Goal: Task Accomplishment & Management: Manage account settings

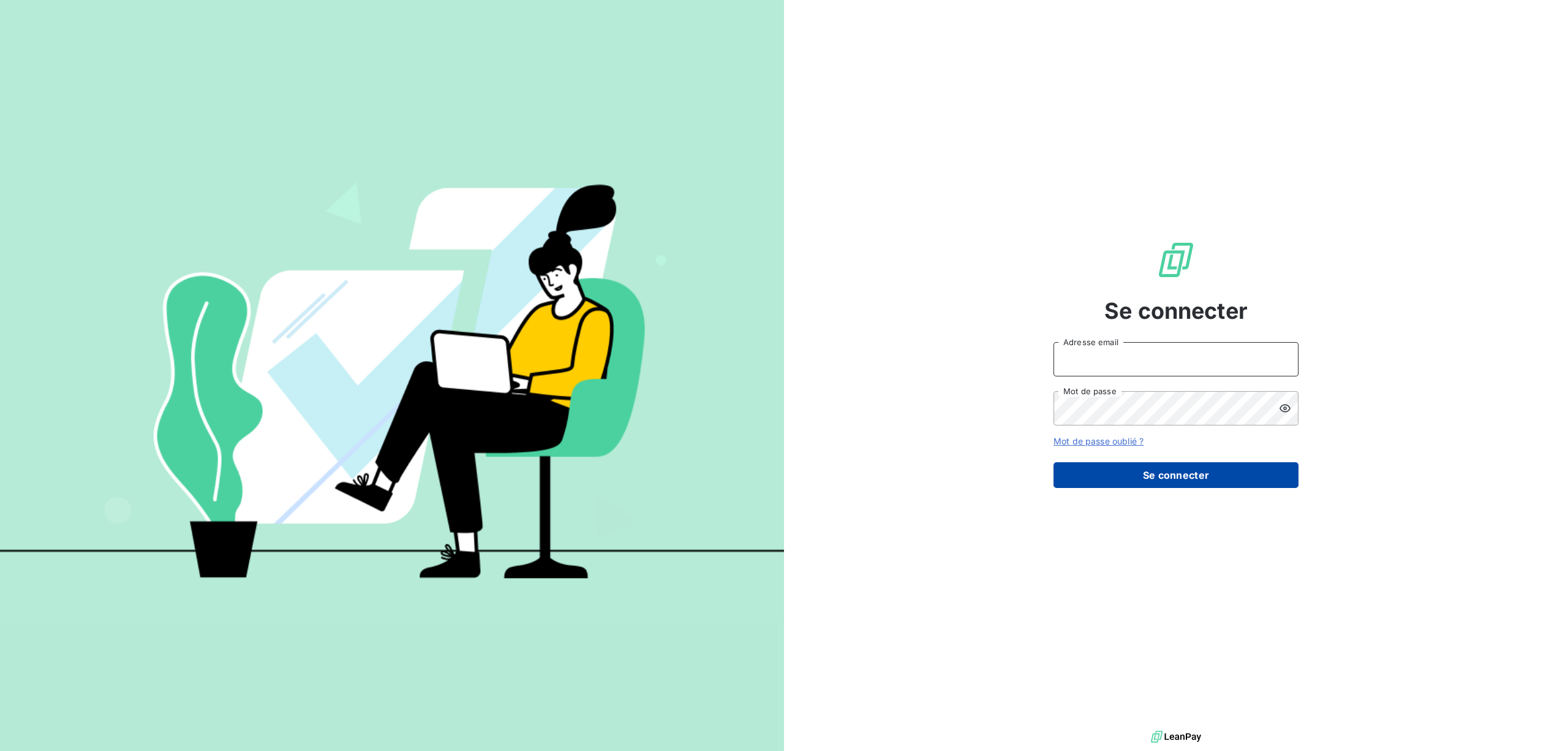
type input "dubuc@serpe.fr"
click at [1167, 466] on button "Se connecter" at bounding box center [1176, 475] width 245 height 26
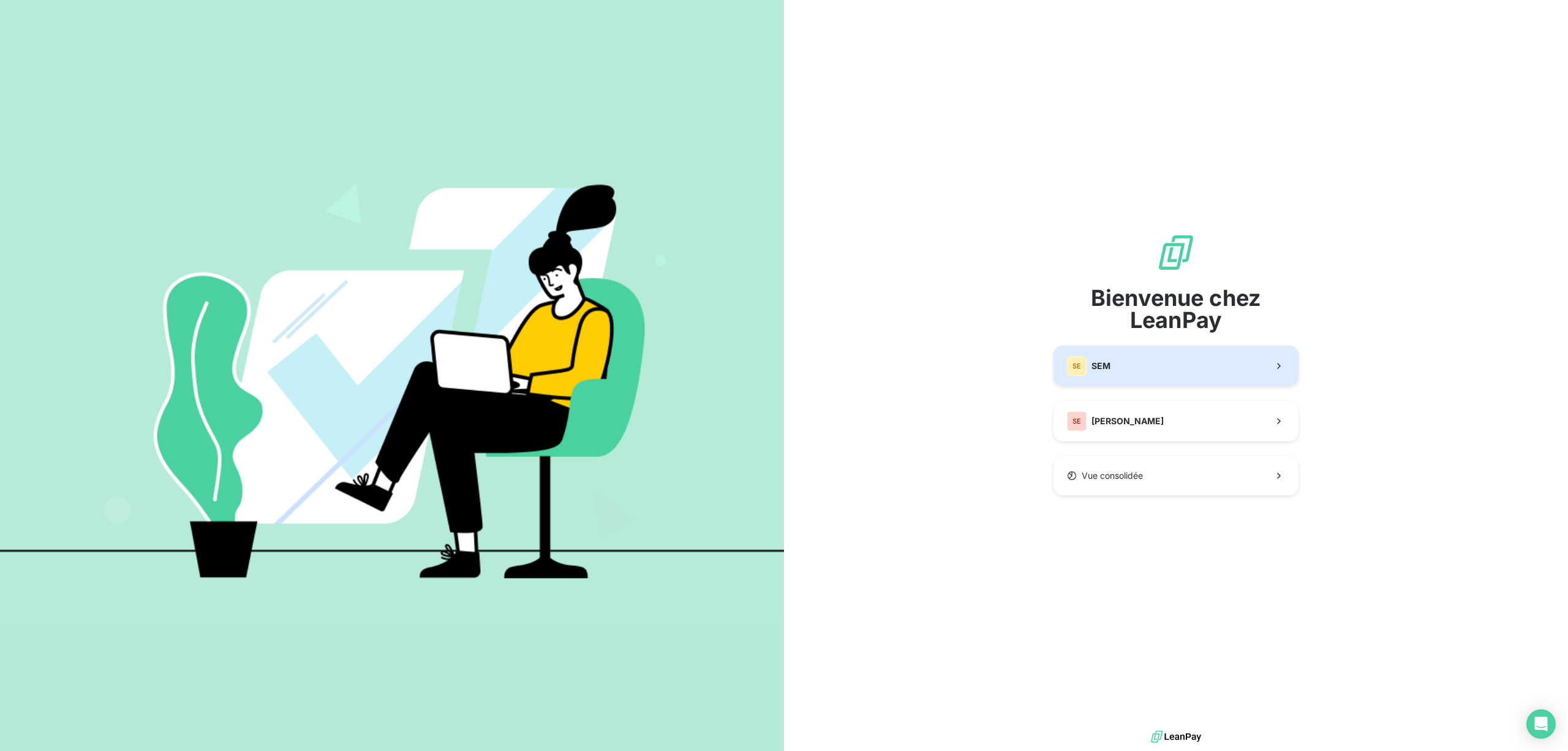
click at [1120, 361] on button "SE SEM" at bounding box center [1176, 366] width 245 height 40
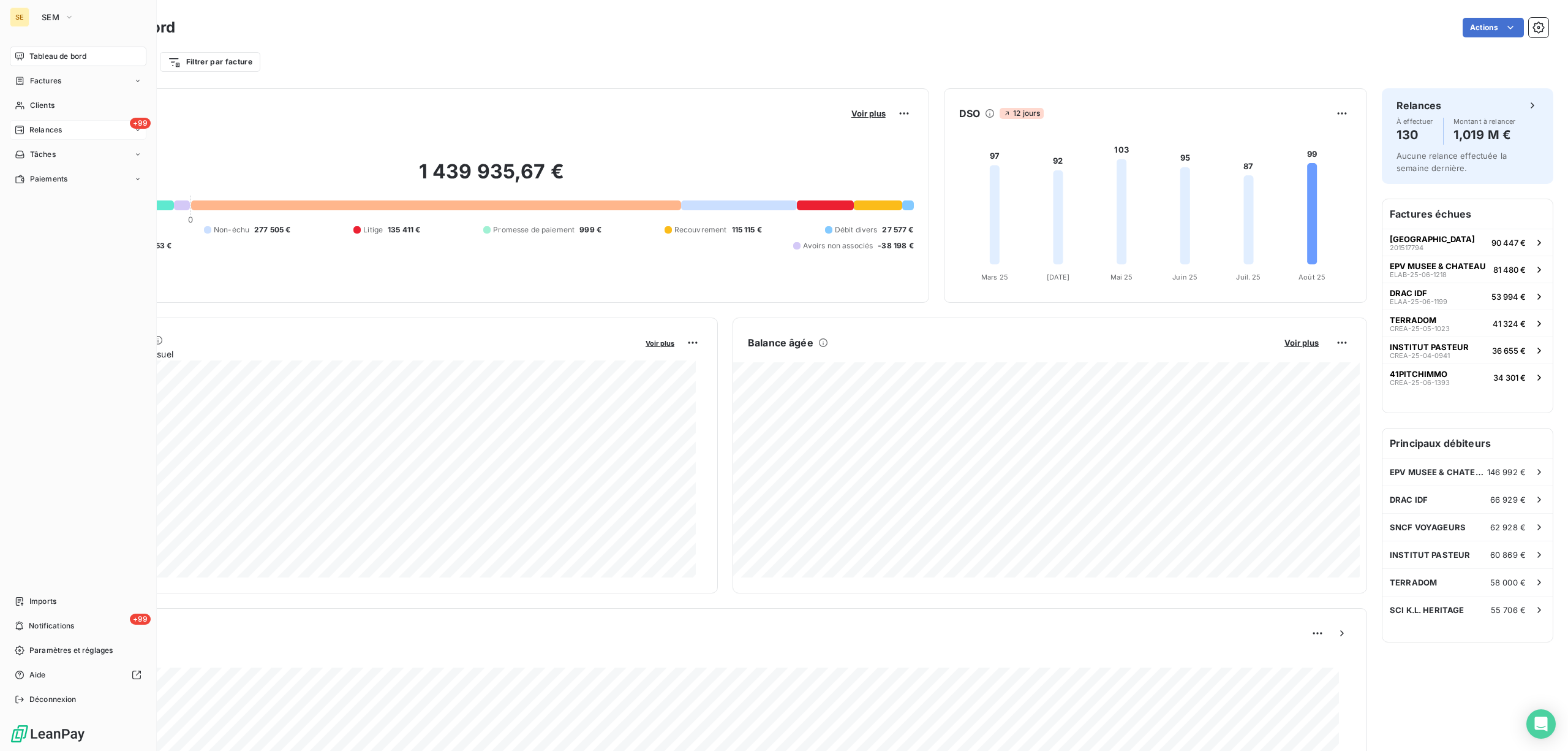
click at [40, 127] on span "Relances" at bounding box center [45, 130] width 32 height 11
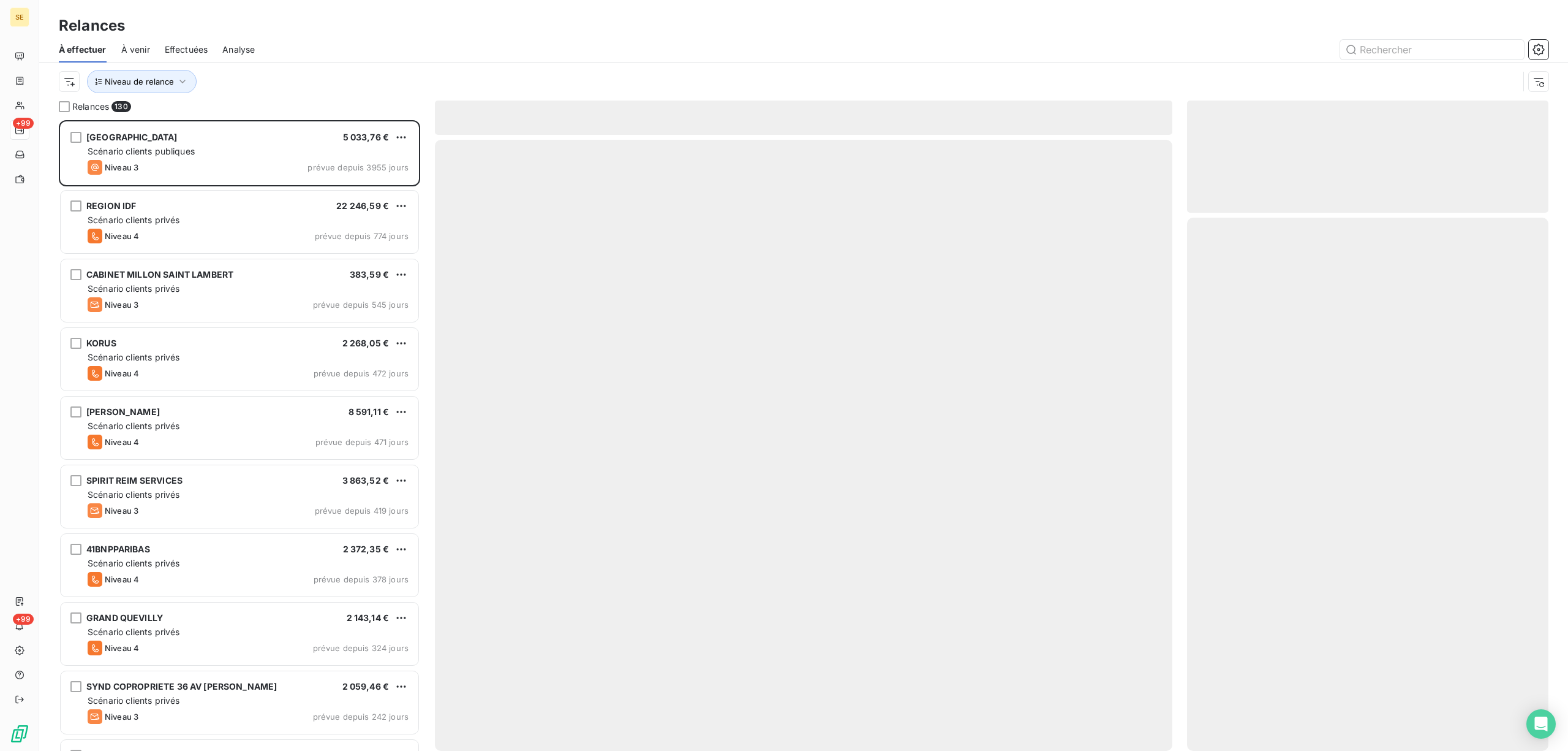
scroll to position [618, 348]
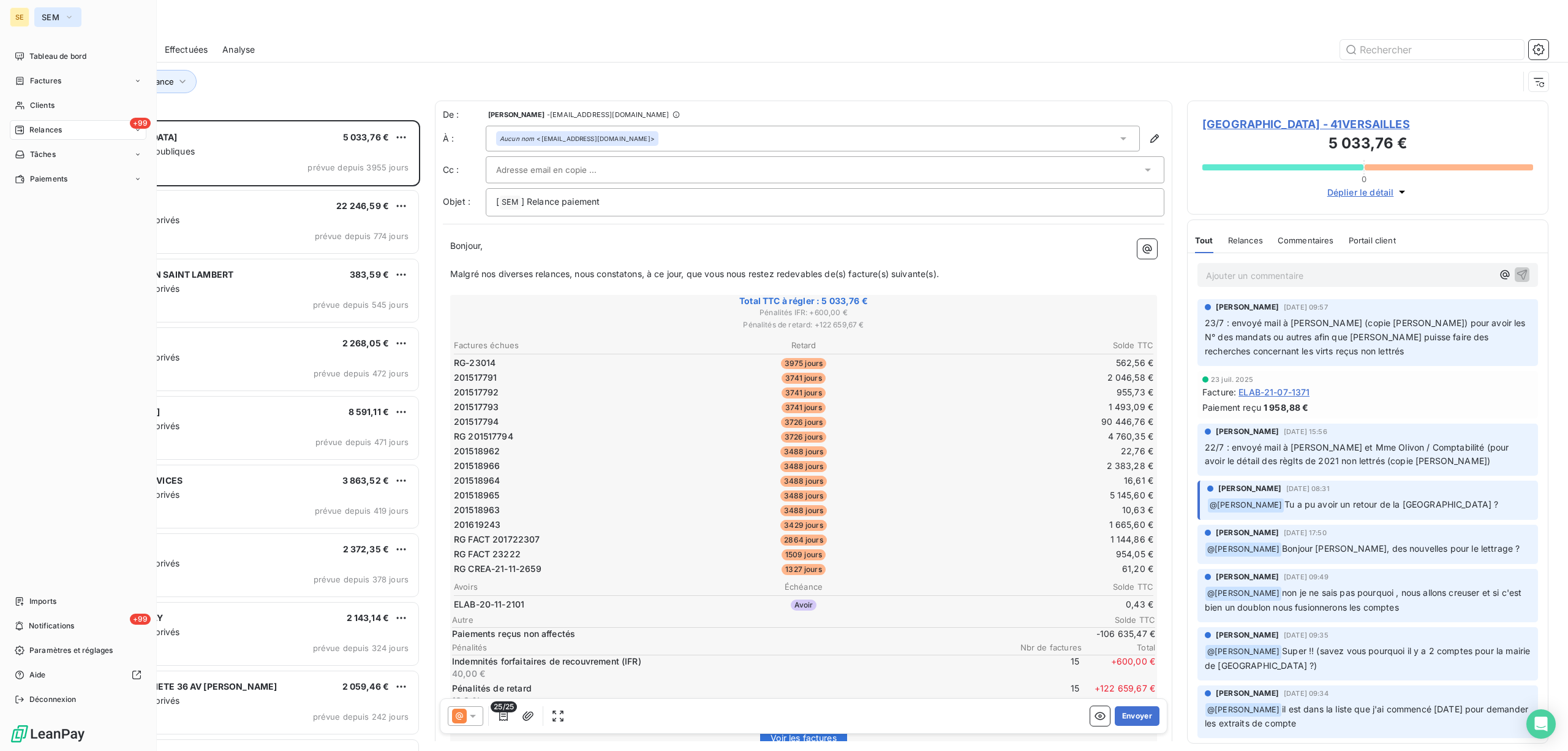
click at [69, 13] on icon "button" at bounding box center [69, 17] width 10 height 12
click at [110, 114] on span "SERPE" at bounding box center [113, 109] width 108 height 12
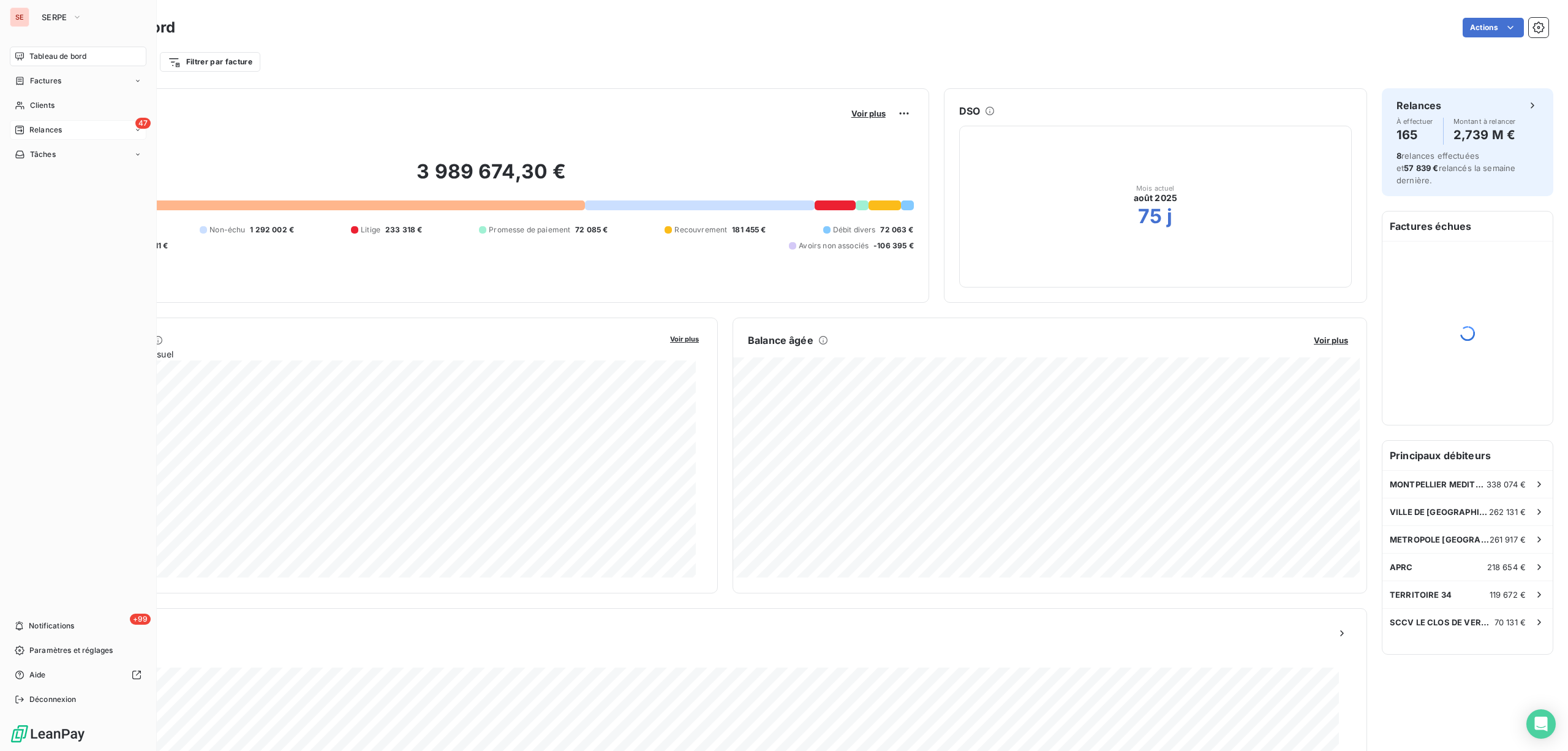
click at [52, 128] on span "Relances" at bounding box center [45, 130] width 32 height 11
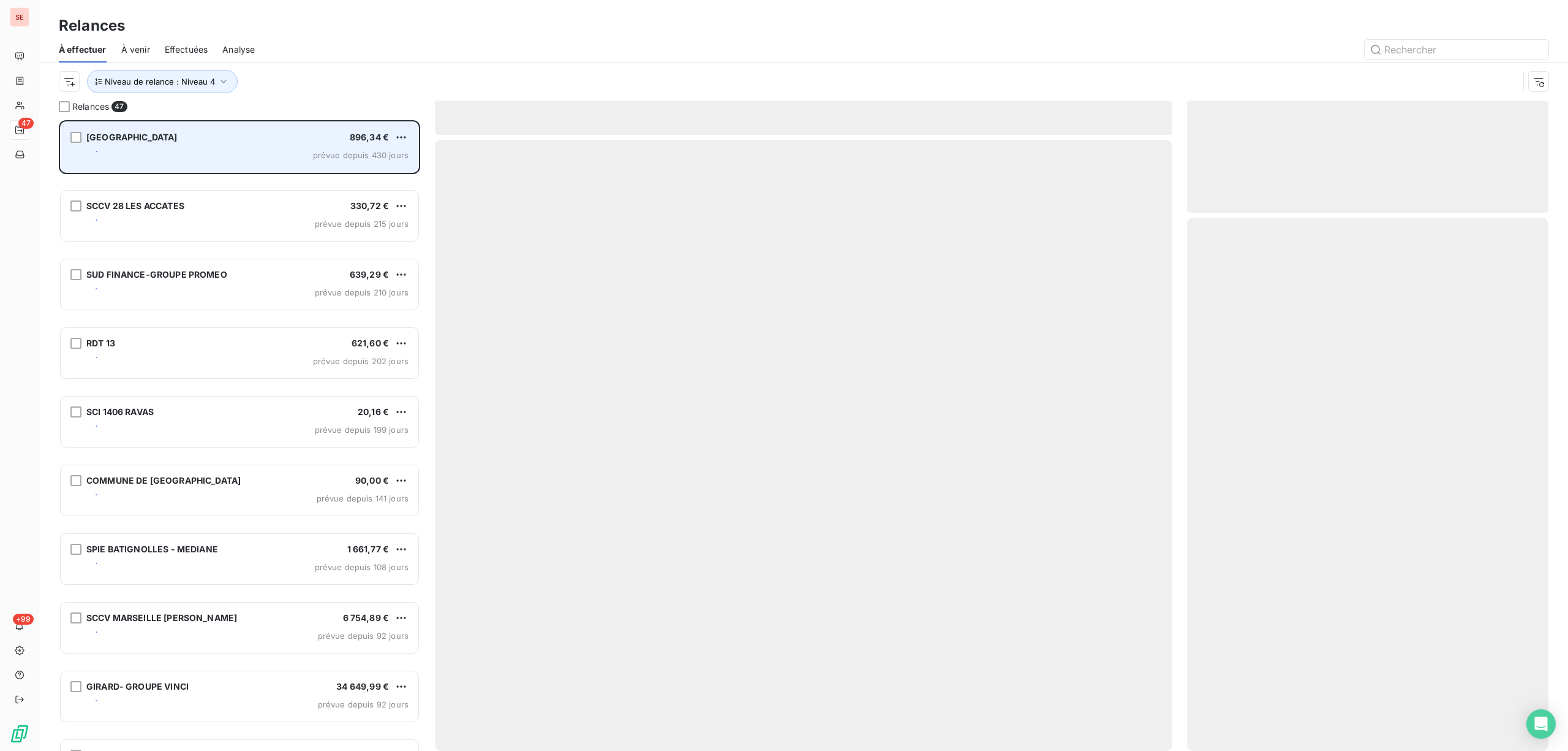
scroll to position [618, 348]
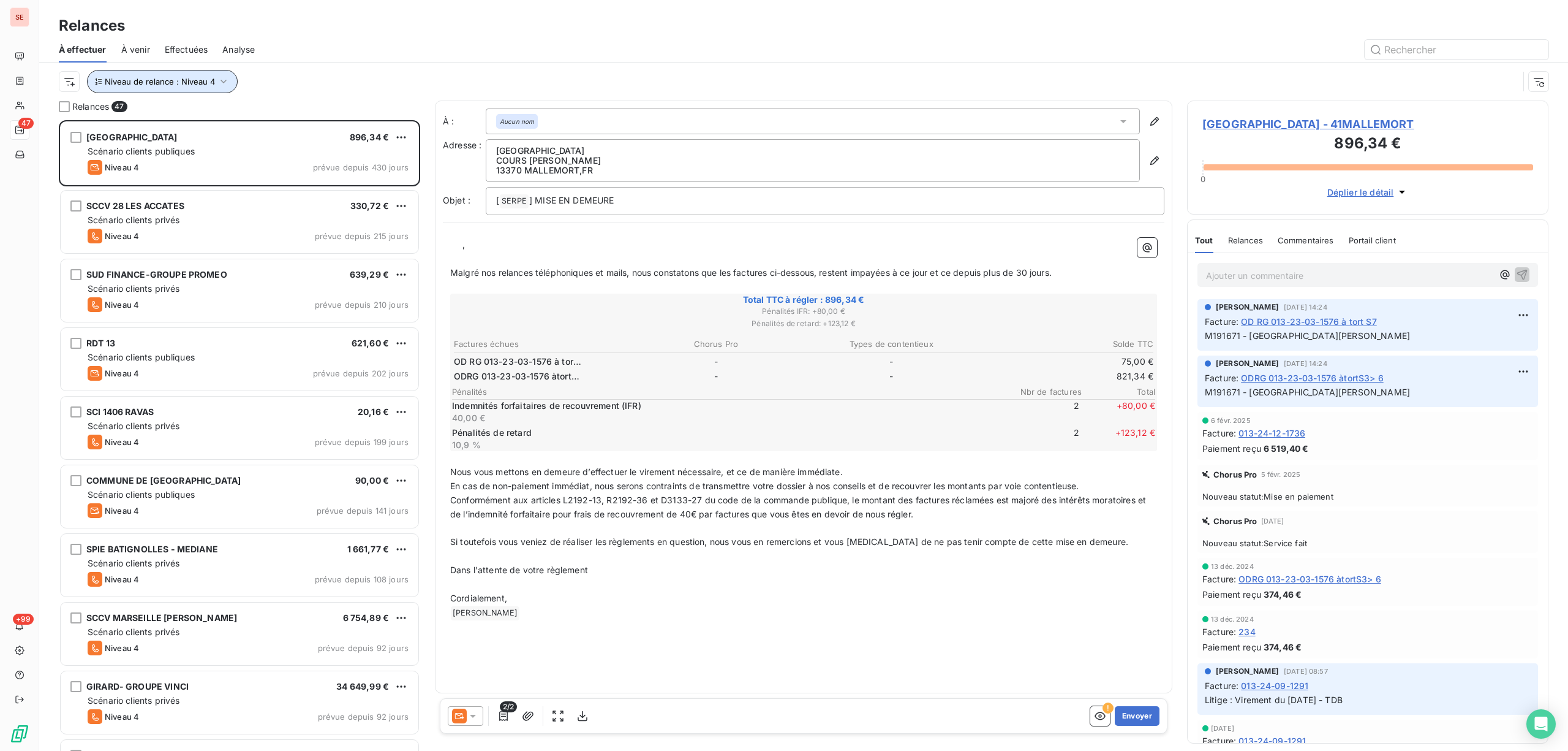
click at [218, 78] on icon "button" at bounding box center [223, 81] width 12 height 12
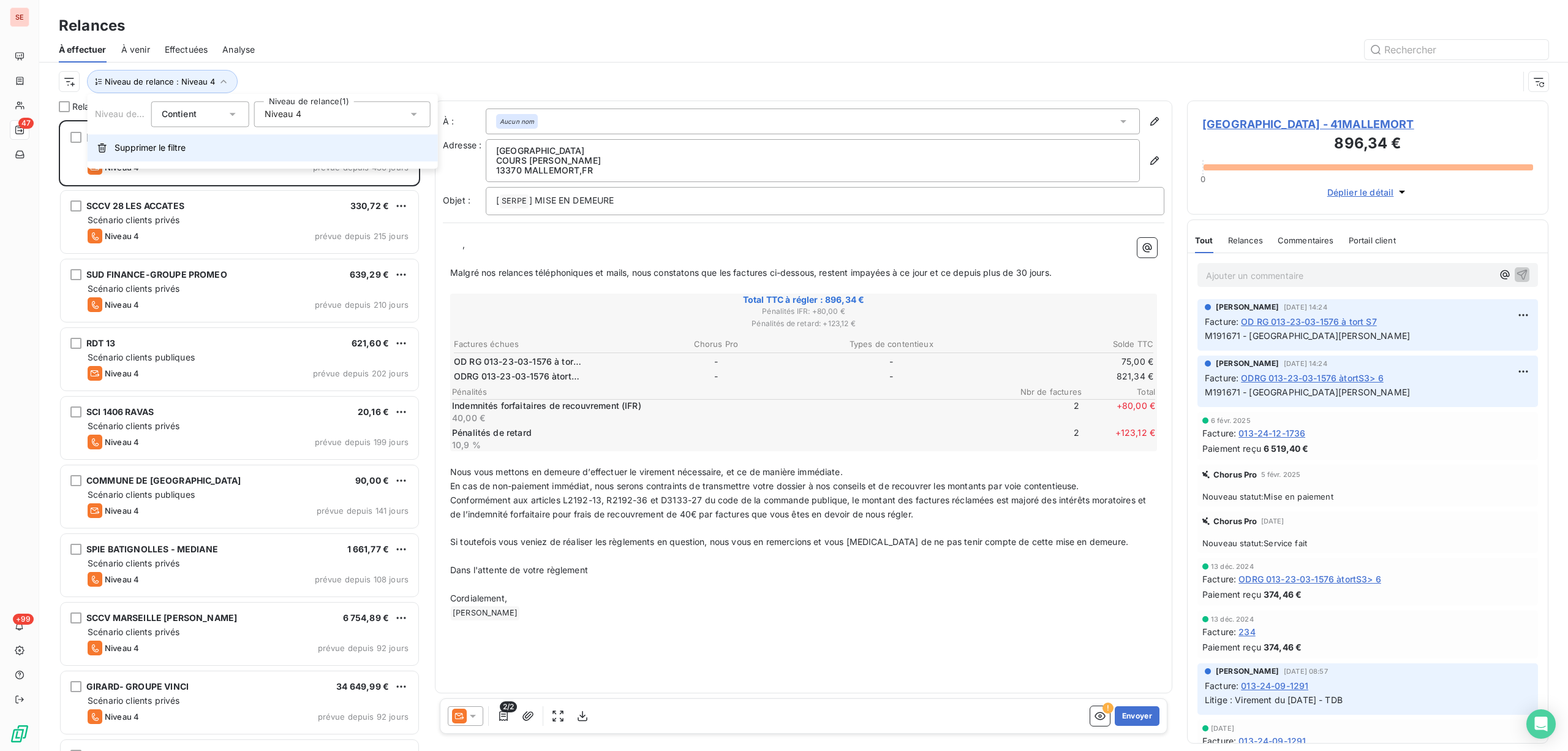
click at [213, 144] on button "Supprimer le filtre" at bounding box center [263, 147] width 351 height 27
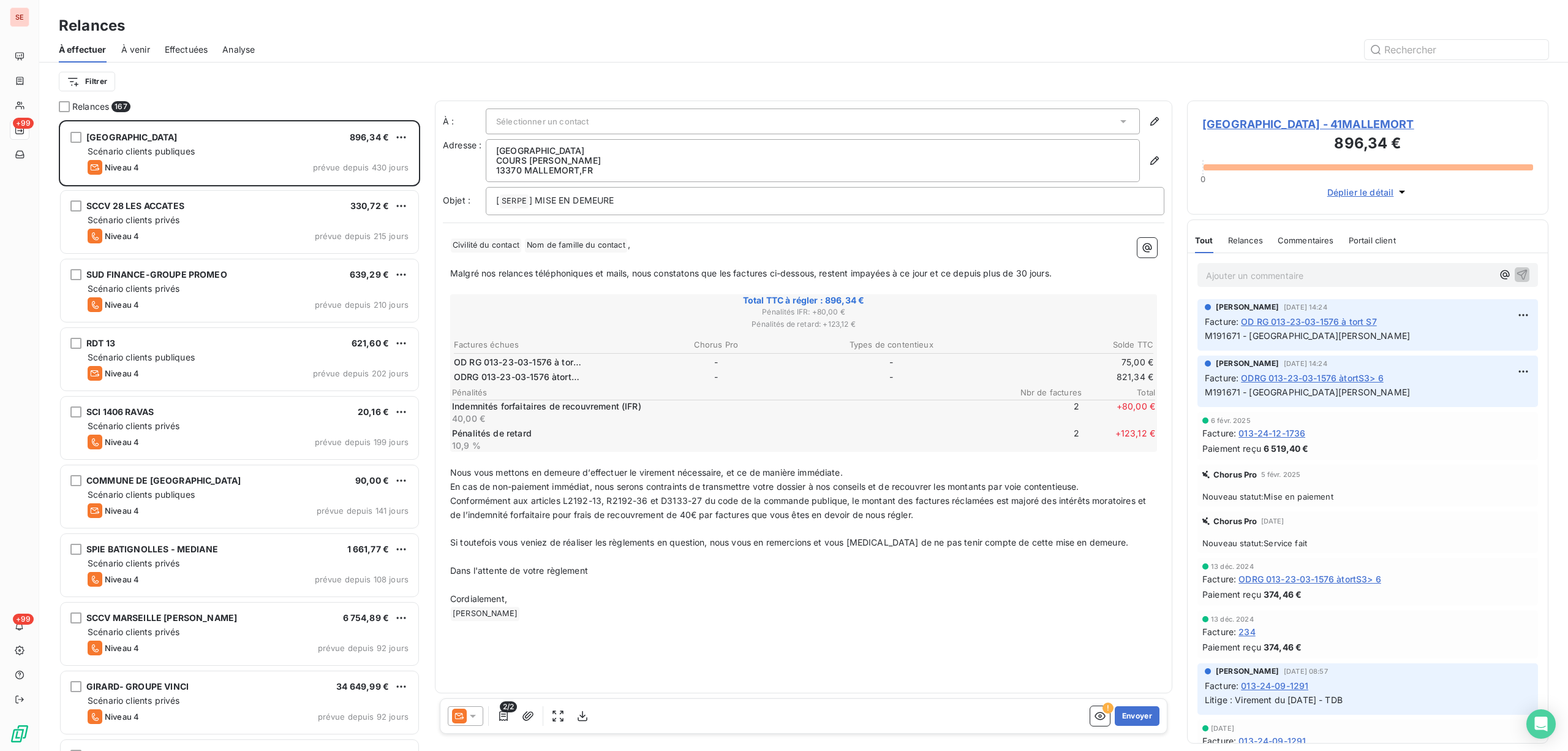
scroll to position [619, 348]
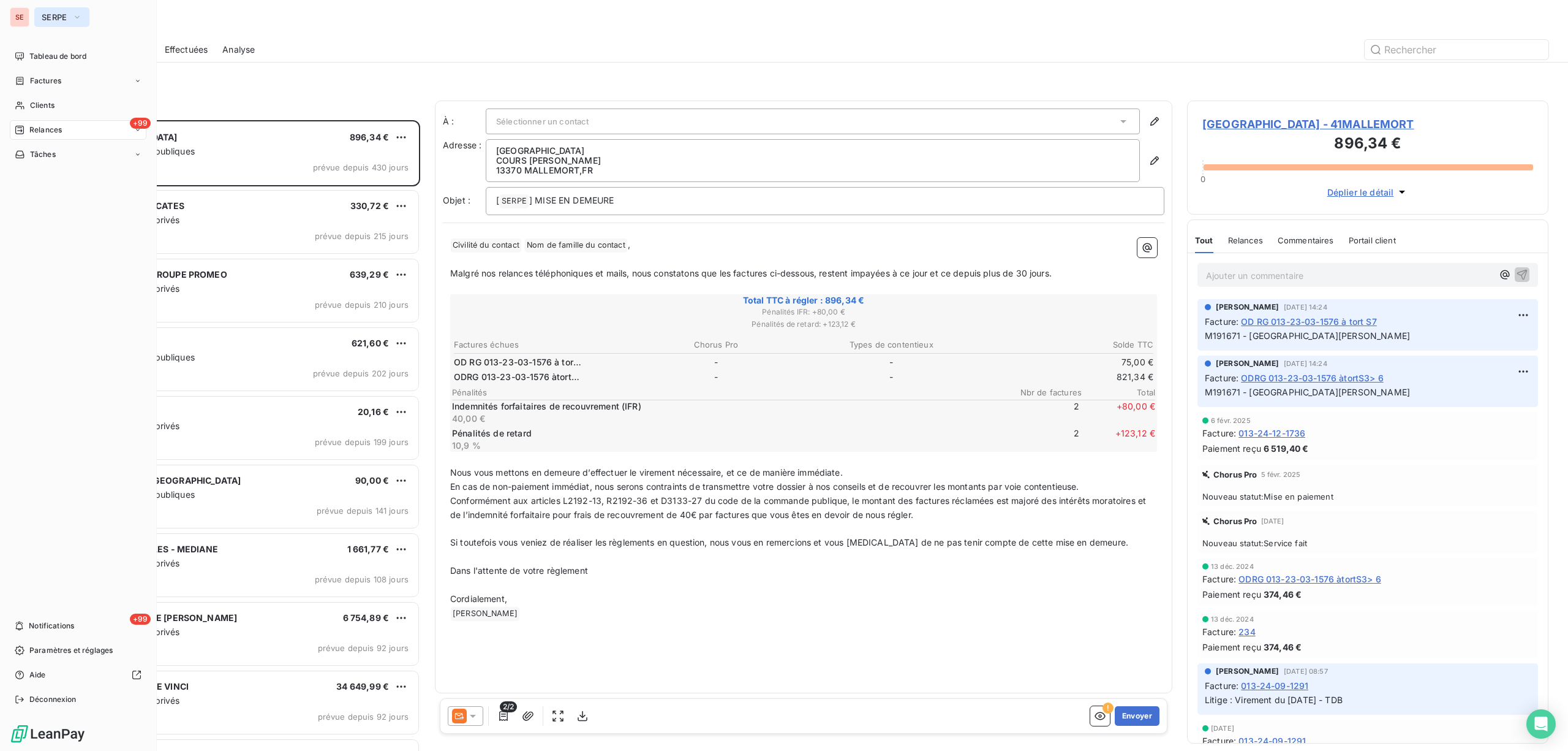
click at [76, 15] on icon "button" at bounding box center [77, 17] width 10 height 12
click at [63, 76] on span "SEM" at bounding box center [113, 79] width 108 height 12
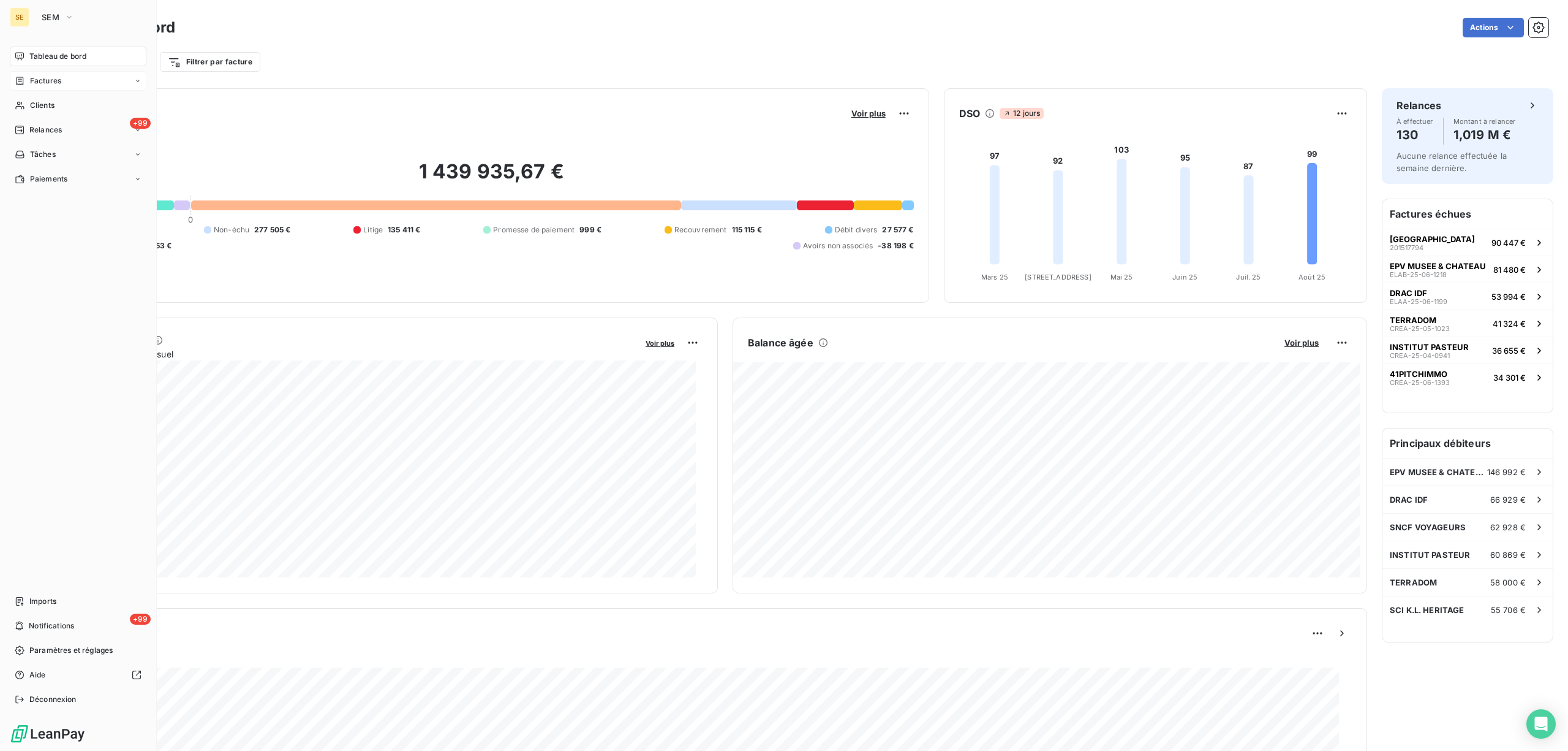
click at [42, 80] on span "Factures" at bounding box center [45, 81] width 31 height 11
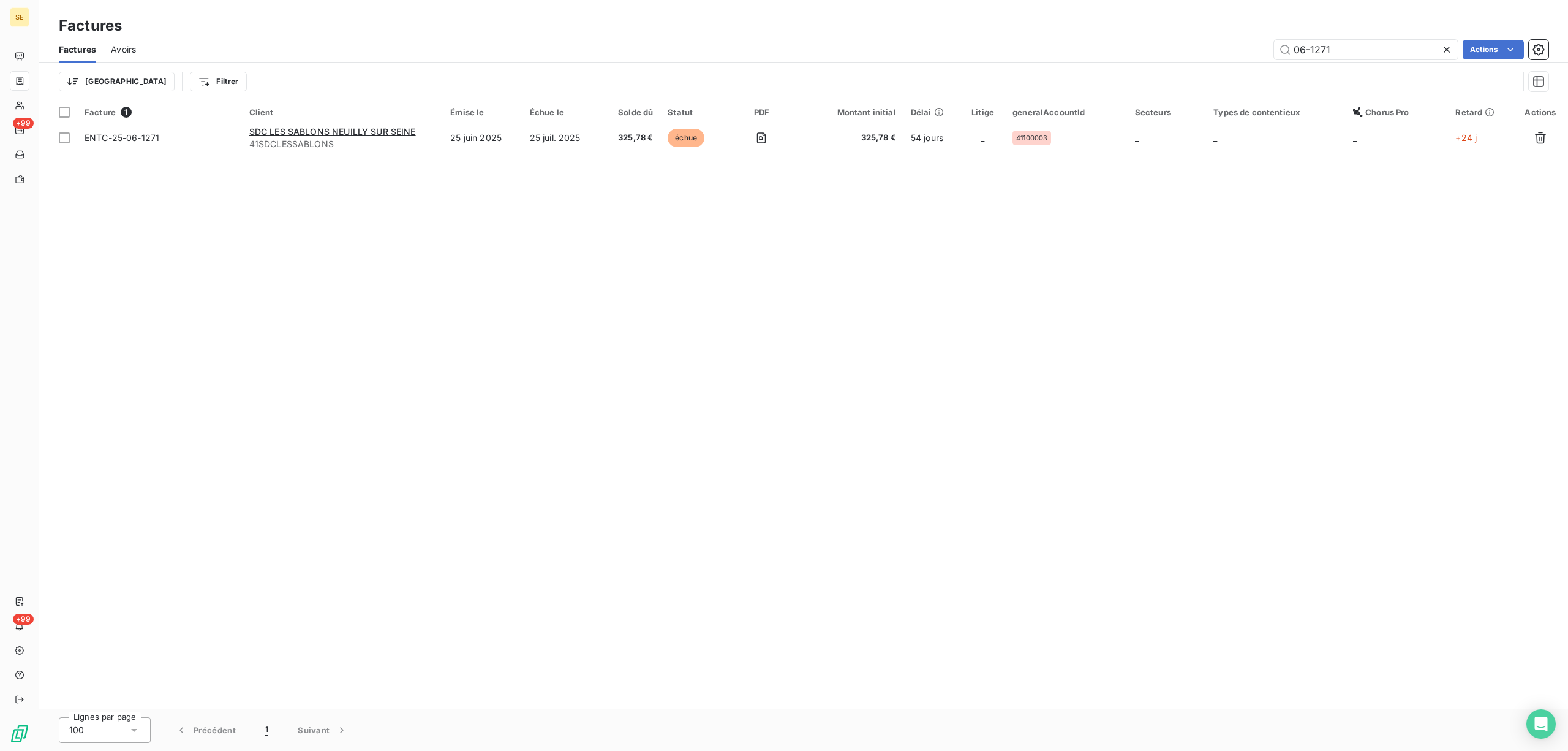
drag, startPoint x: 1354, startPoint y: 48, endPoint x: 1167, endPoint y: 72, distance: 188.5
click at [1167, 72] on div "Factures Avoirs 06-1271 Actions Trier Filtrer" at bounding box center [804, 69] width 1529 height 64
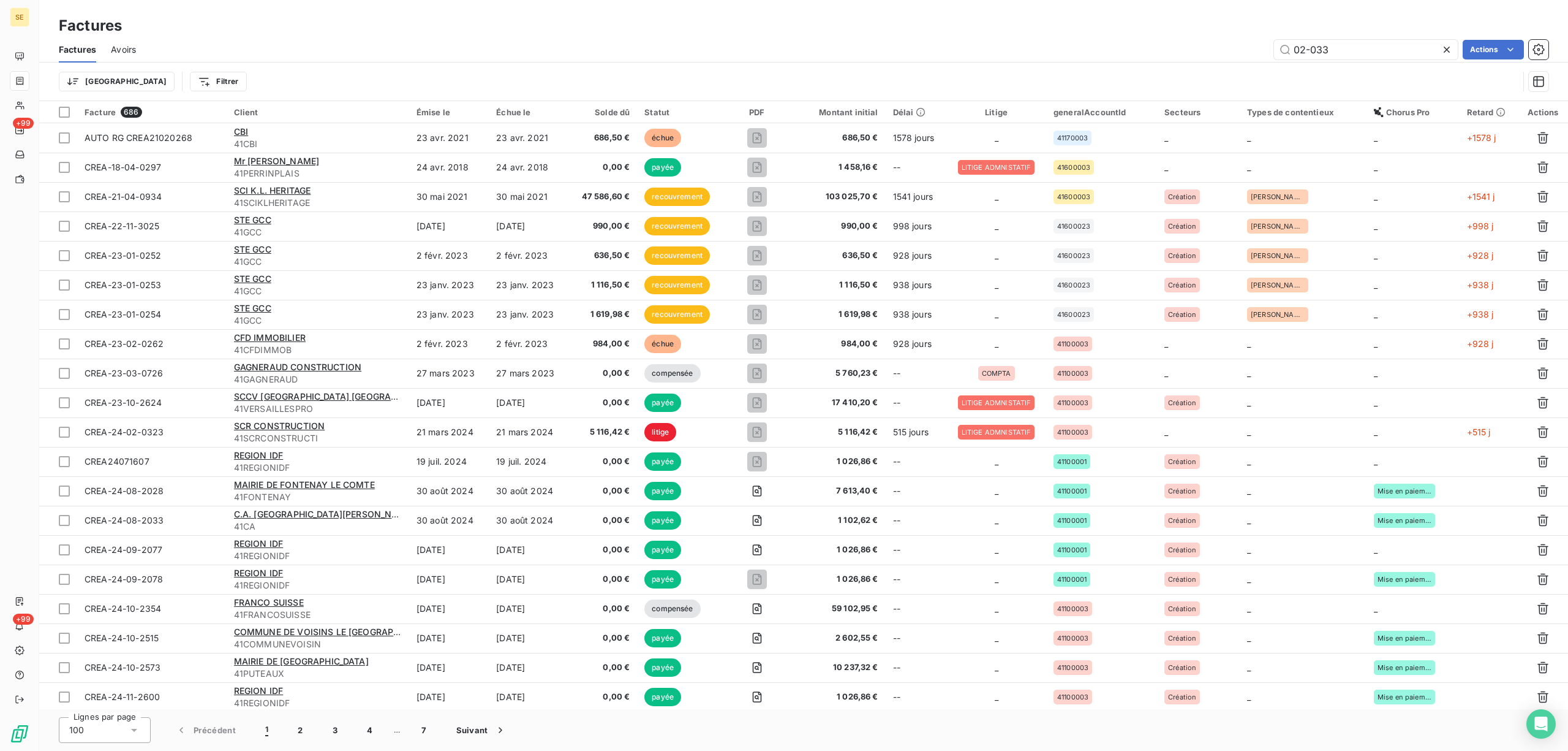
type input "02-0333"
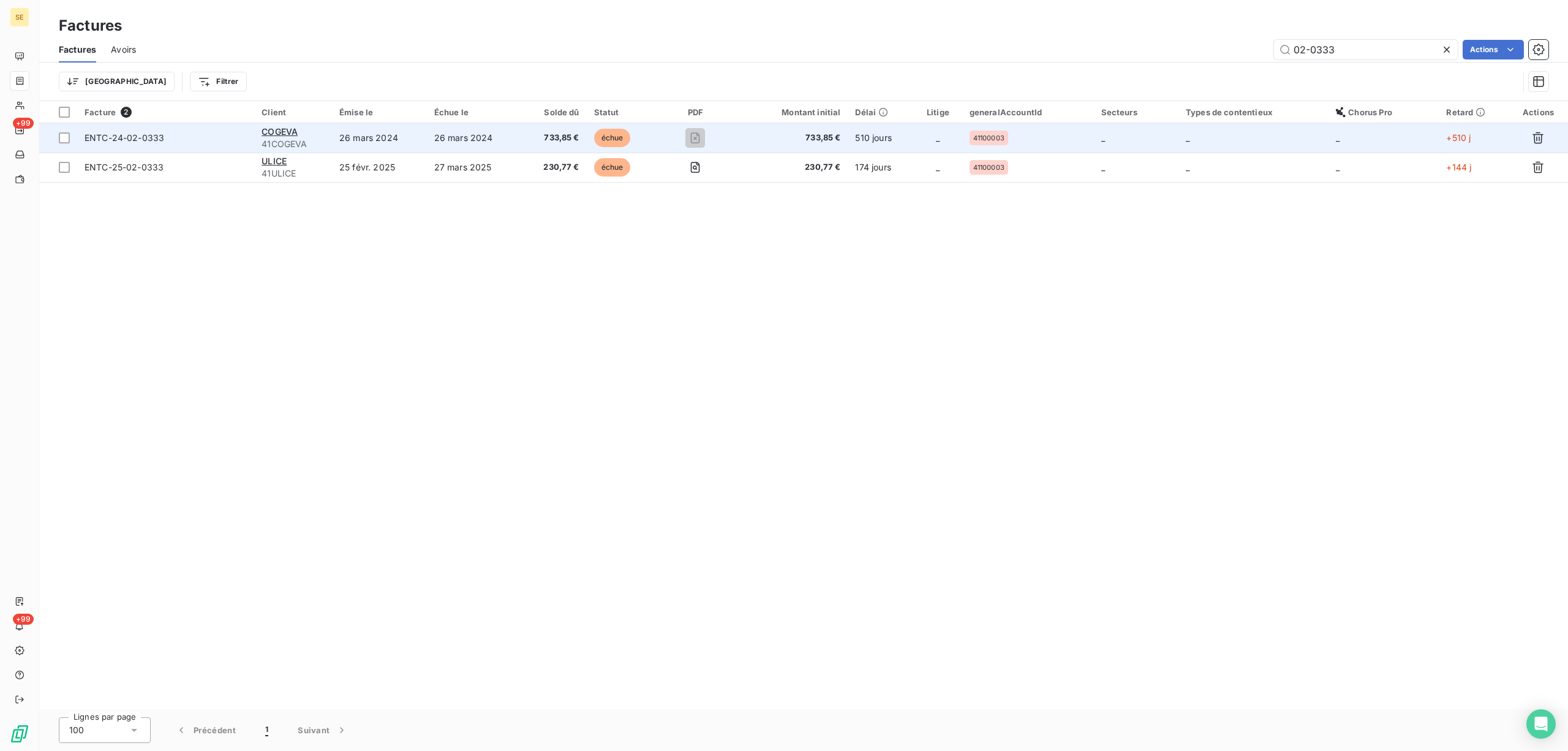
click at [508, 139] on td "26 mars 2024" at bounding box center [475, 138] width 95 height 29
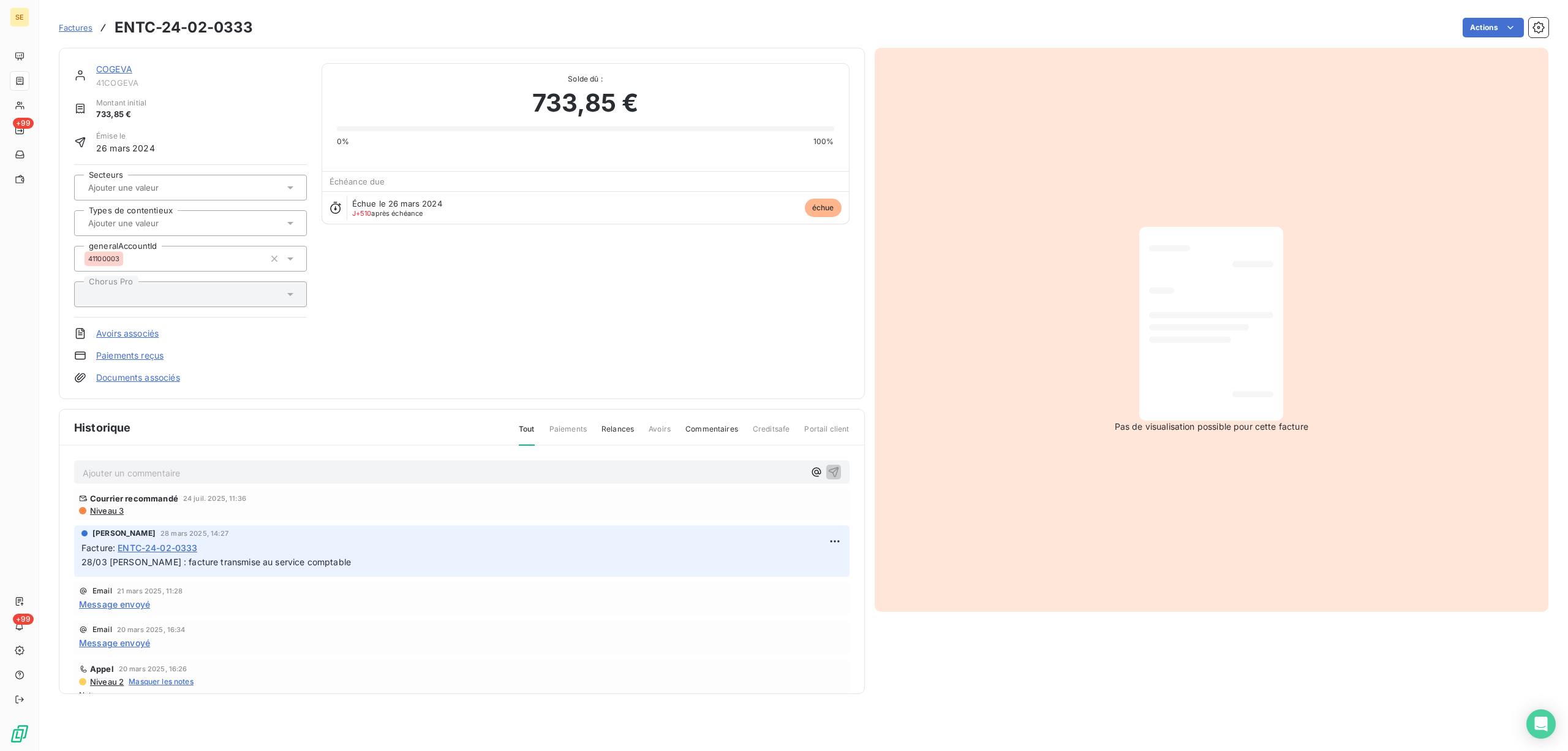
click at [114, 69] on link "COGEVA" at bounding box center [114, 69] width 36 height 10
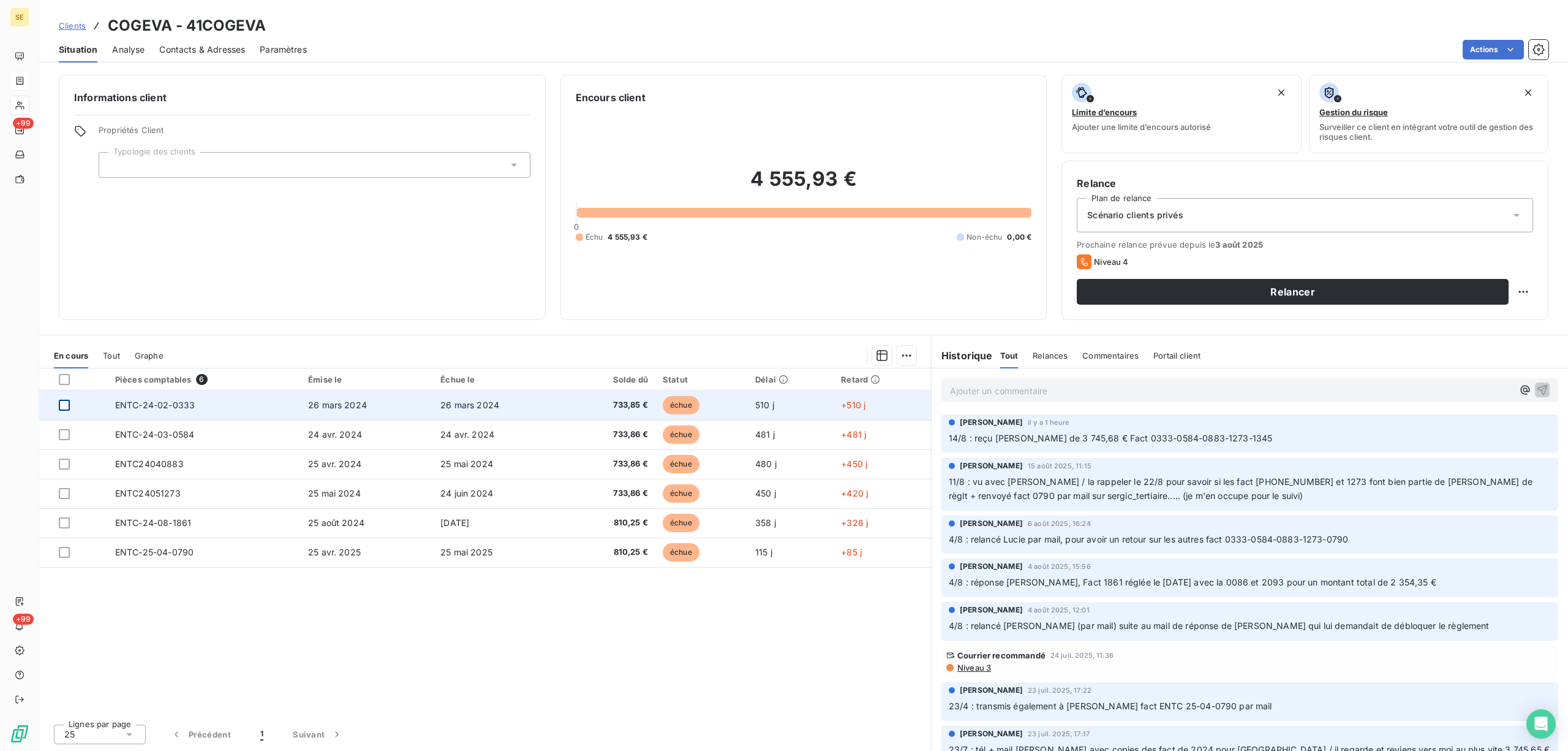
click at [67, 400] on div at bounding box center [64, 405] width 11 height 11
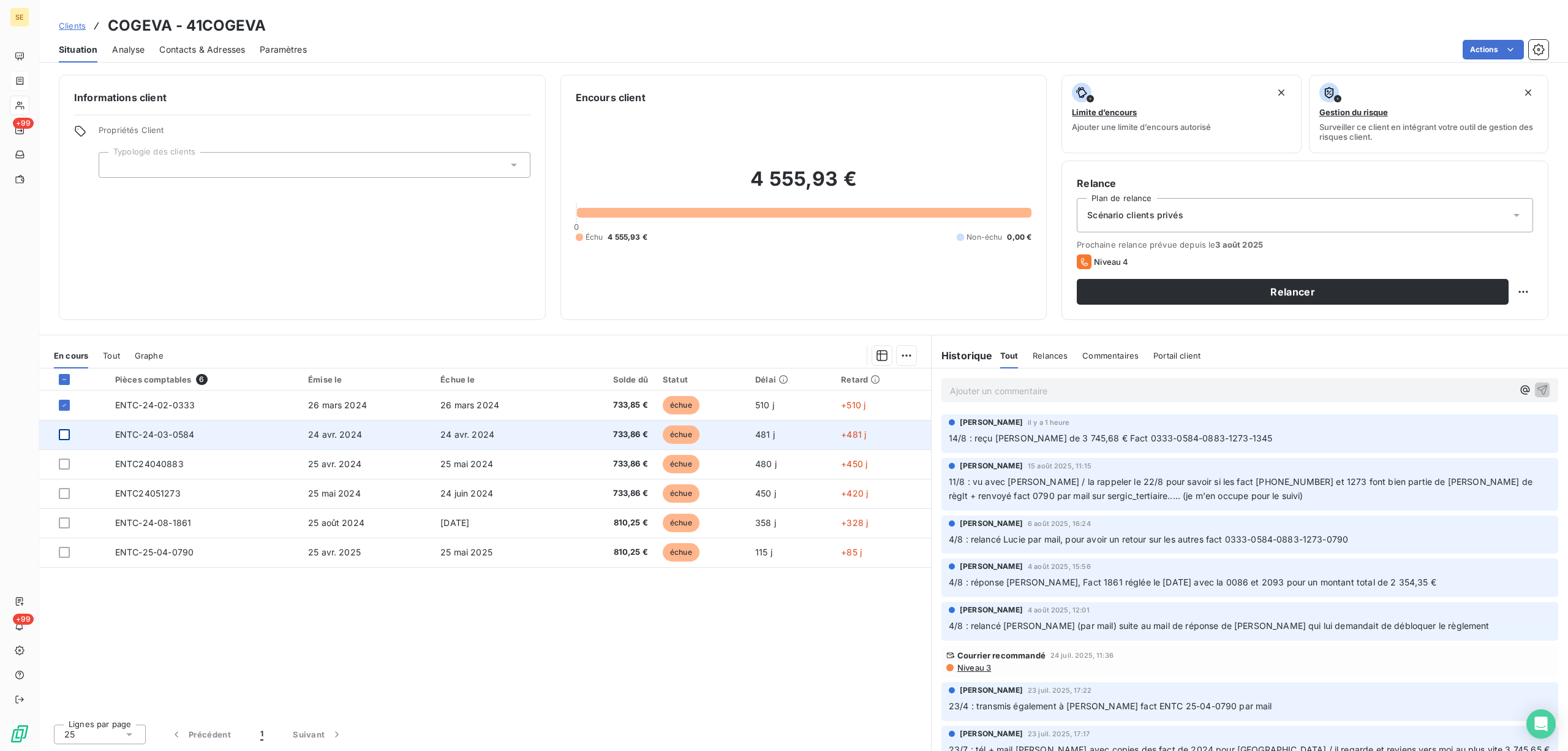
click at [64, 435] on div at bounding box center [64, 435] width 11 height 11
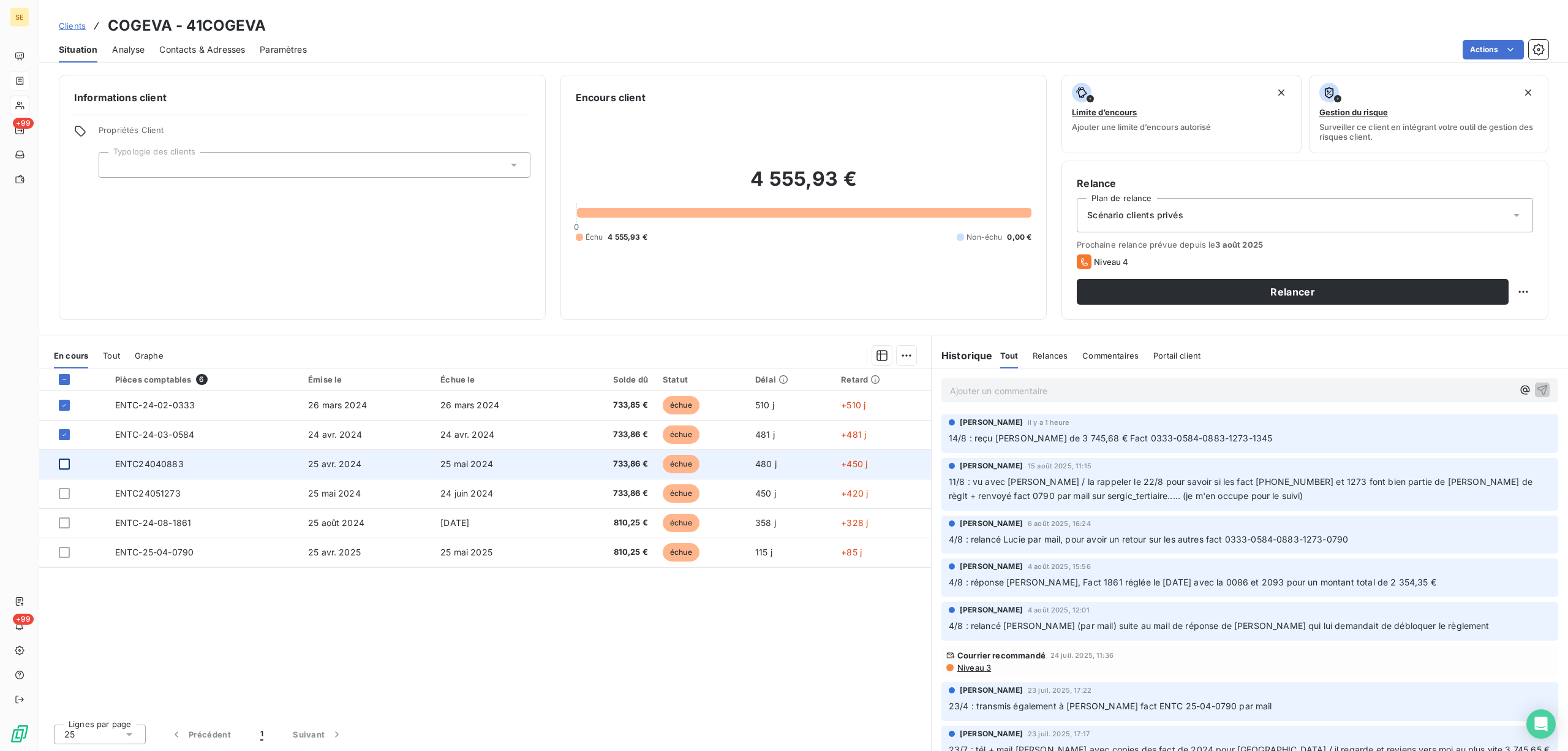
click at [63, 465] on div at bounding box center [64, 464] width 11 height 11
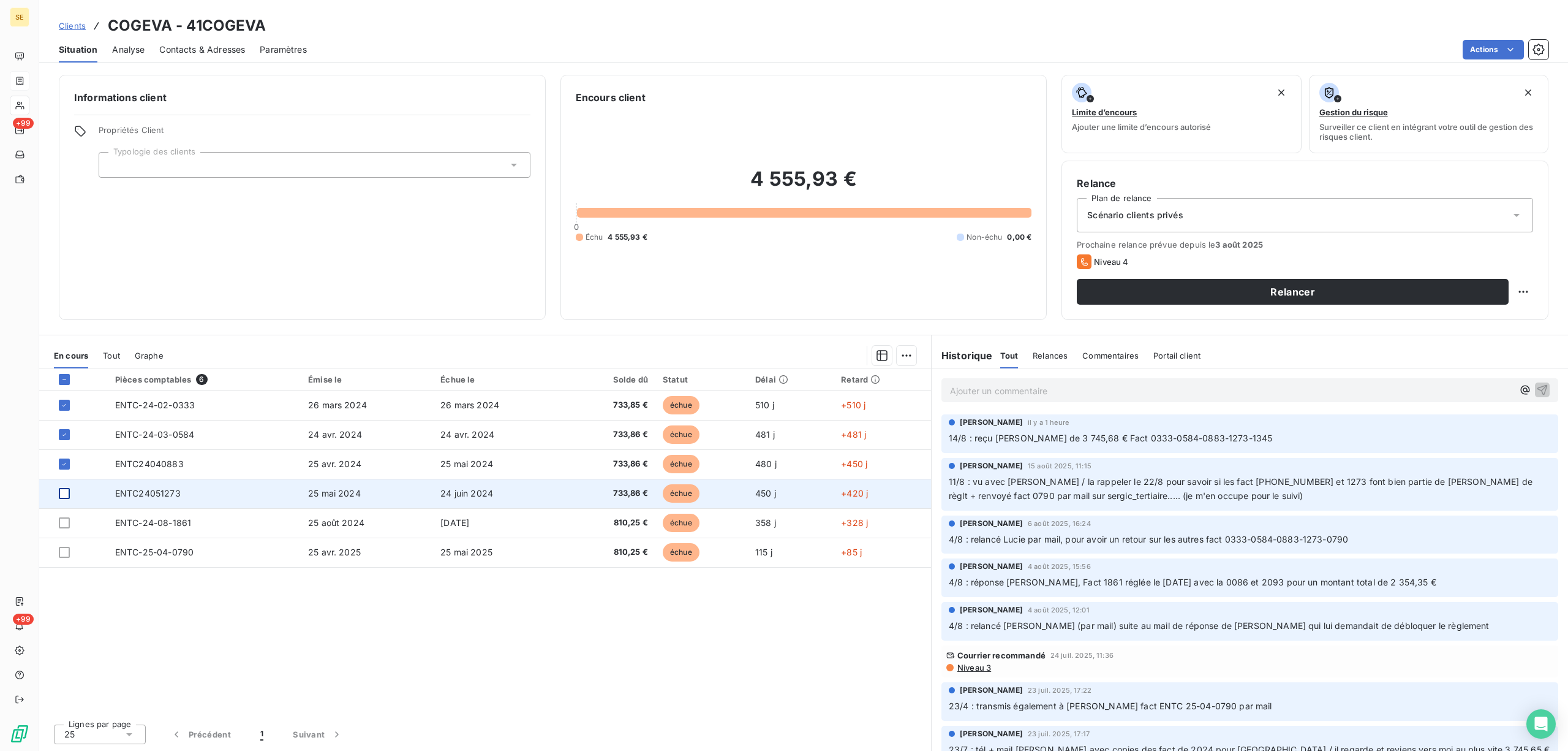
click at [62, 491] on div at bounding box center [64, 494] width 11 height 11
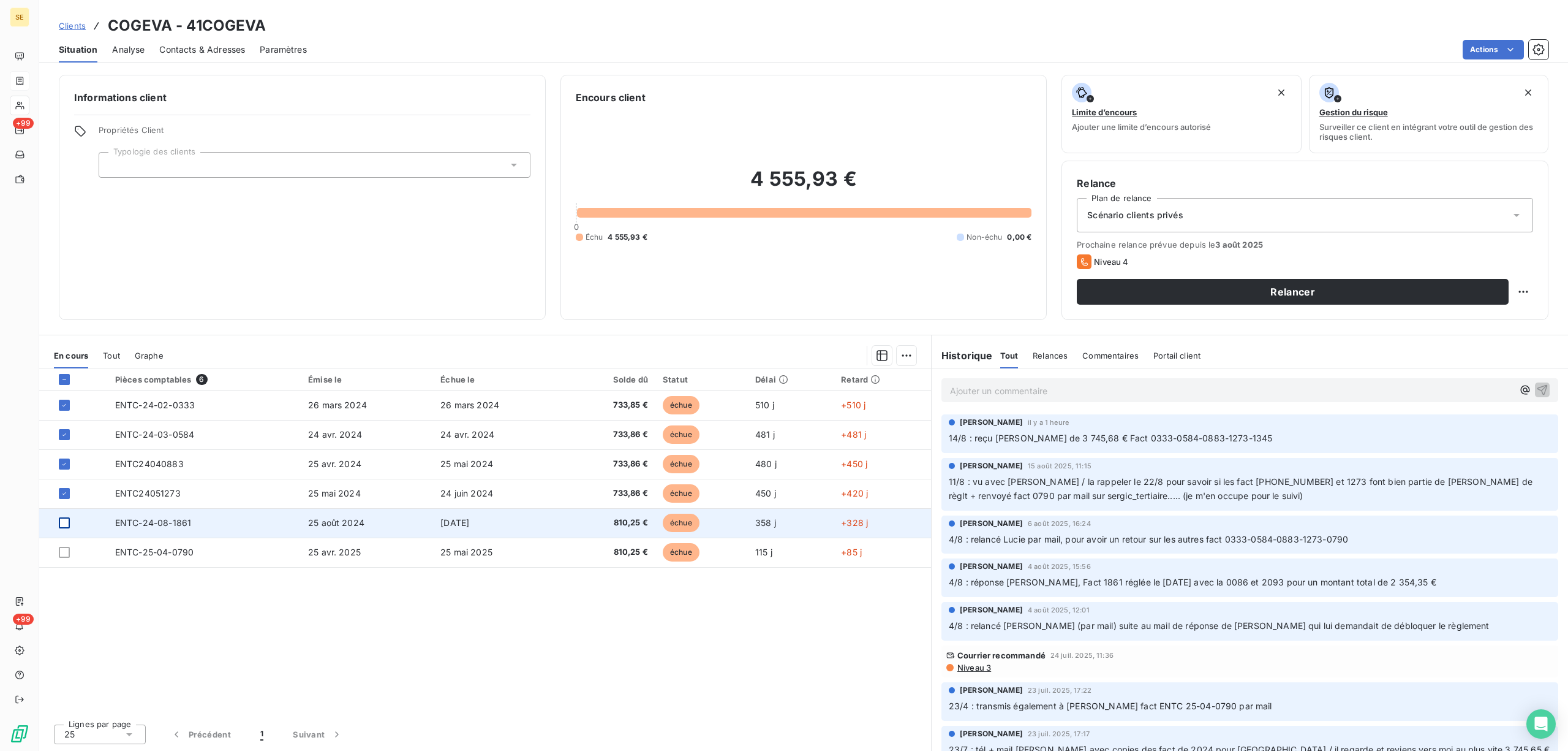
click at [64, 524] on div at bounding box center [64, 523] width 11 height 11
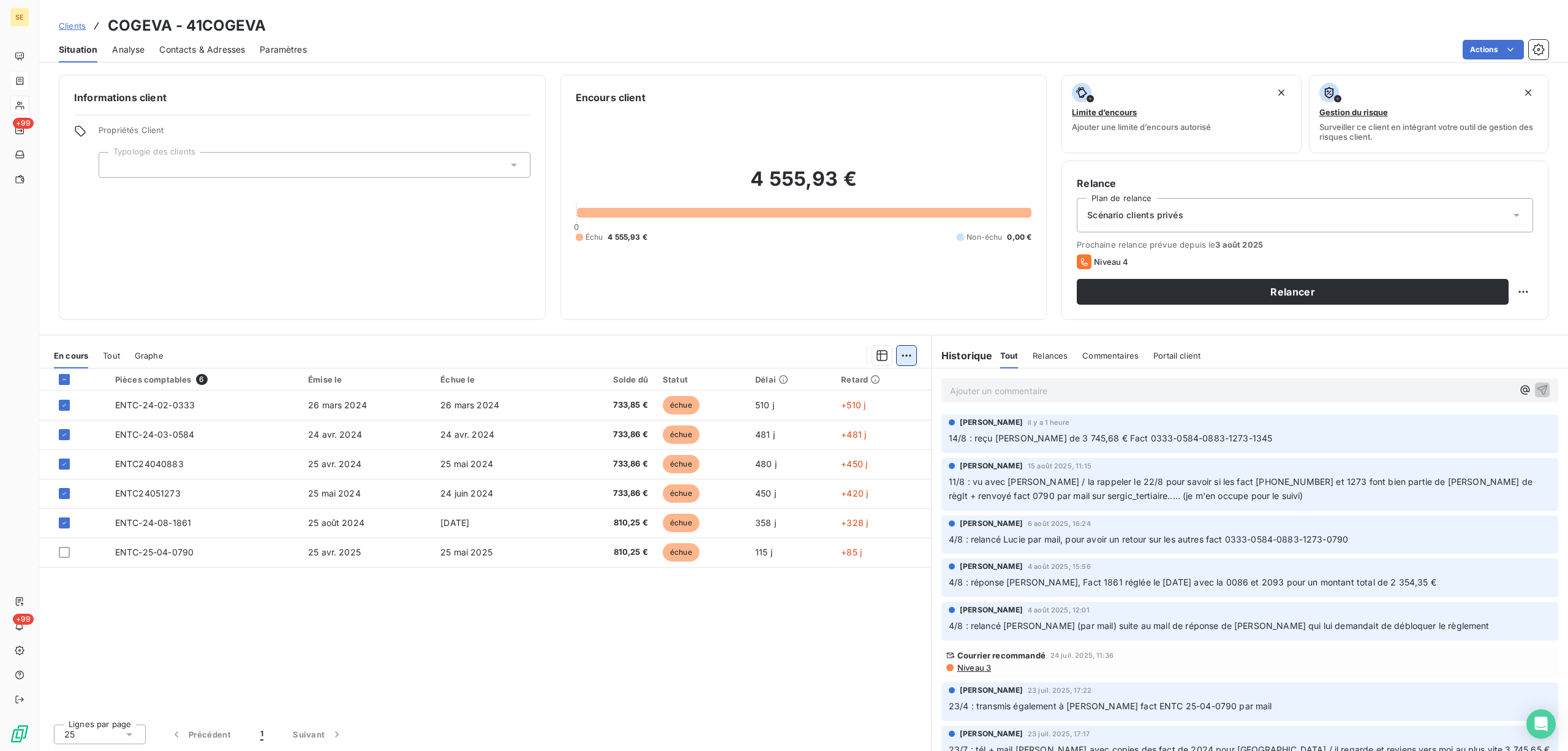
click at [900, 351] on html "SE +99 +99 Clients COGEVA - 41COGEVA Situation Analyse Contacts & Adresses Para…" at bounding box center [784, 375] width 1568 height 751
click at [871, 405] on div "Ajouter une promesse de paiement (5 factures)" at bounding box center [798, 404] width 222 height 19
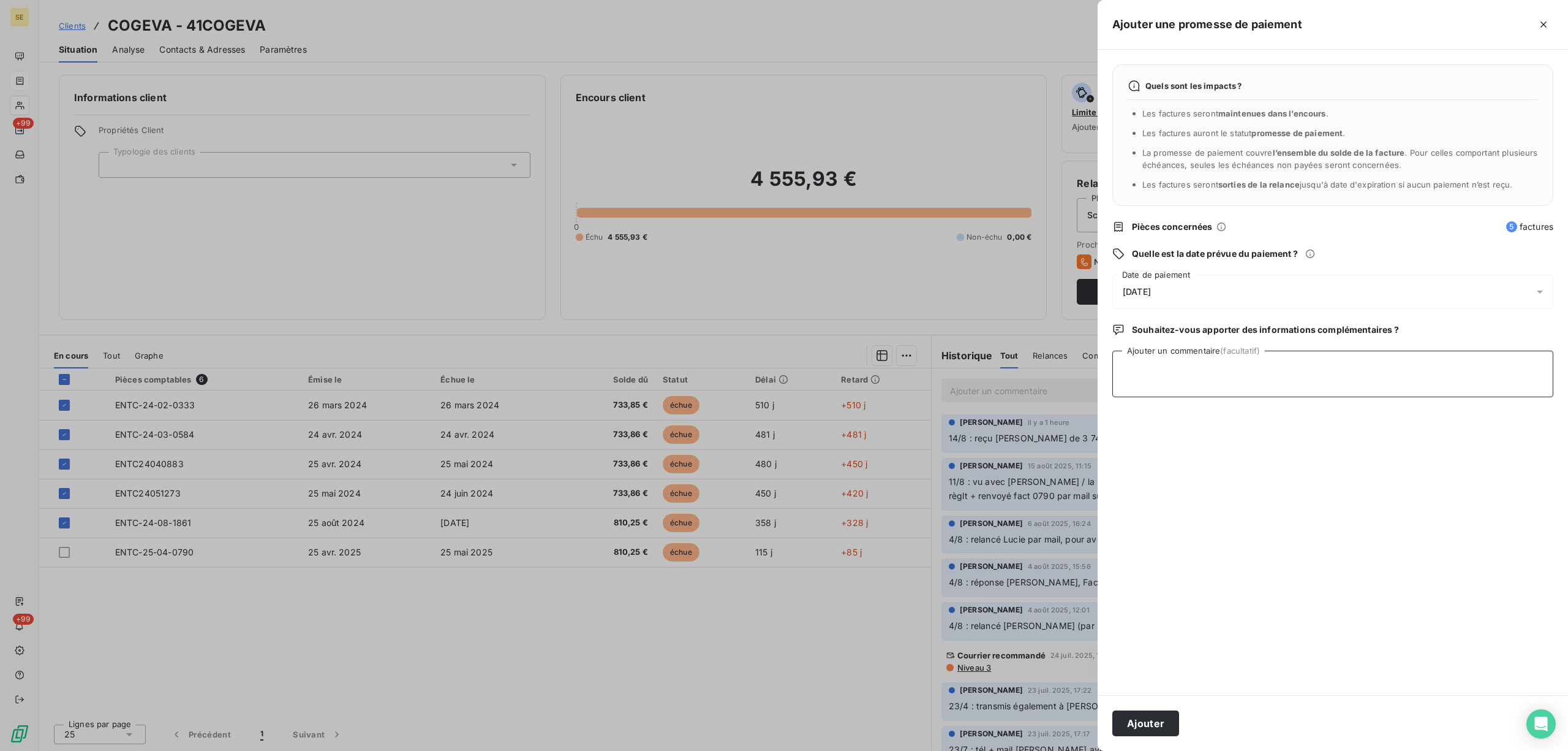
click at [1185, 369] on textarea "Ajouter un commentaire (facultatif)" at bounding box center [1333, 374] width 441 height 47
type textarea "a"
type textarea "Avis de virt reçu 3745.68 €"
click at [1541, 287] on icon at bounding box center [1540, 291] width 12 height 12
click at [1148, 489] on button "25" at bounding box center [1148, 492] width 24 height 24
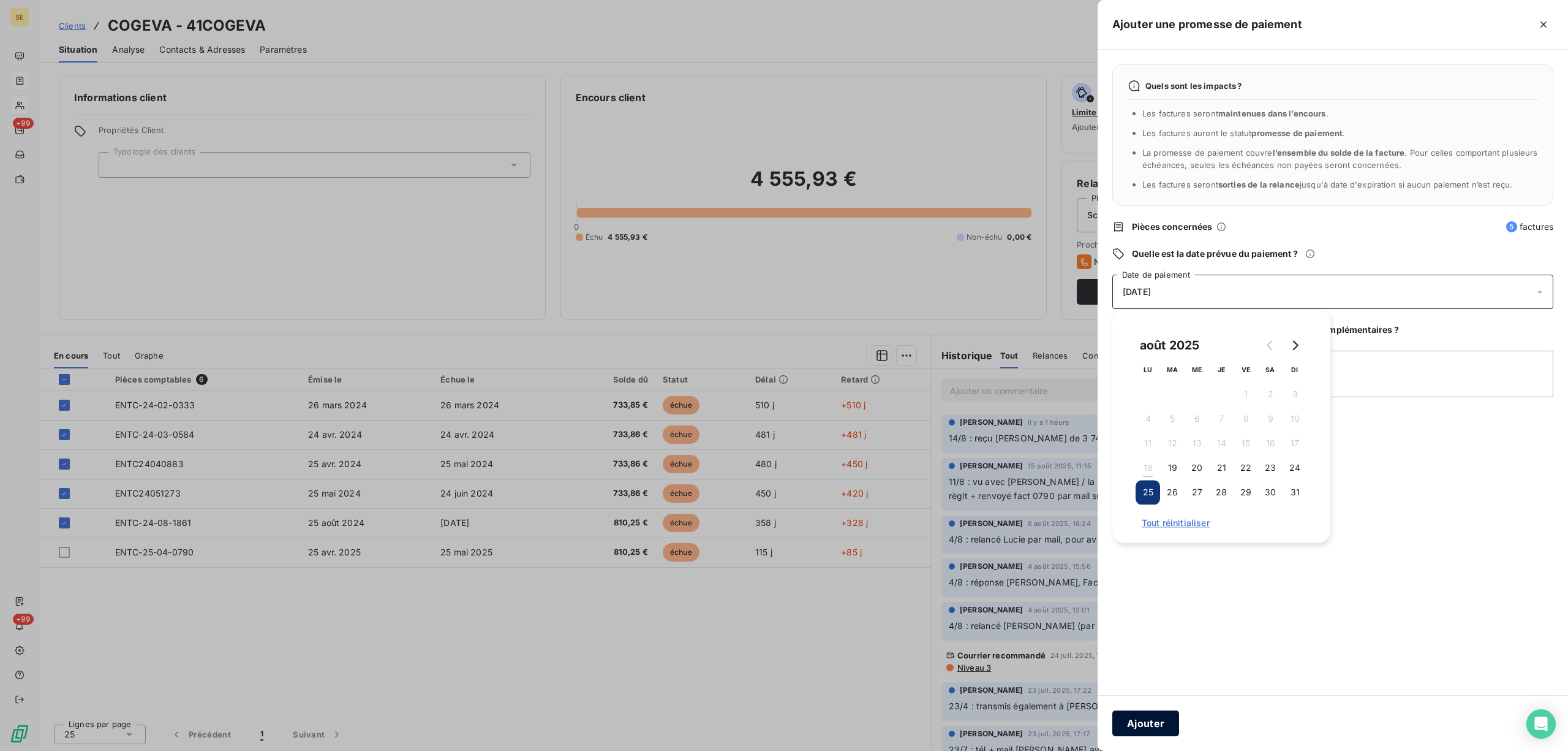
click at [1160, 720] on button "Ajouter" at bounding box center [1146, 724] width 67 height 26
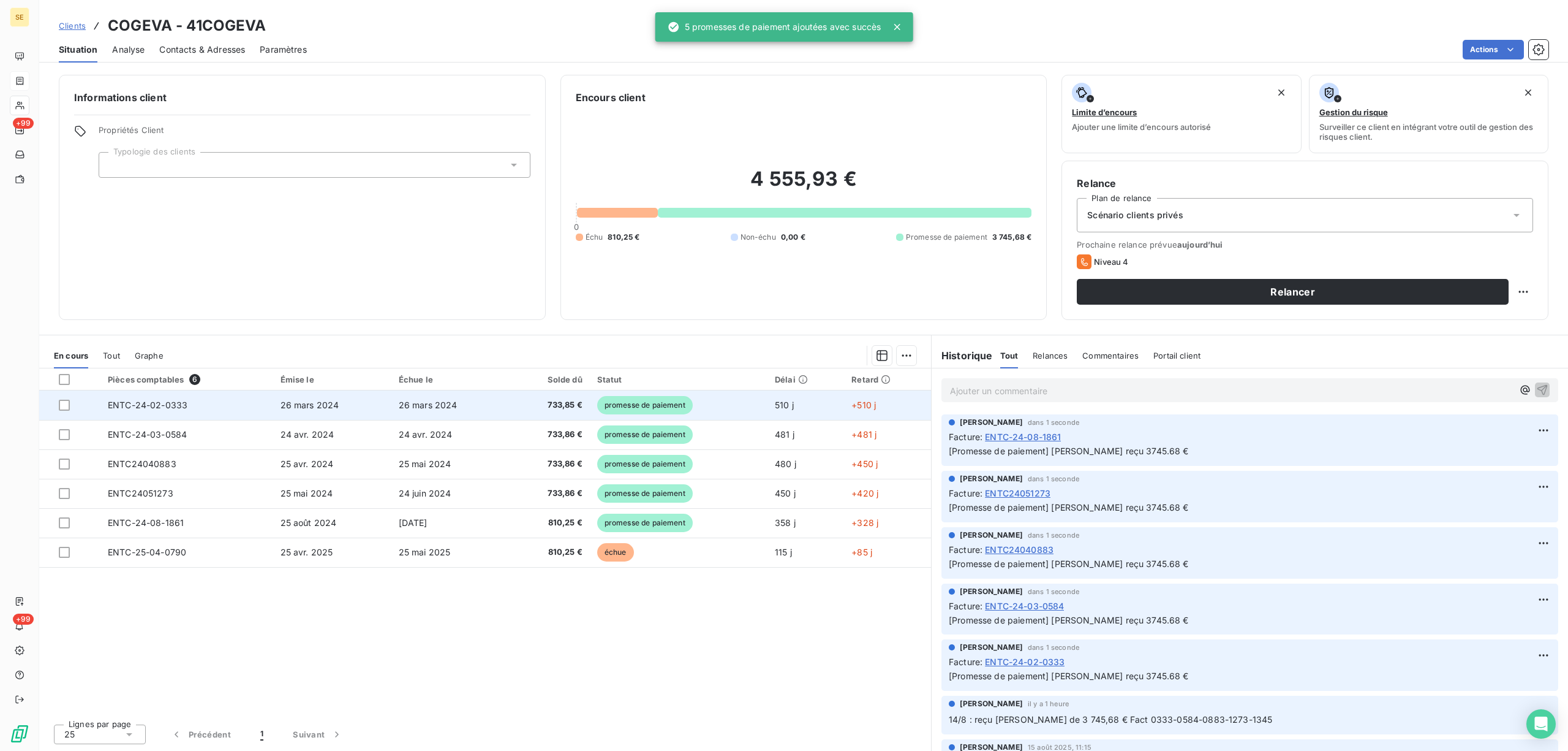
click at [509, 407] on td "733,85 €" at bounding box center [550, 405] width 81 height 29
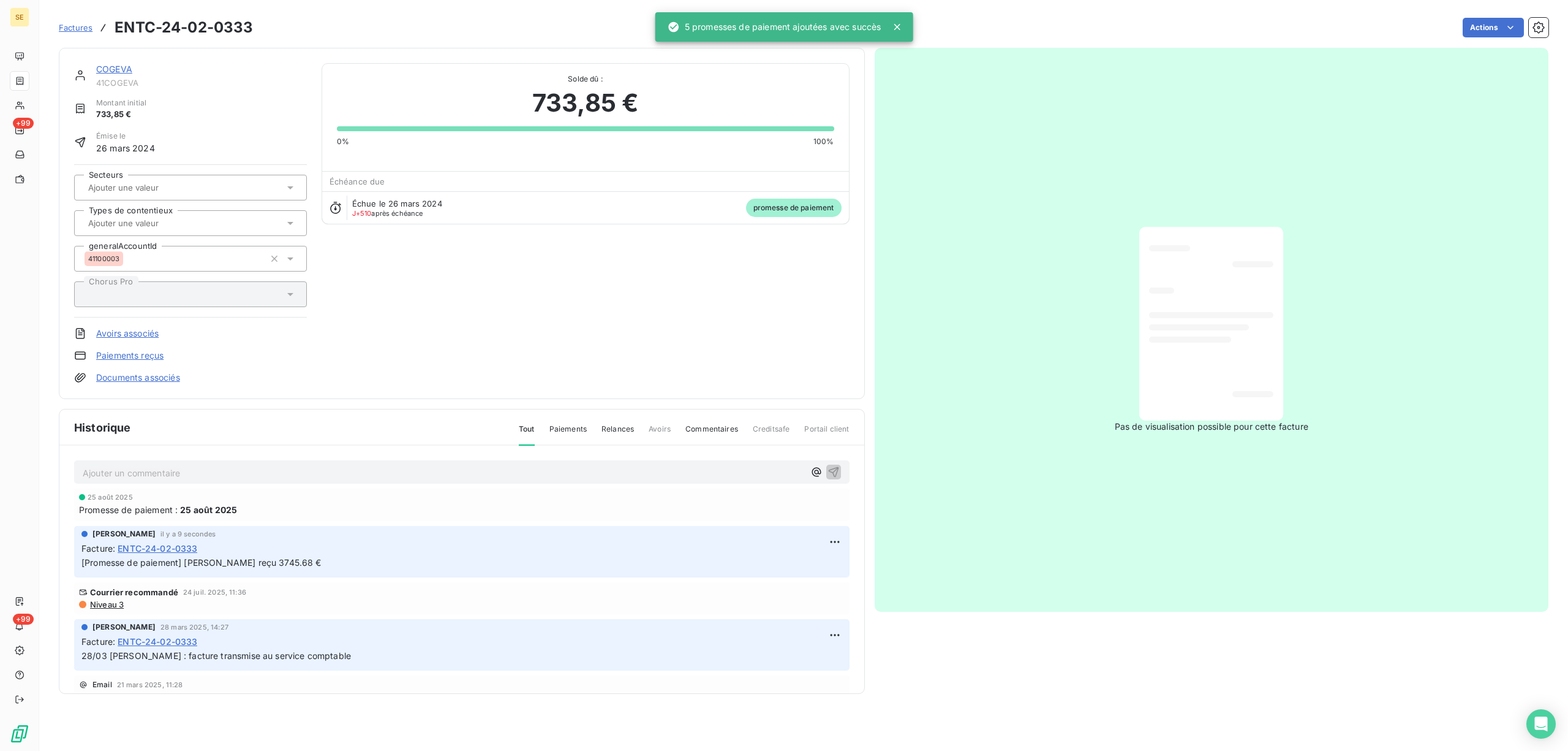
click at [144, 373] on link "Documents associés" at bounding box center [138, 377] width 84 height 12
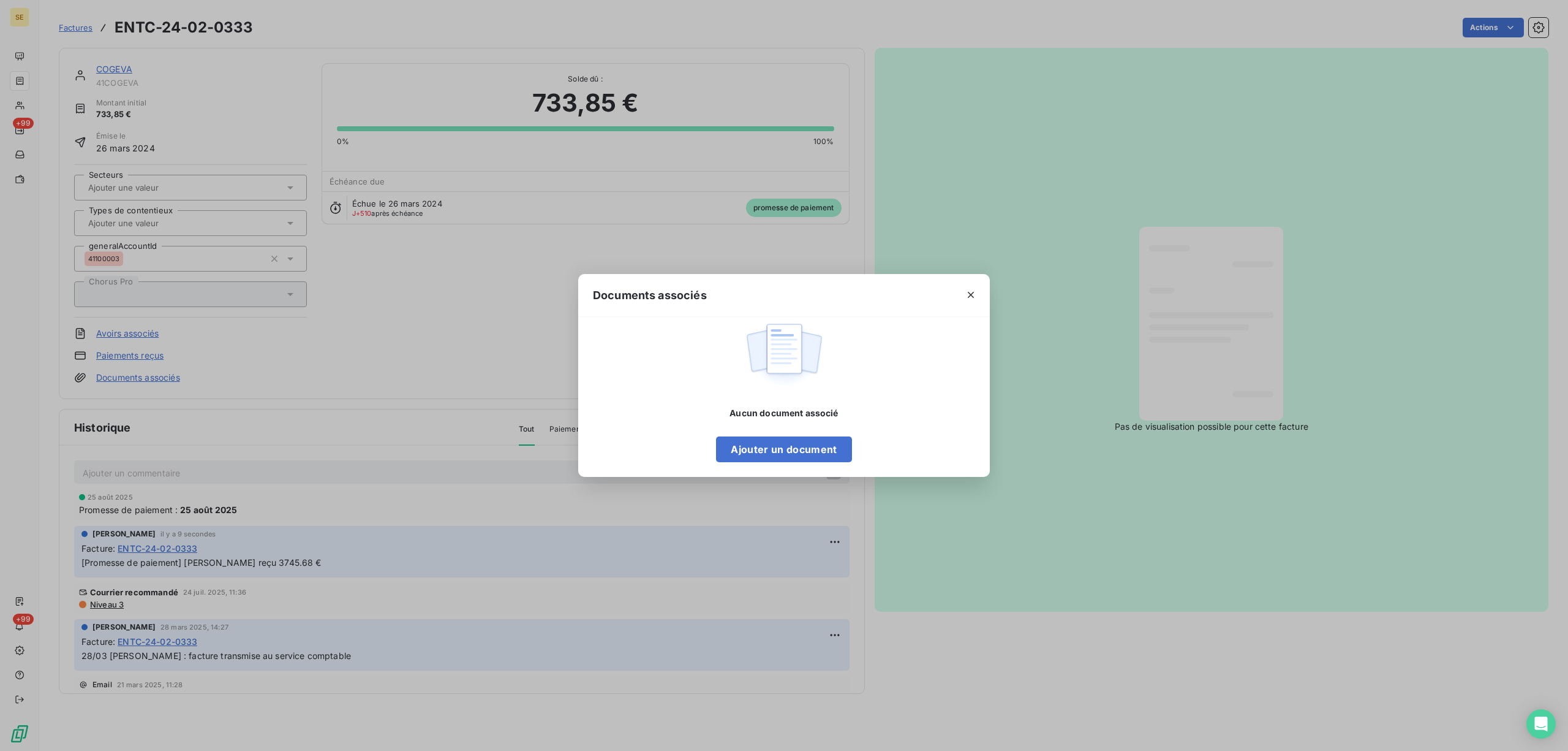
click at [822, 435] on div "Aucun document associé Ajouter un document" at bounding box center [784, 435] width 135 height 55
click at [766, 451] on button "Ajouter un document" at bounding box center [784, 449] width 135 height 26
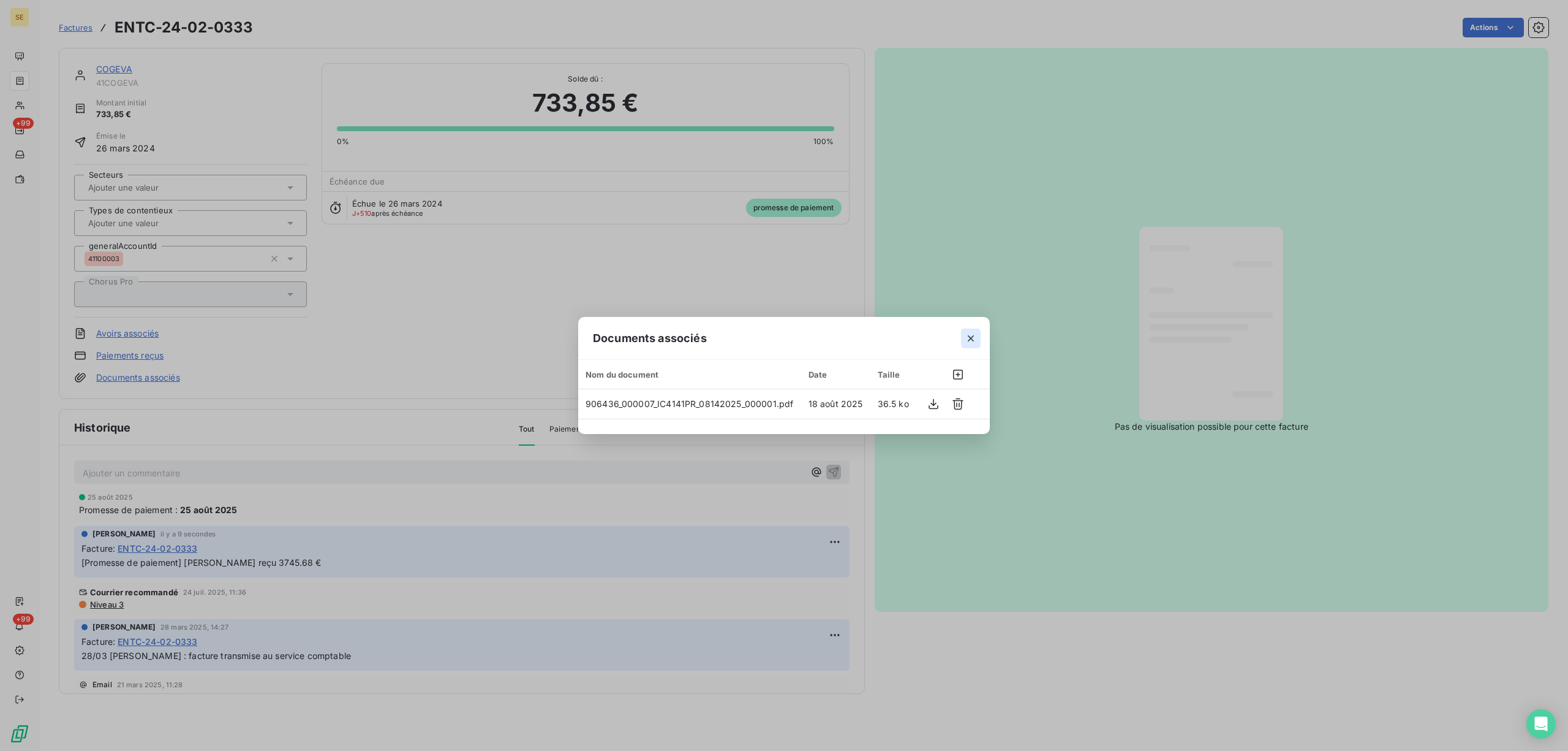
click at [973, 333] on icon "button" at bounding box center [971, 338] width 12 height 12
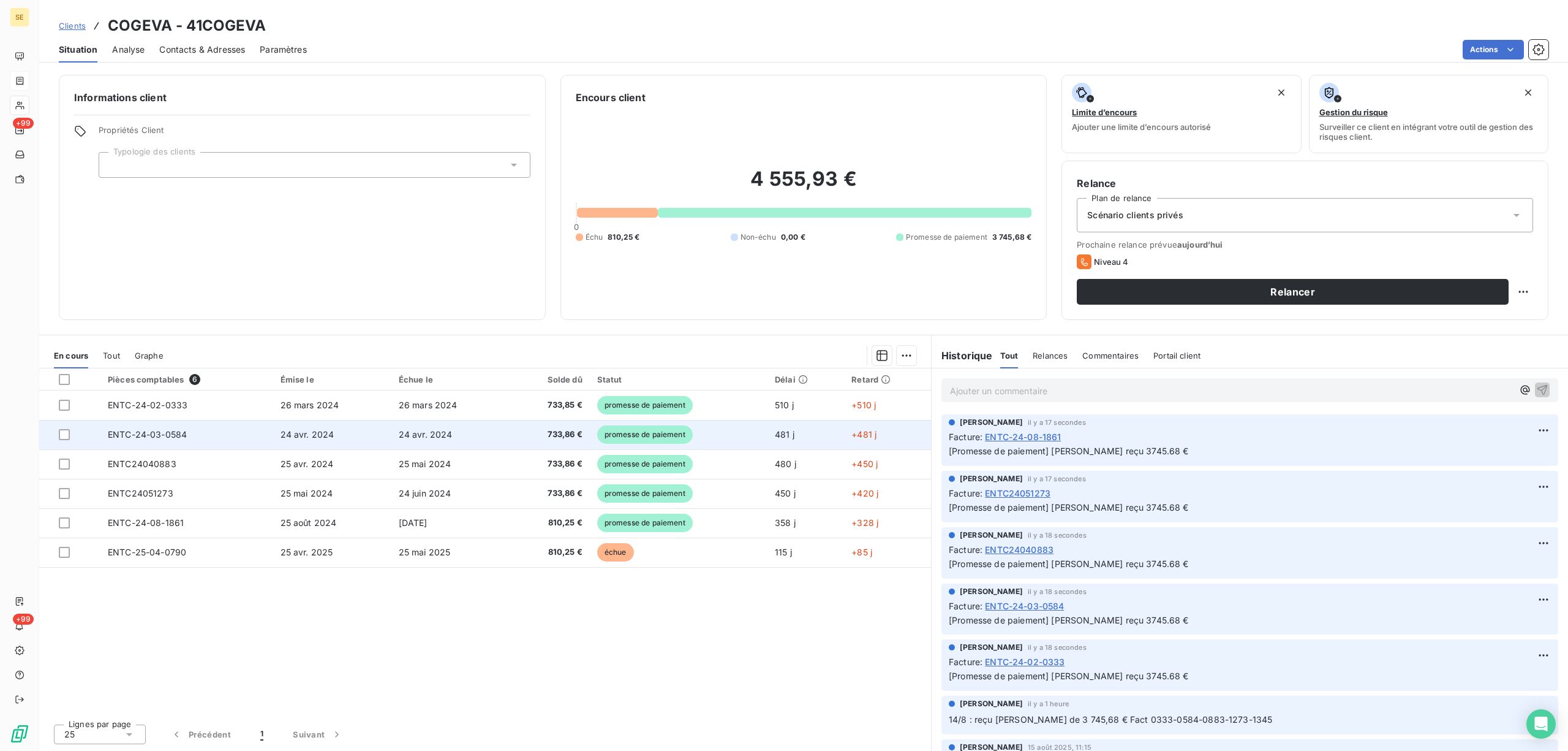
click at [473, 435] on td "24 avr. 2024" at bounding box center [451, 434] width 119 height 29
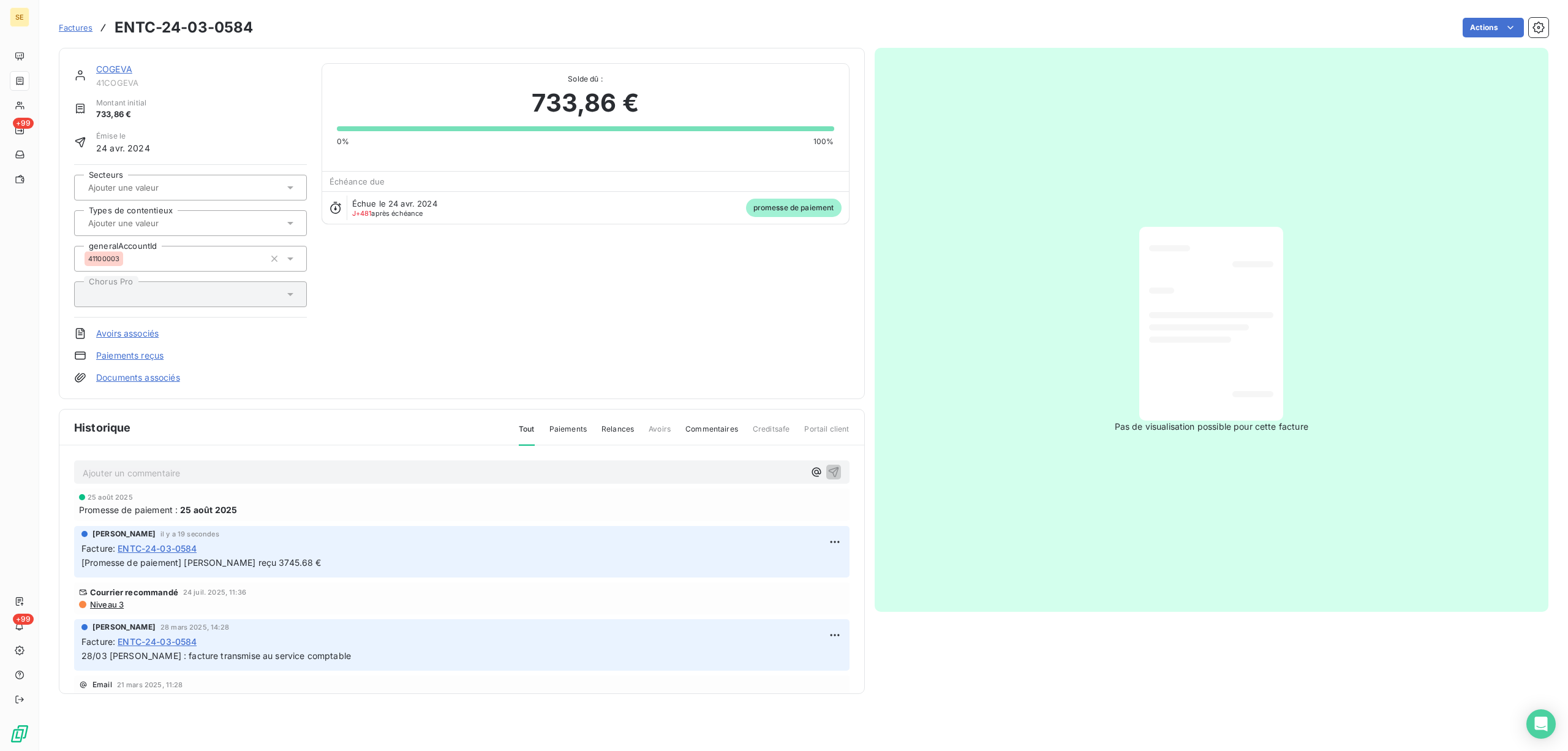
click at [180, 377] on link "Documents associés" at bounding box center [138, 377] width 84 height 12
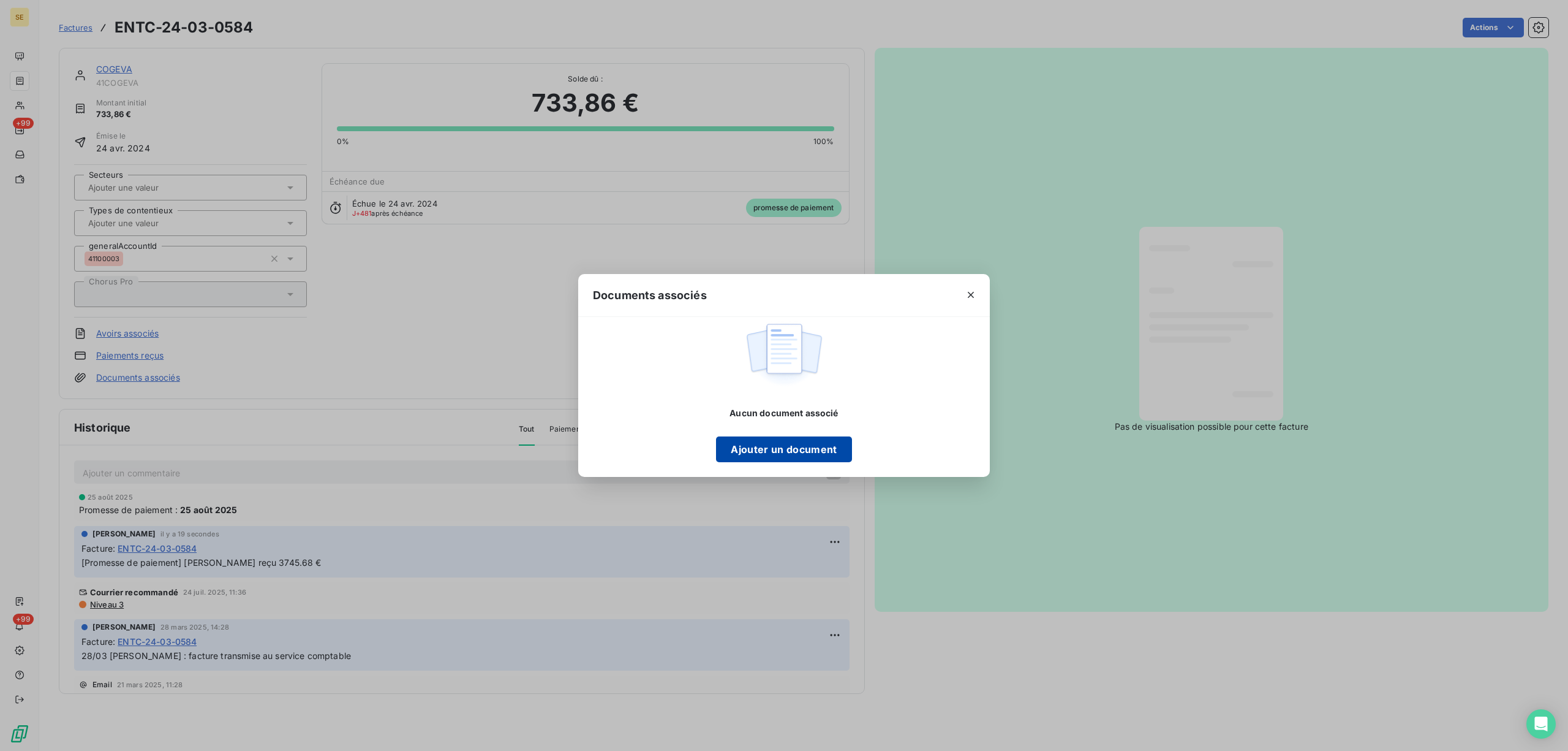
click at [800, 450] on button "Ajouter un document" at bounding box center [784, 449] width 135 height 26
click at [344, 40] on div "Documents associés Aucun document associé Ajouter un document" at bounding box center [784, 375] width 1568 height 751
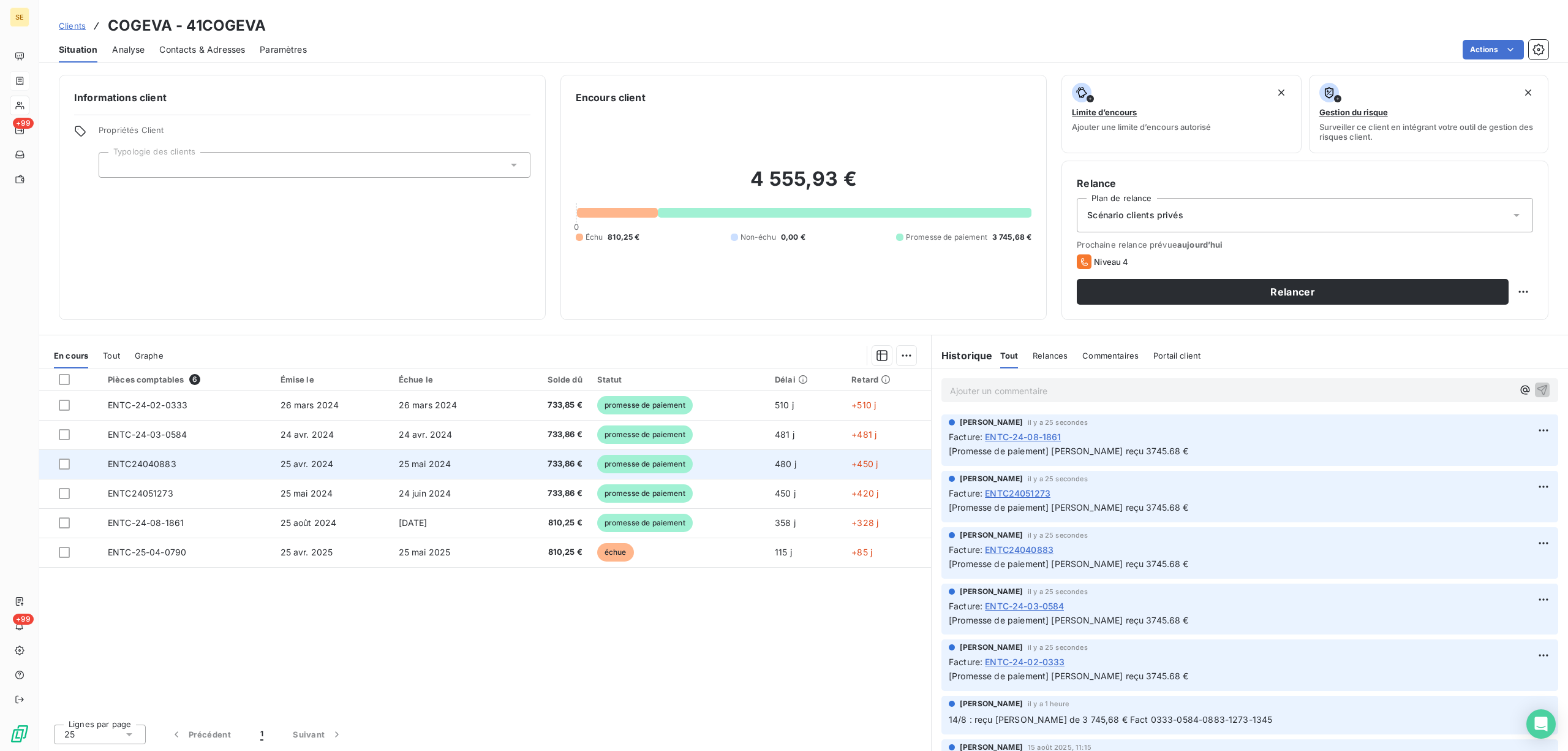
click at [530, 461] on span "733,86 €" at bounding box center [549, 464] width 65 height 12
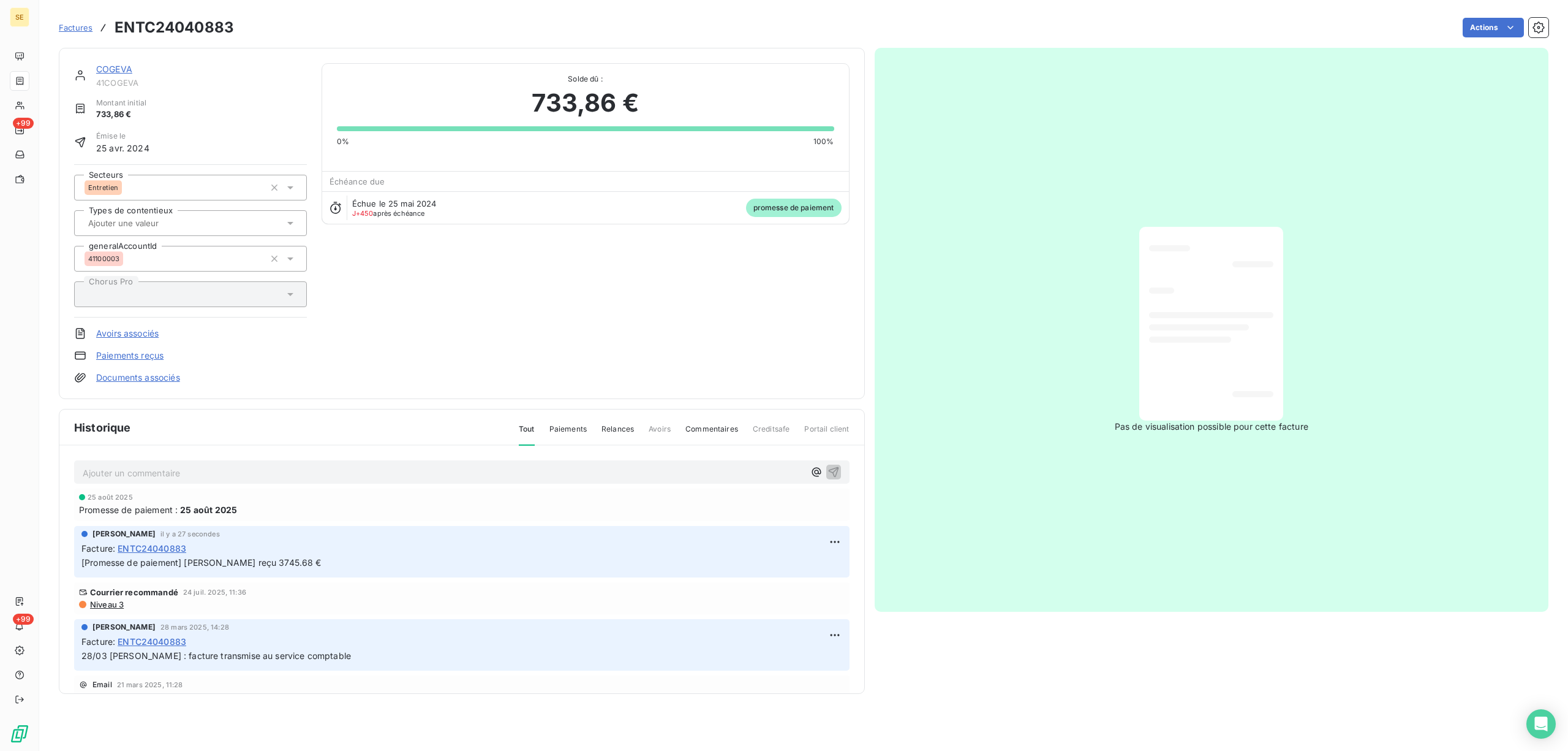
click at [167, 377] on link "Documents associés" at bounding box center [138, 377] width 84 height 12
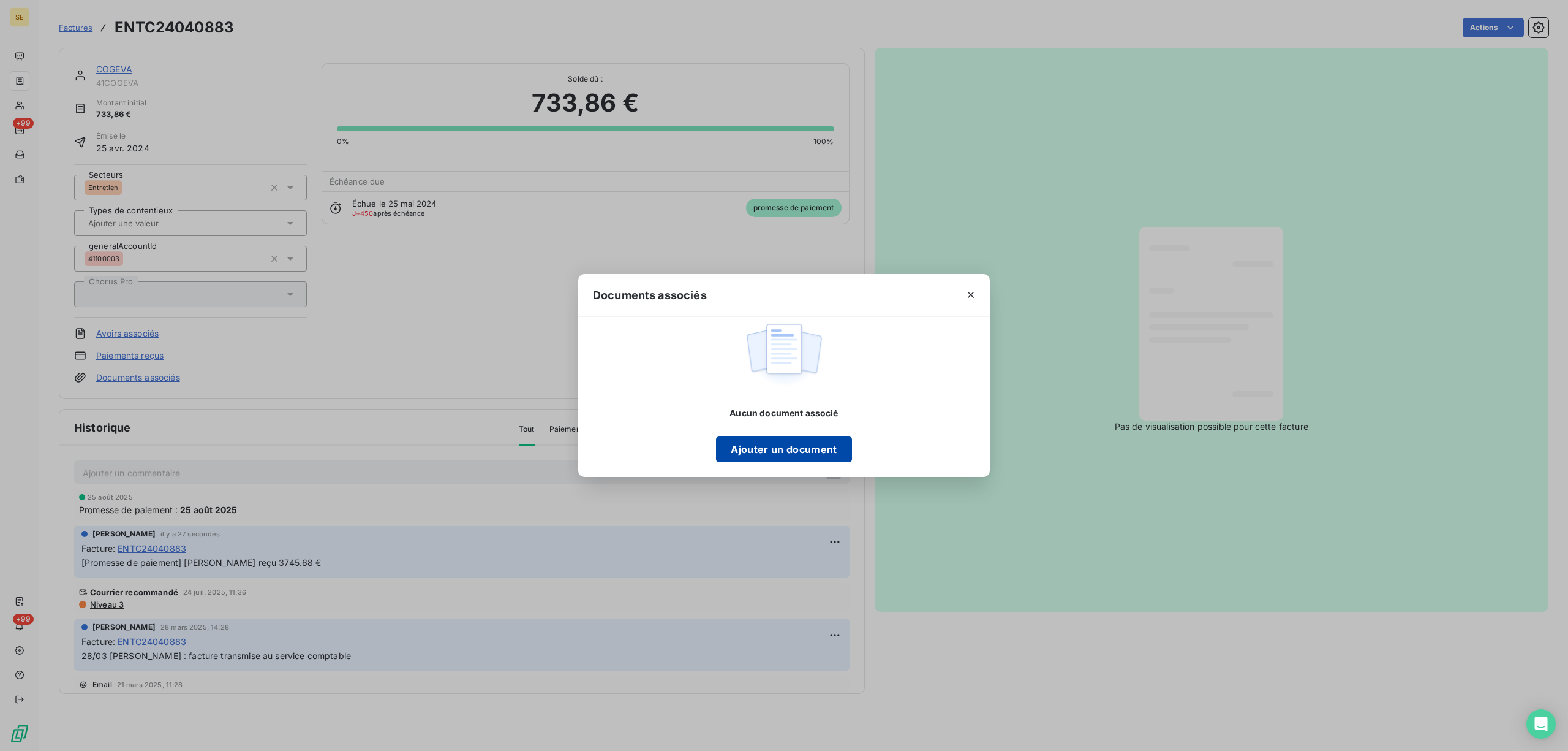
click at [800, 446] on button "Ajouter un document" at bounding box center [784, 449] width 135 height 26
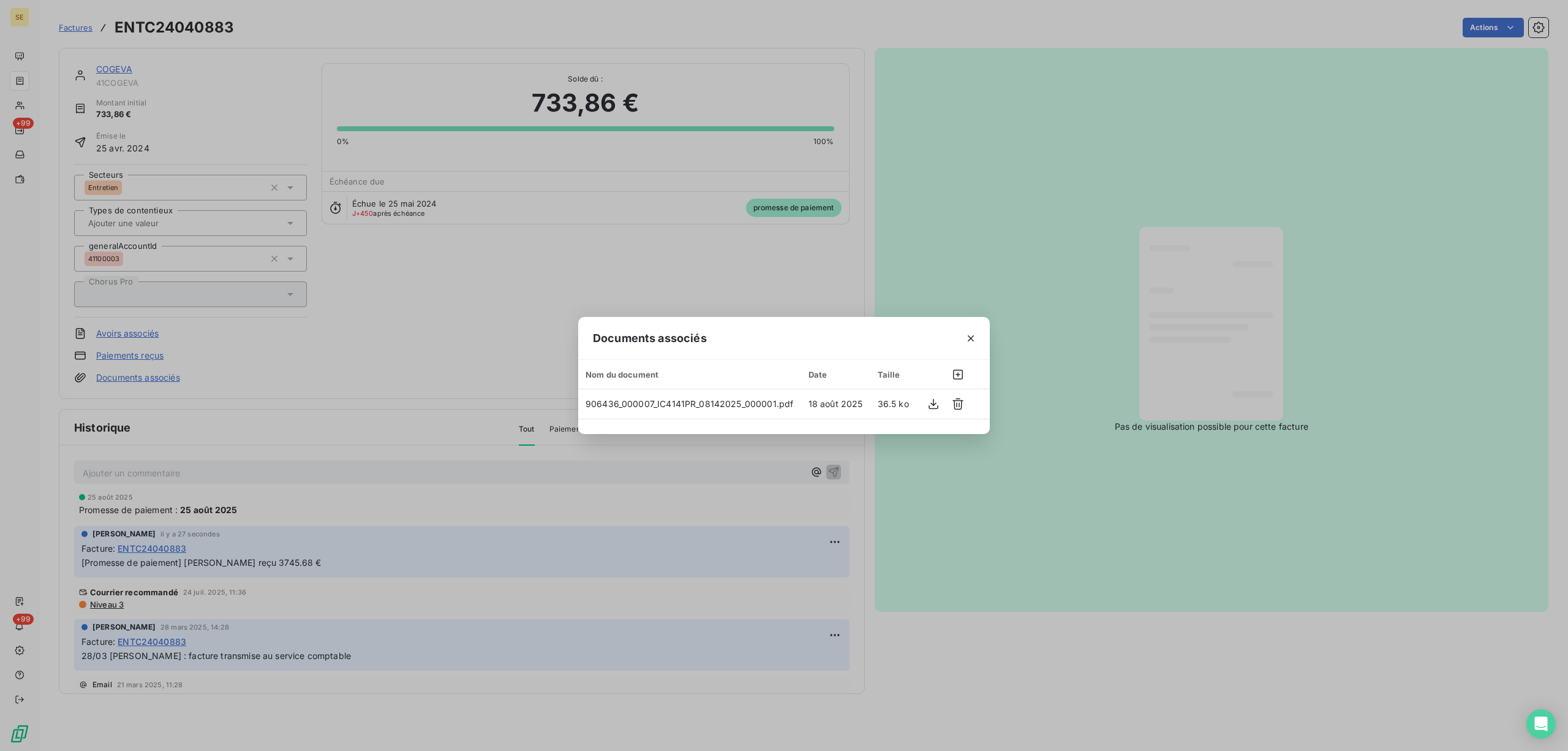
drag, startPoint x: 968, startPoint y: 335, endPoint x: 957, endPoint y: 330, distance: 12.1
click at [968, 335] on icon "button" at bounding box center [971, 338] width 12 height 12
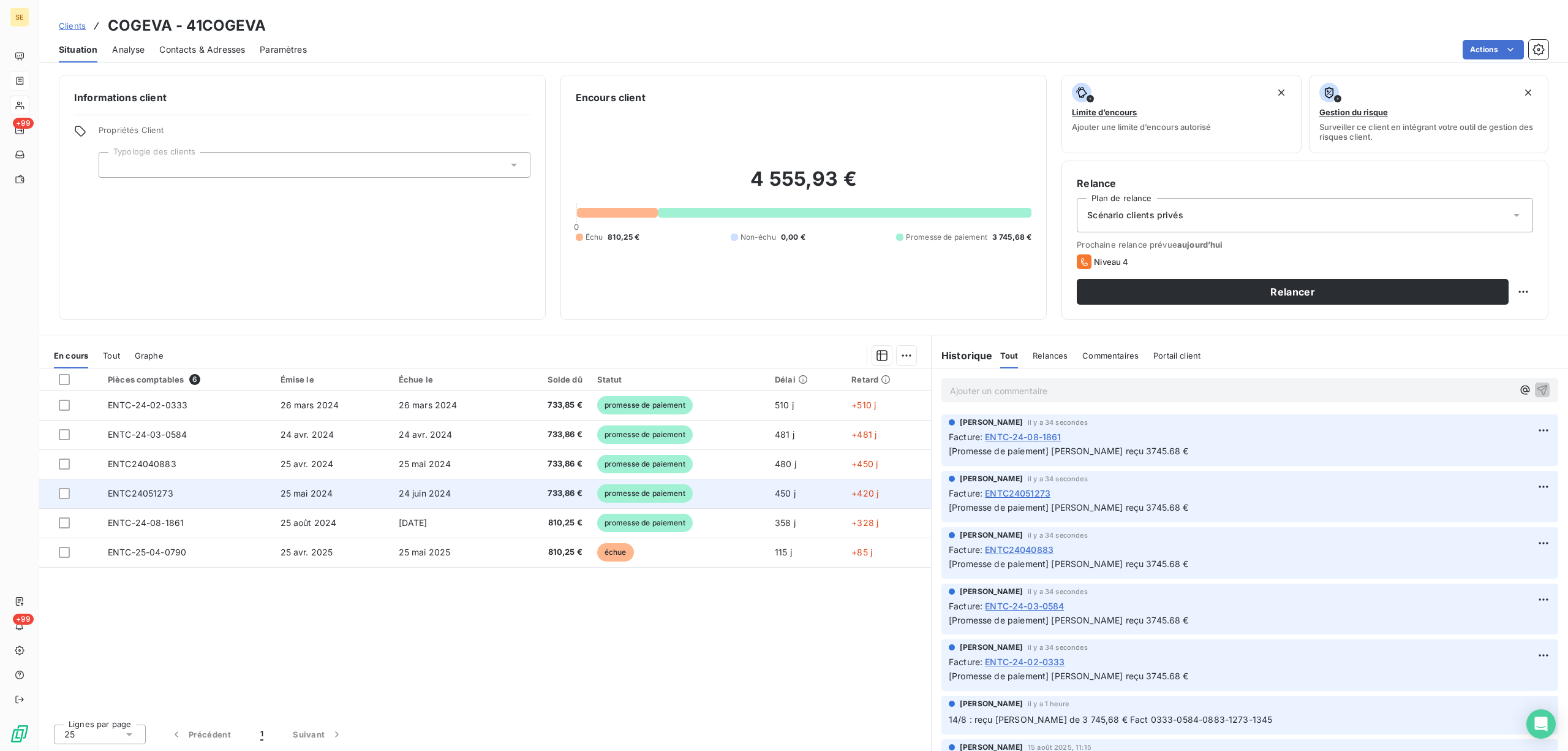
click at [417, 502] on td "24 juin 2024" at bounding box center [451, 493] width 119 height 29
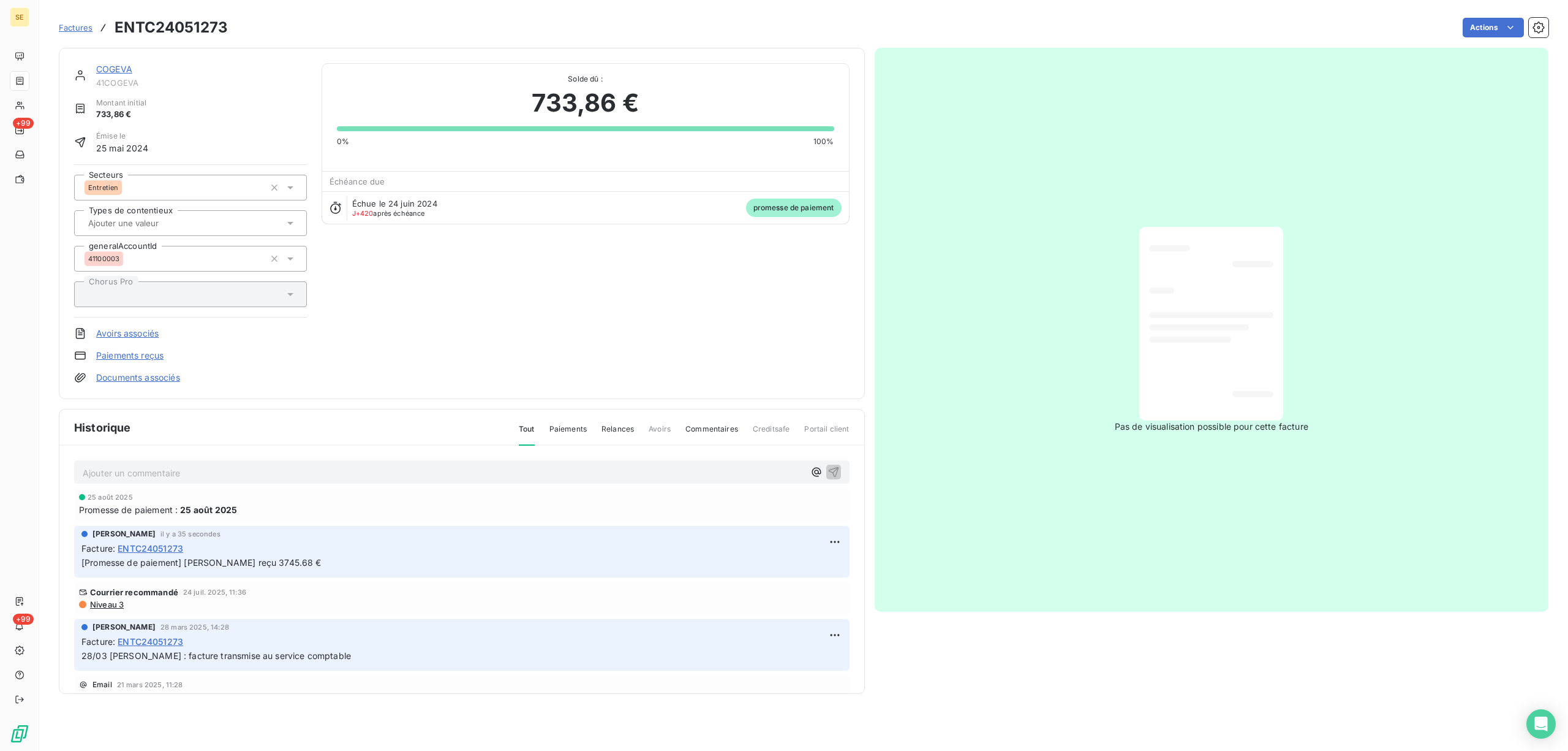
click at [167, 380] on link "Documents associés" at bounding box center [138, 377] width 84 height 12
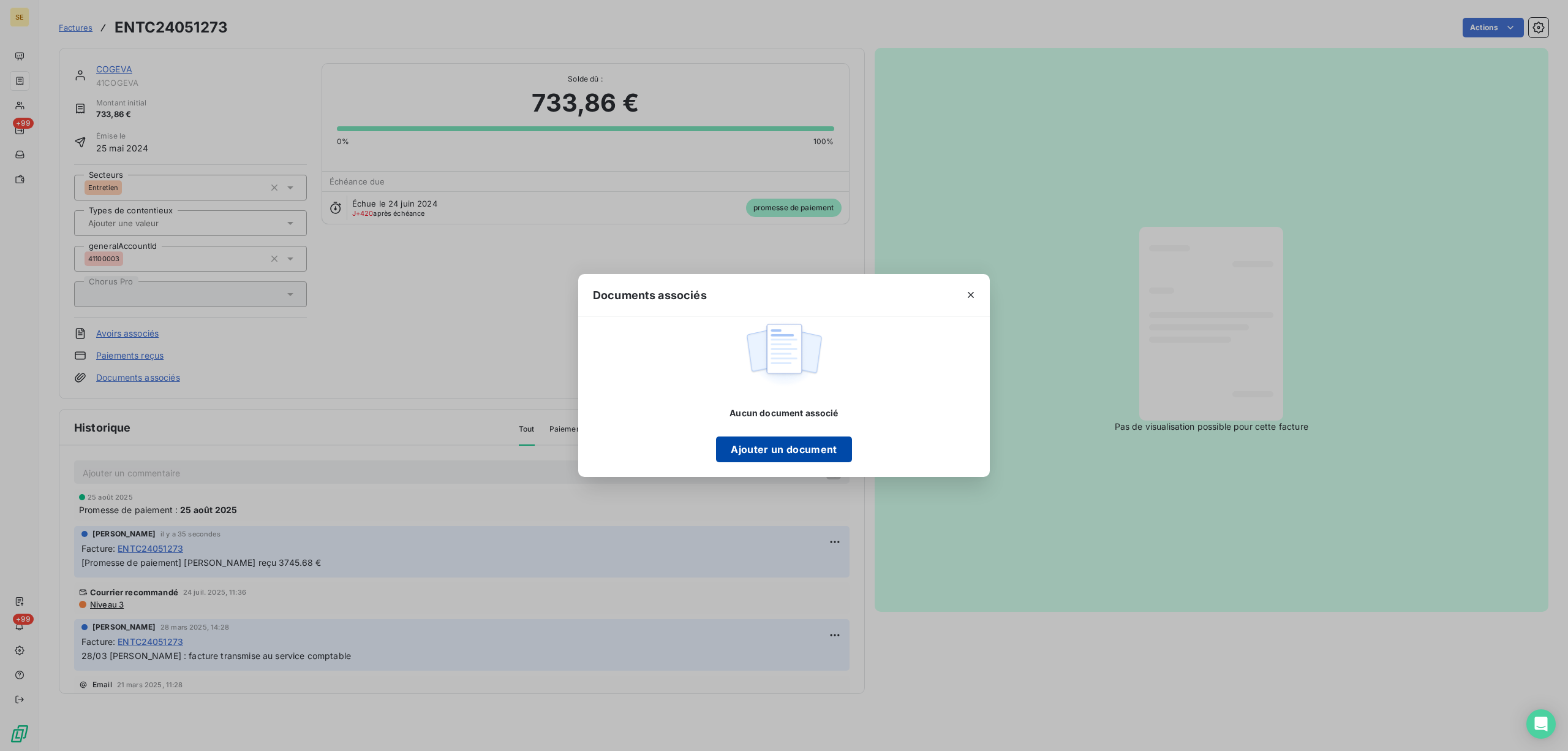
click at [794, 437] on button "Ajouter un document" at bounding box center [784, 449] width 135 height 26
click at [292, 37] on div "Documents associés Aucun document associé Ajouter un document" at bounding box center [784, 375] width 1568 height 751
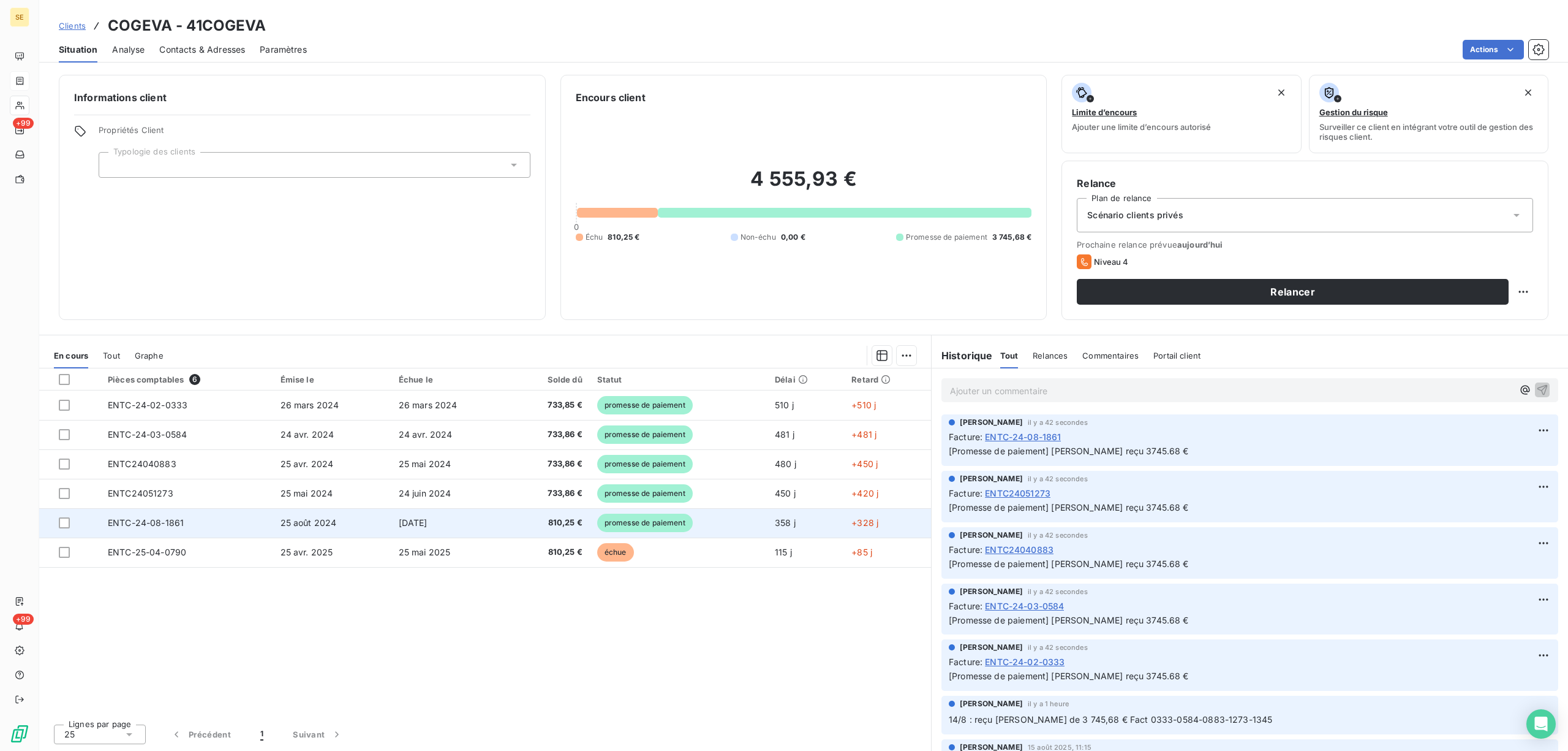
click at [407, 527] on span "24 sept. 2024" at bounding box center [414, 522] width 29 height 10
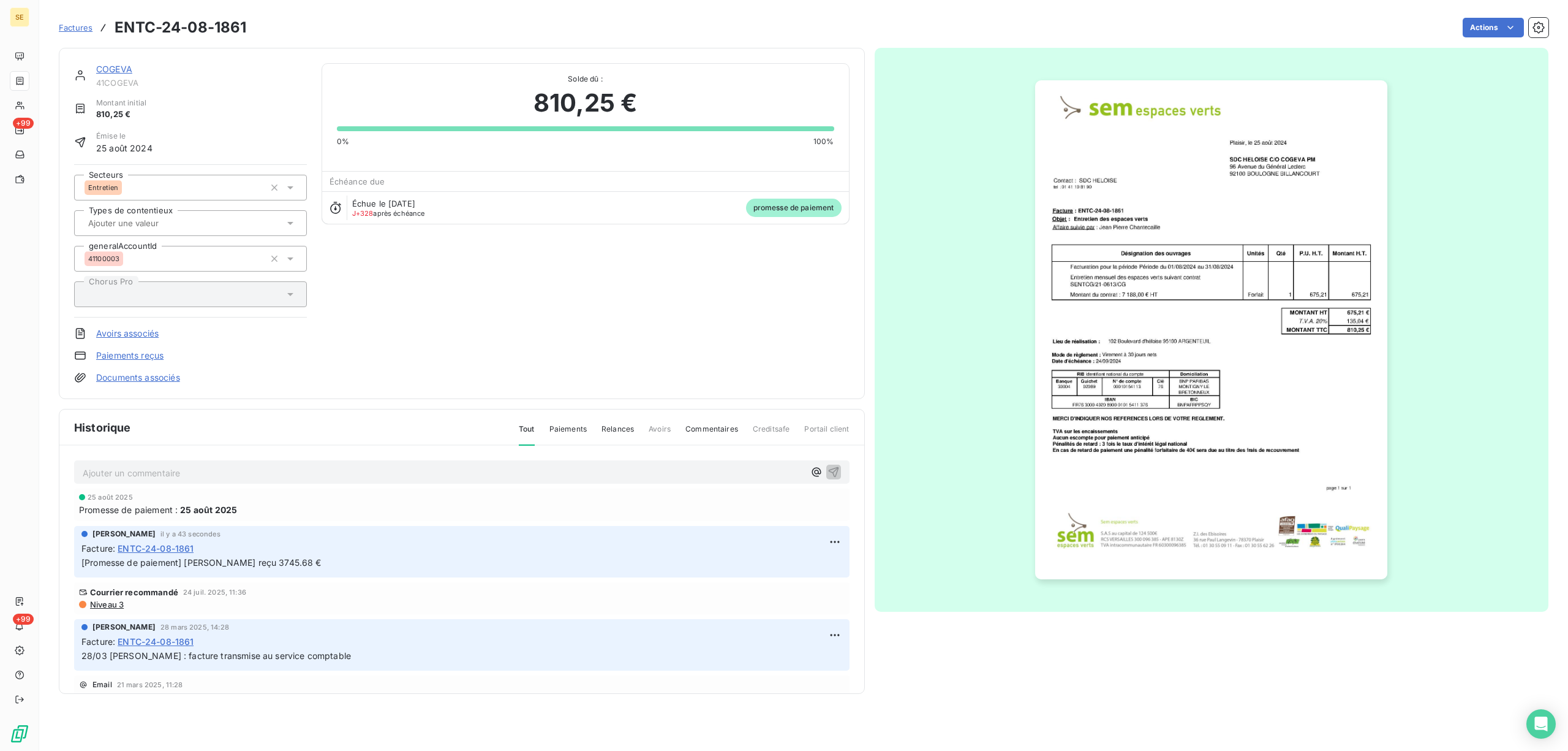
click at [152, 375] on link "Documents associés" at bounding box center [138, 377] width 84 height 12
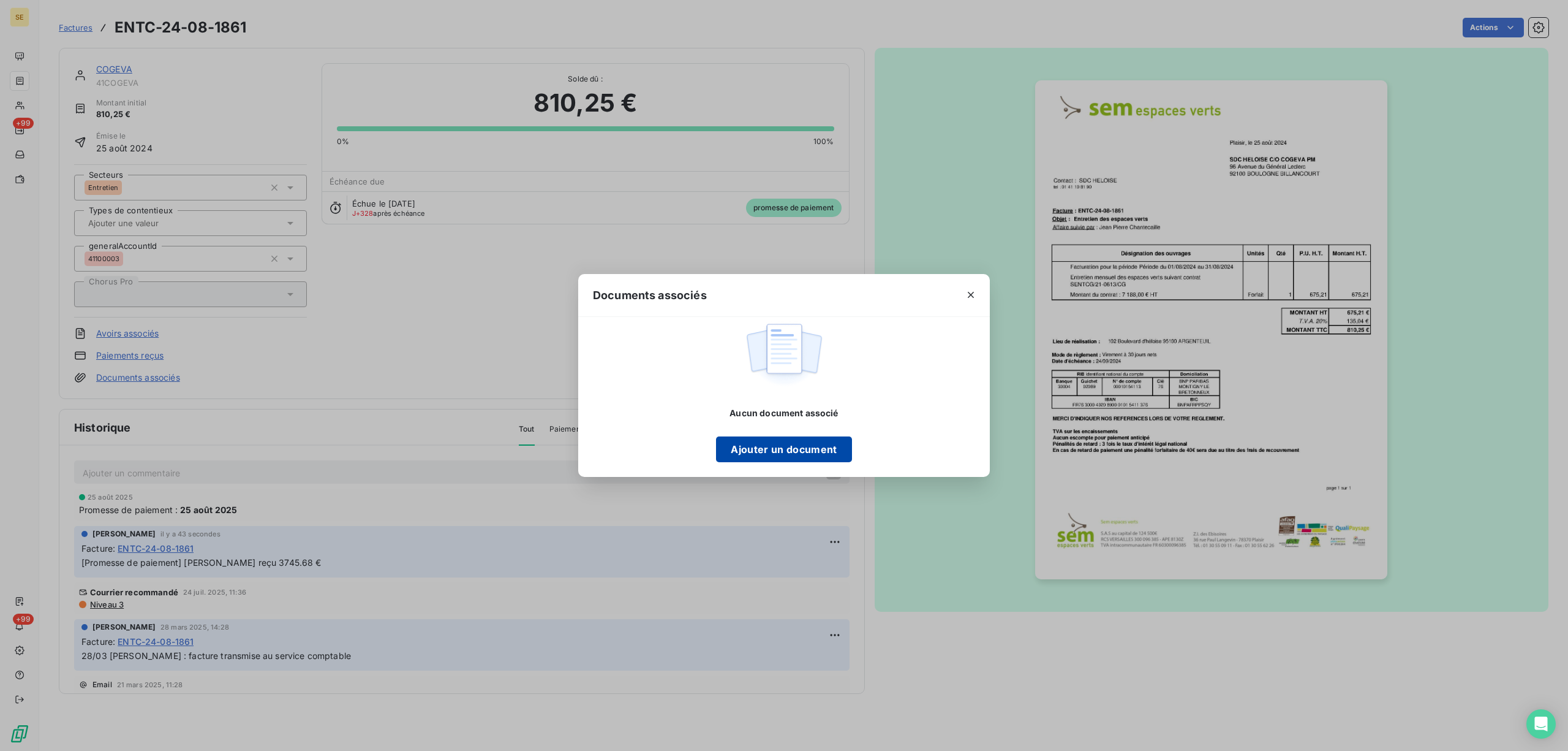
click at [797, 451] on button "Ajouter un document" at bounding box center [784, 449] width 135 height 26
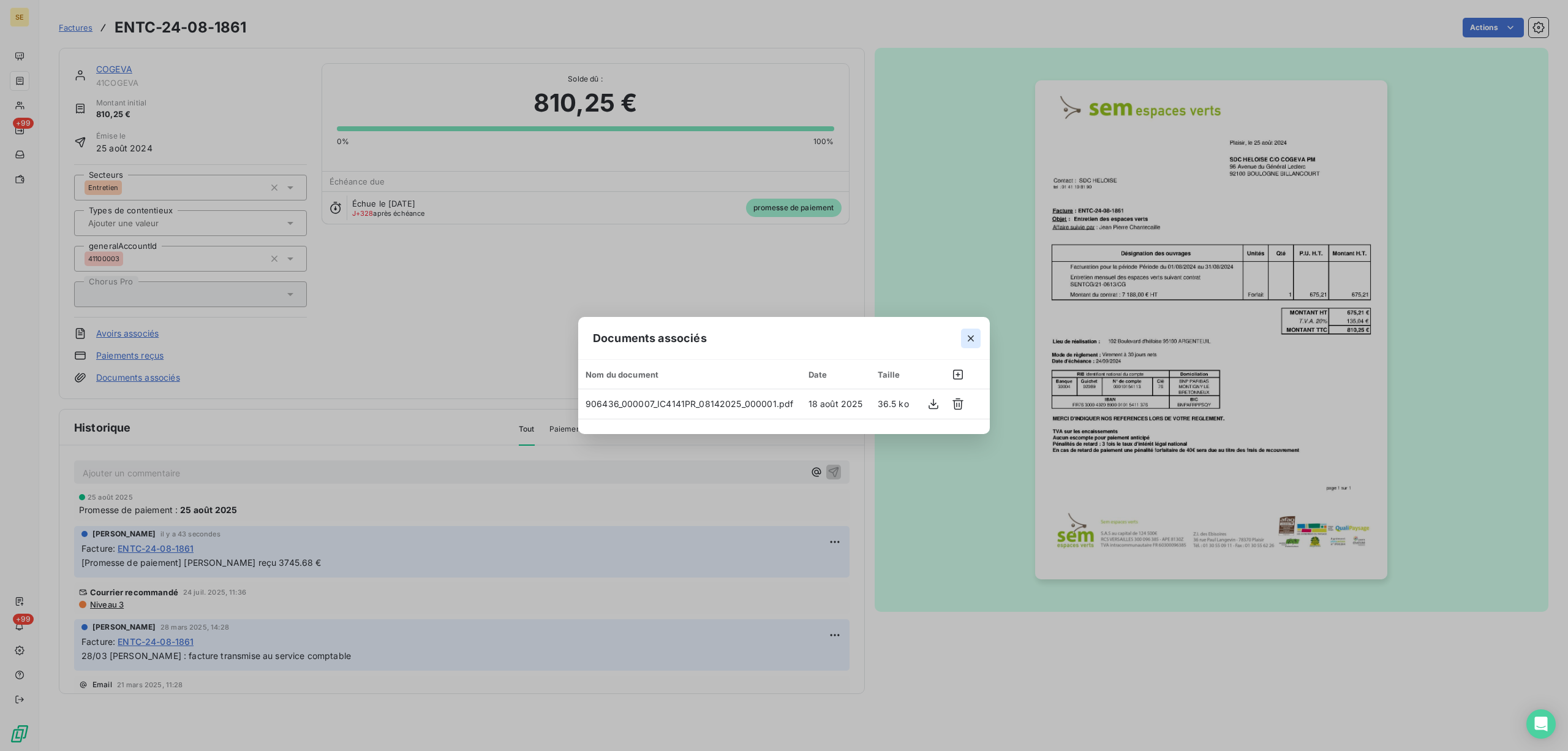
click at [966, 336] on icon "button" at bounding box center [971, 338] width 12 height 12
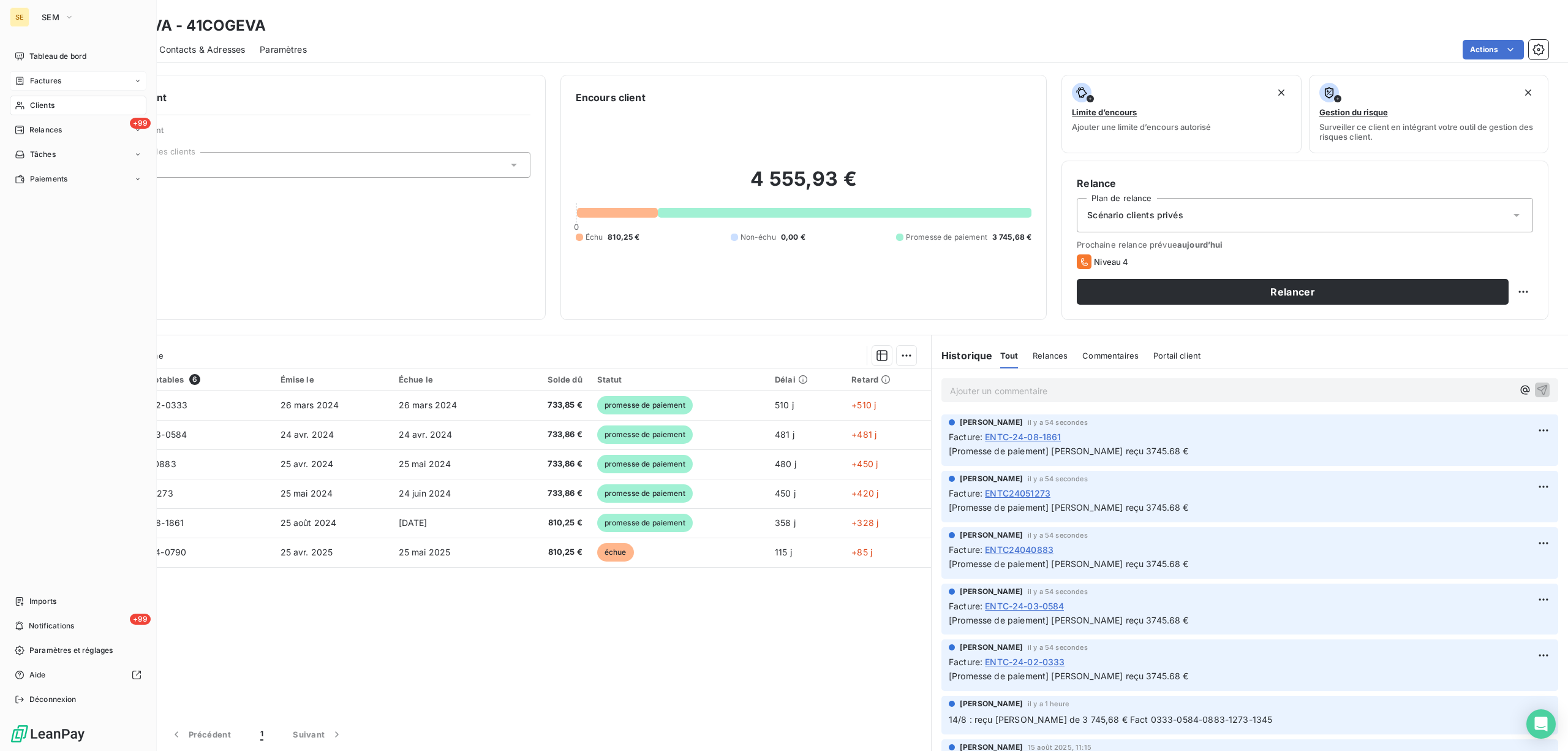
drag, startPoint x: 57, startPoint y: 80, endPoint x: 149, endPoint y: 79, distance: 92.0
click at [57, 81] on span "Factures" at bounding box center [45, 81] width 31 height 11
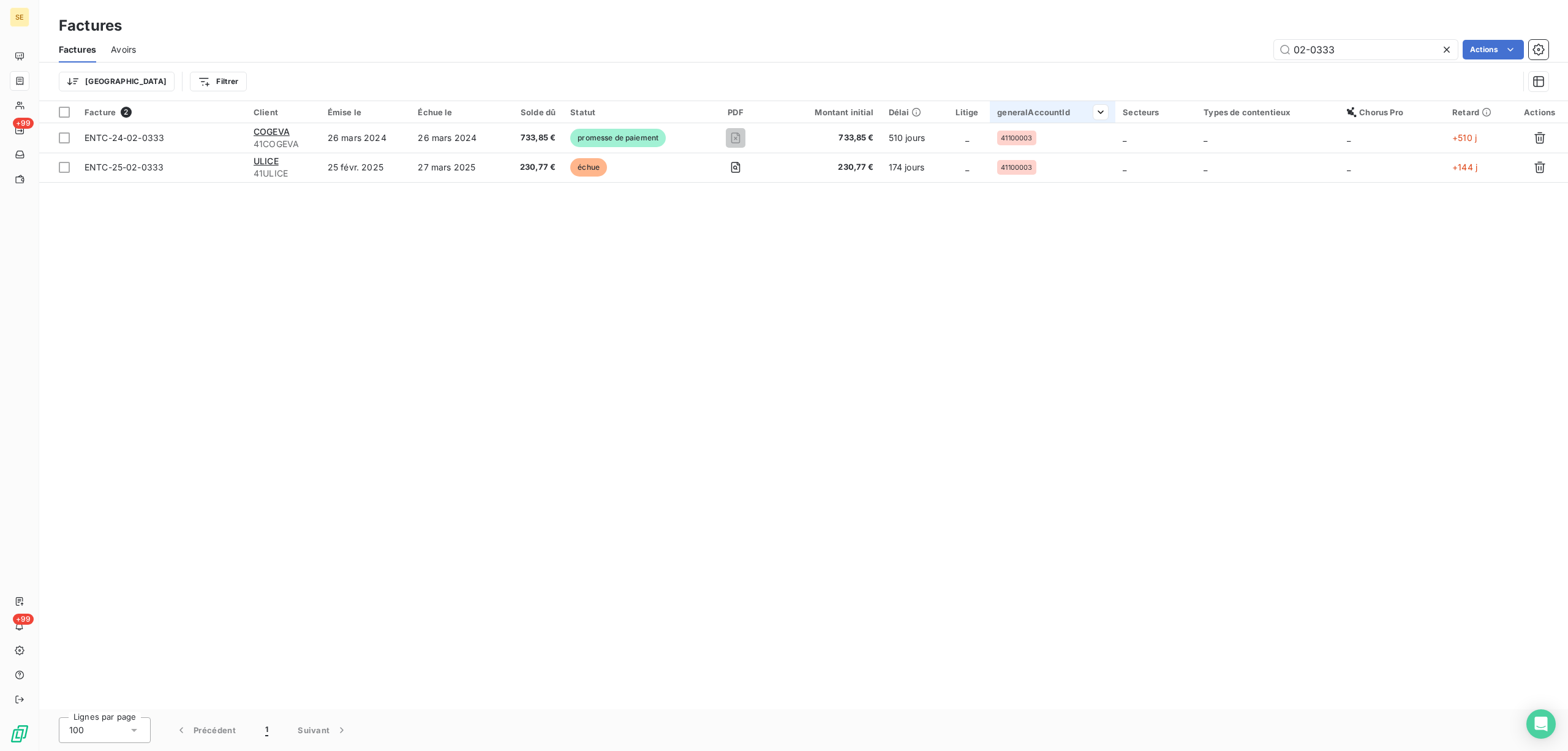
drag, startPoint x: 1356, startPoint y: 49, endPoint x: 993, endPoint y: 103, distance: 367.0
click at [1025, 106] on div "Factures Factures Avoirs 02-0333 Actions Trier Filtrer Facture 2 Client Émise l…" at bounding box center [804, 375] width 1529 height 751
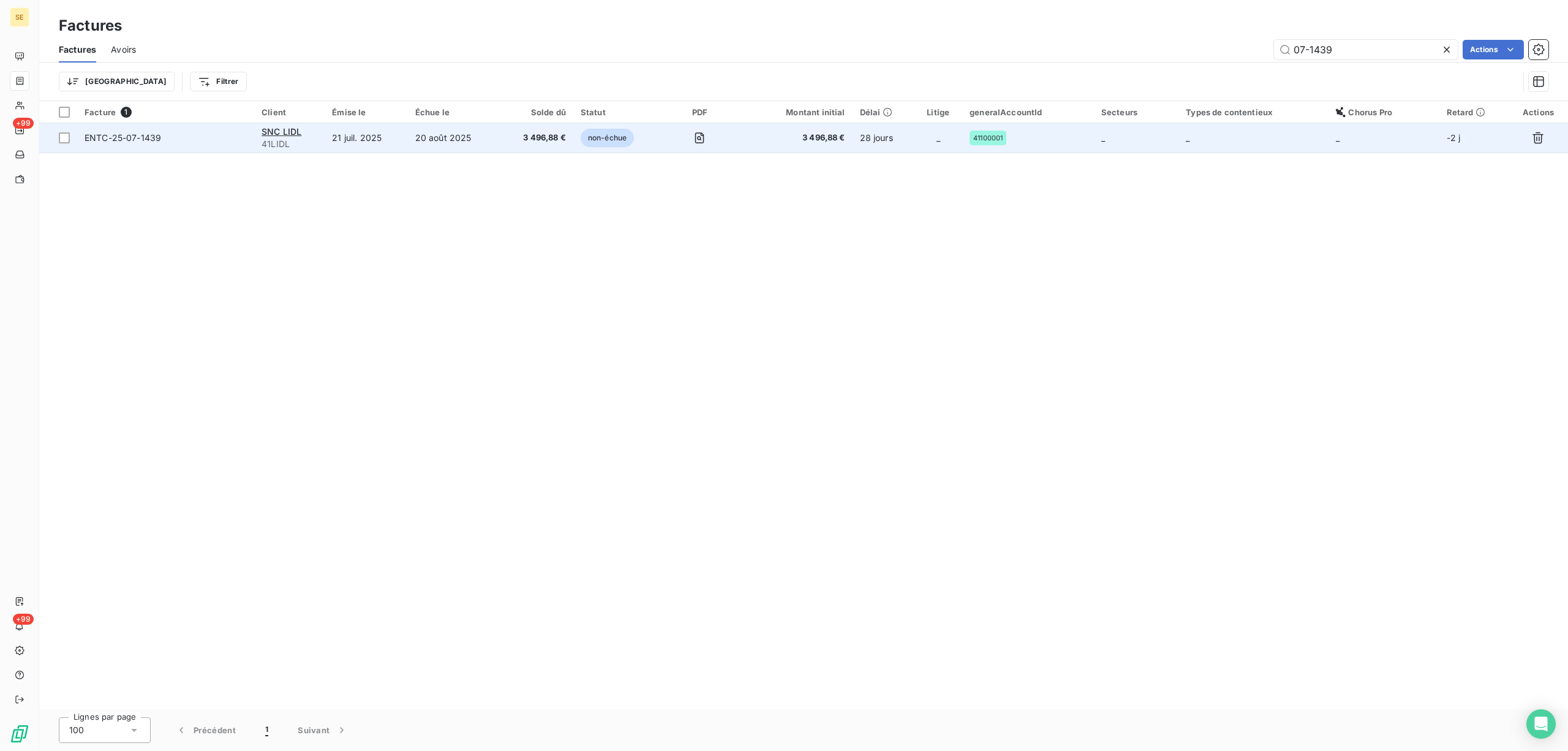
type input "07-1439"
click at [467, 138] on td "20 août 2025" at bounding box center [453, 138] width 91 height 29
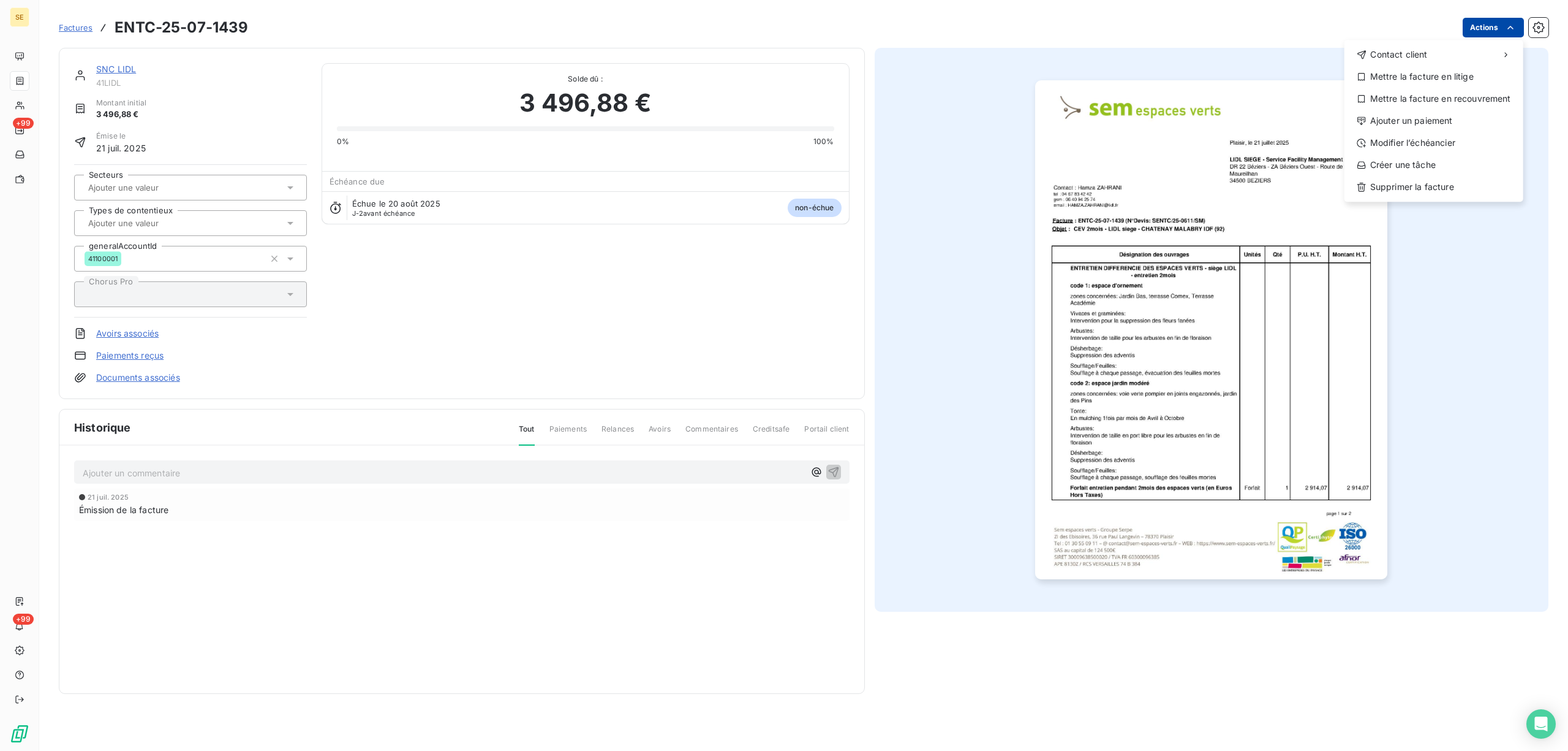
click at [1466, 28] on html "SE +99 +99 Factures ENTC-25-07-1439 Actions Contact client Mettre la facture en…" at bounding box center [784, 375] width 1568 height 751
click at [1422, 121] on div "Ajouter un paiement" at bounding box center [1434, 121] width 169 height 19
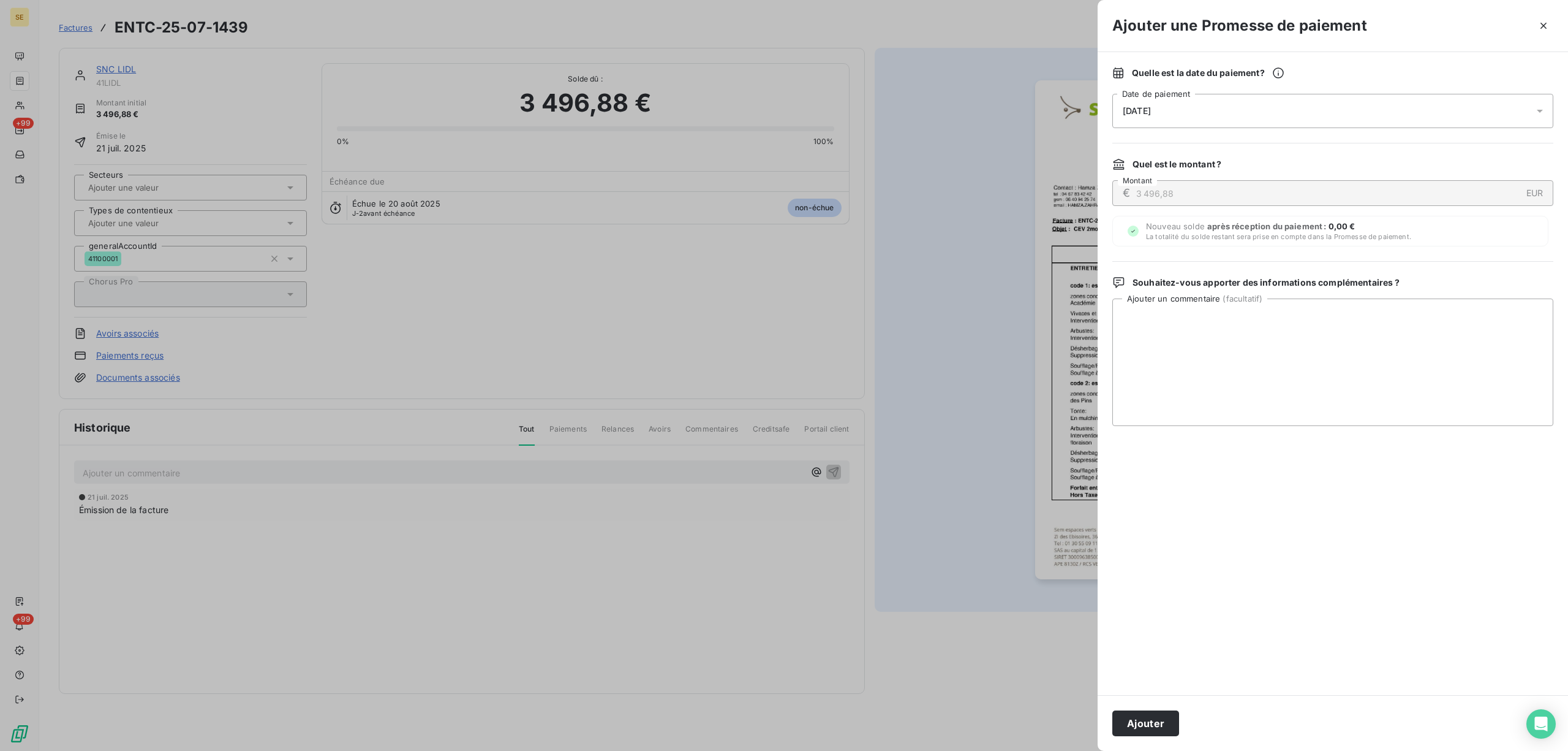
drag, startPoint x: 1537, startPoint y: 113, endPoint x: 1524, endPoint y: 111, distance: 13.2
click at [1537, 111] on icon at bounding box center [1540, 111] width 12 height 12
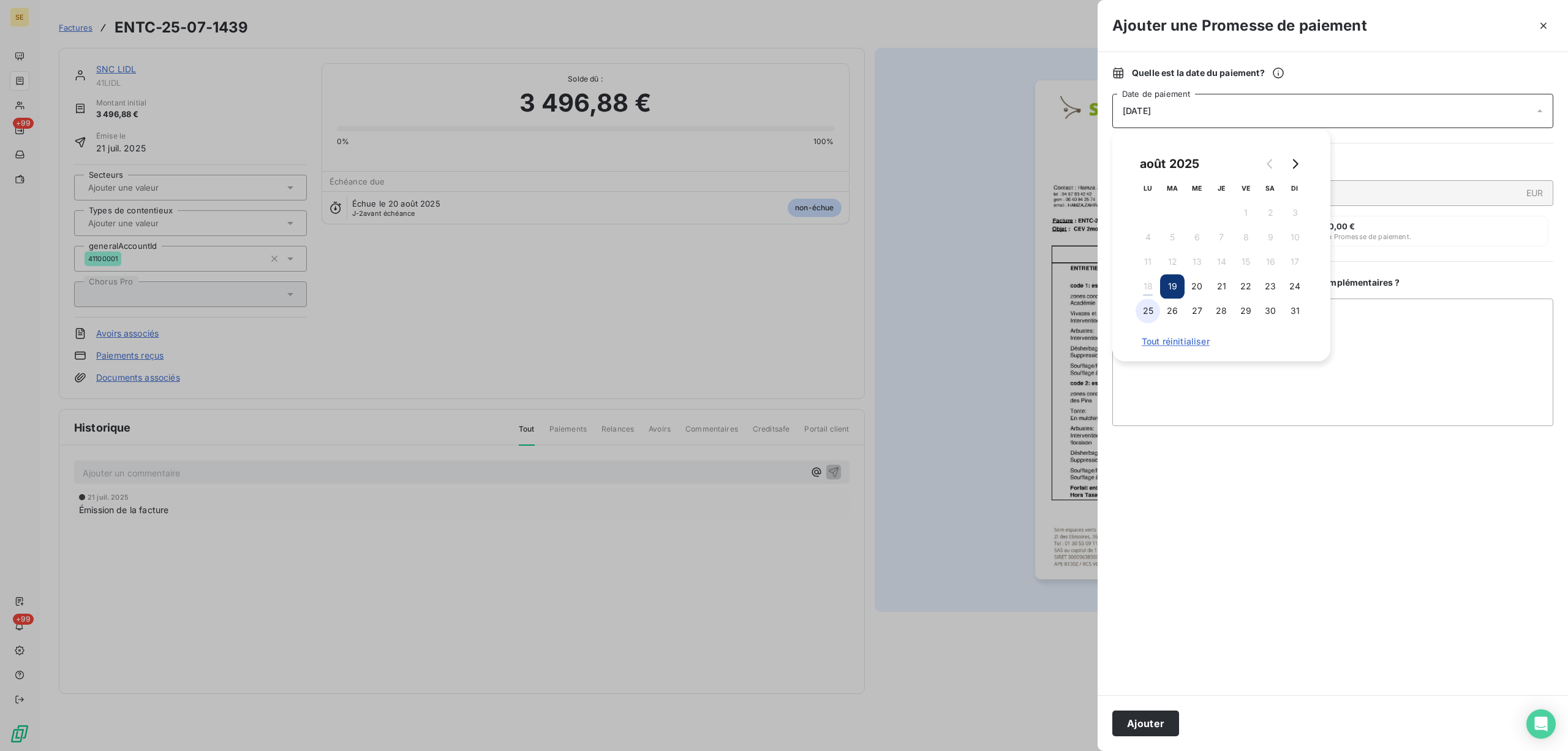
click at [1145, 314] on button "25" at bounding box center [1148, 311] width 24 height 24
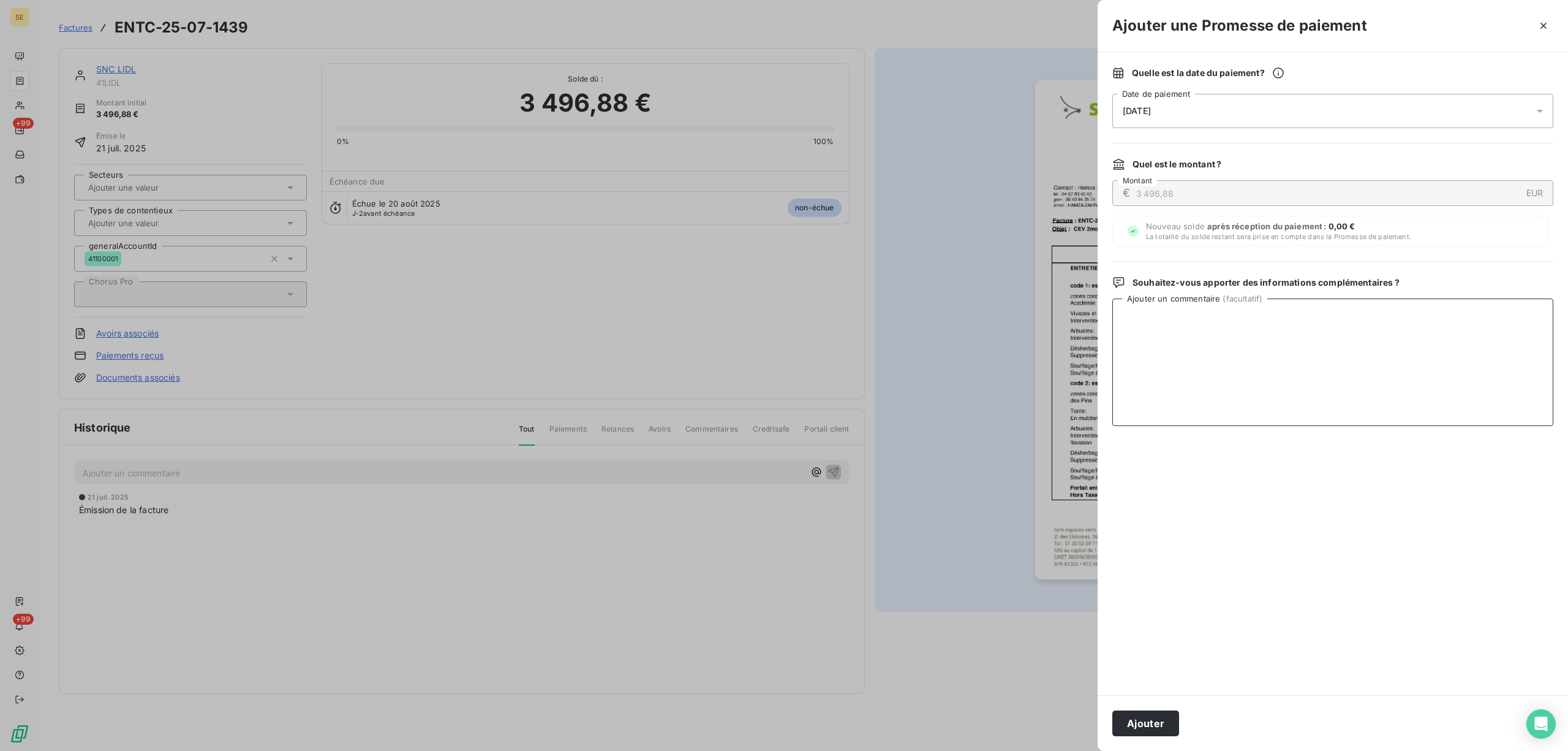
click at [1530, 361] on textarea "Ajouter un commentaire ( facultatif )" at bounding box center [1333, 362] width 441 height 127
type textarea "AVIS DE VIRT reçu"
drag, startPoint x: 1207, startPoint y: 321, endPoint x: 1096, endPoint y: 314, distance: 111.2
click at [1096, 750] on div "Ajouter une Promesse de paiement Quelle est la date du paiement ? 25/08/2025 Da…" at bounding box center [784, 751] width 1568 height 0
click at [1096, 314] on div at bounding box center [784, 375] width 1568 height 751
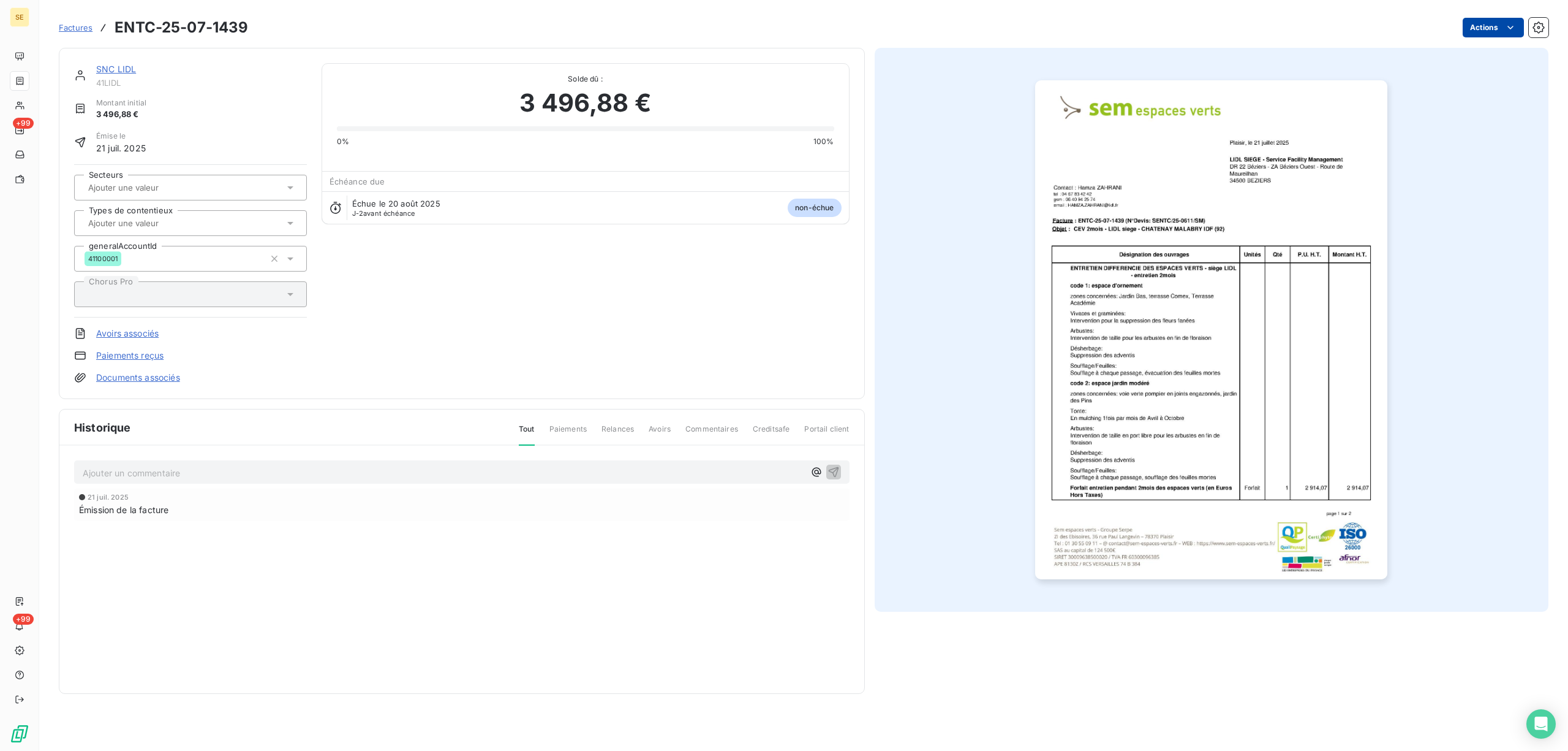
click at [1501, 30] on html "SE +99 +99 Factures ENTC-25-07-1439 Actions SNC LIDL 41LIDL Montant initial 3 4…" at bounding box center [784, 375] width 1568 height 751
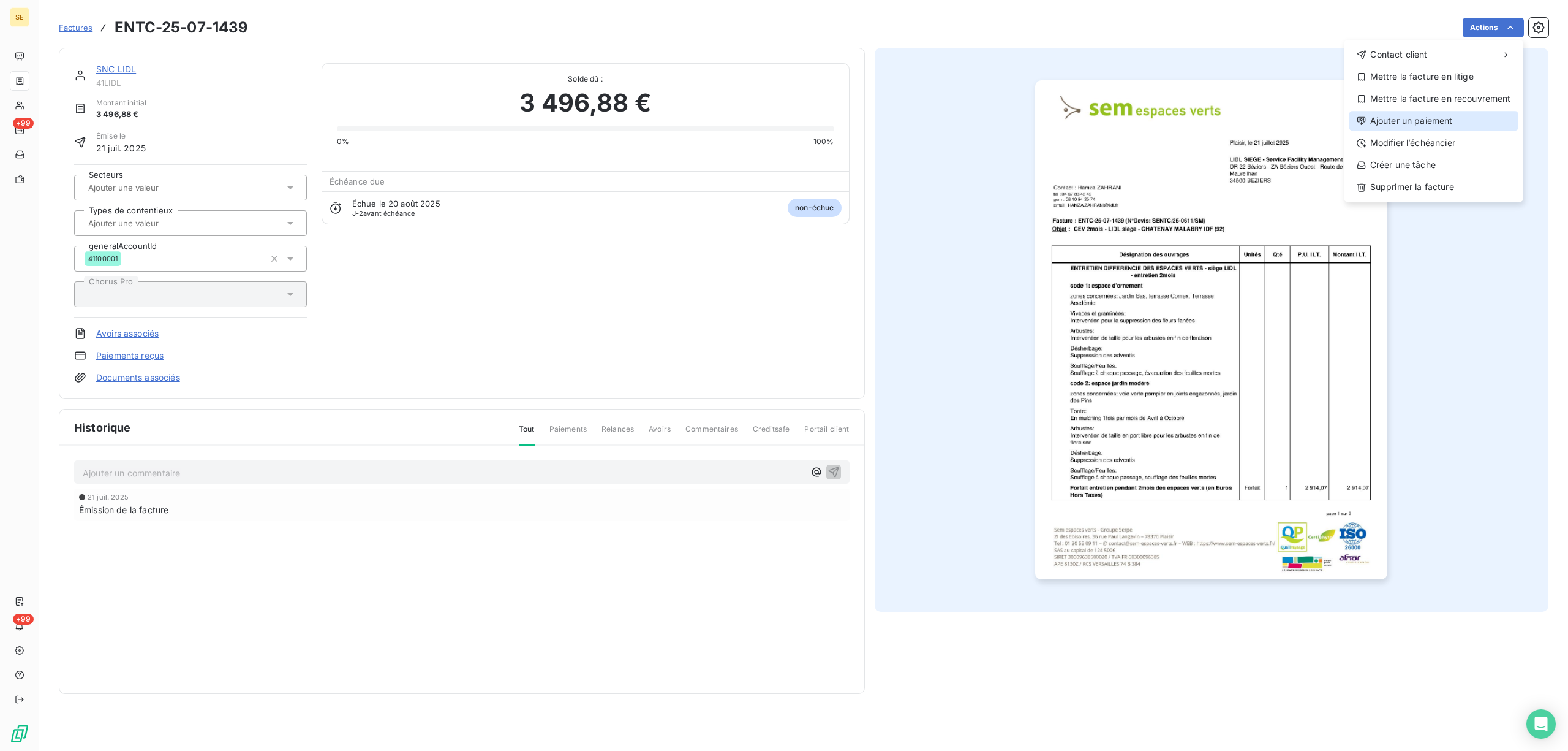
click at [1427, 120] on div "Ajouter un paiement" at bounding box center [1434, 121] width 169 height 19
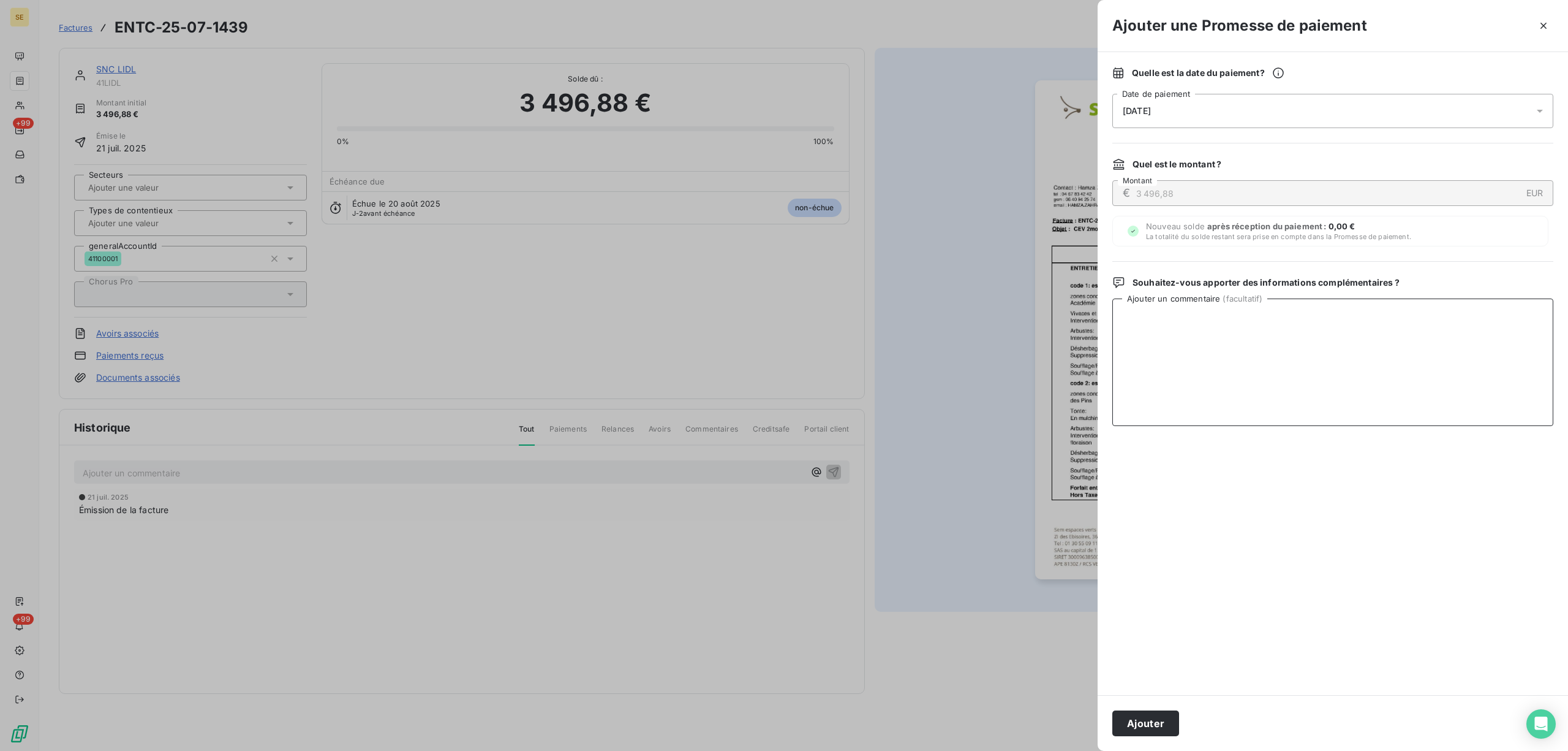
click at [1162, 326] on textarea "Ajouter un commentaire ( facultatif )" at bounding box center [1333, 362] width 441 height 127
type textarea "AVIS DE VIRT Reçu"
click at [1537, 108] on icon at bounding box center [1540, 111] width 12 height 12
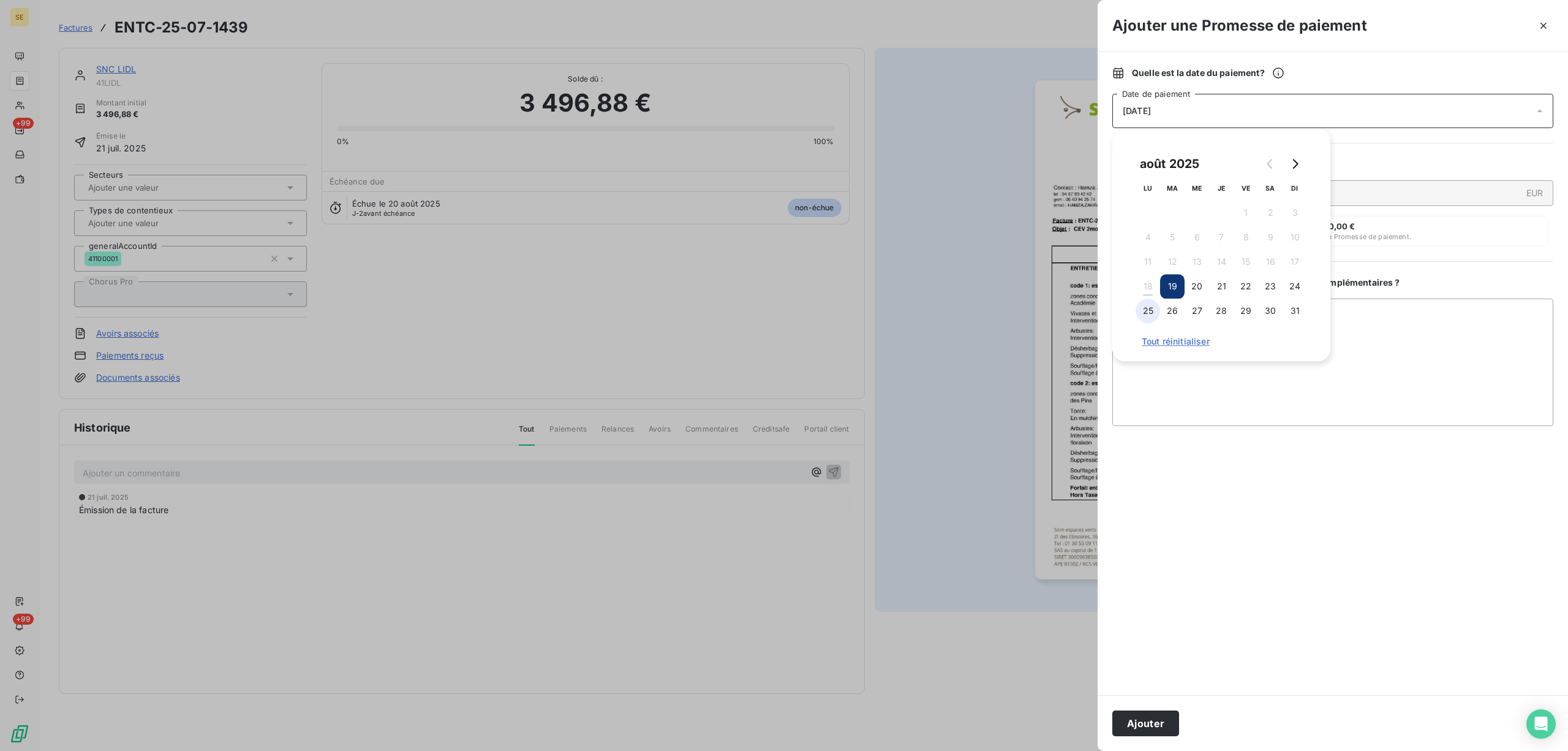
click at [1152, 310] on button "25" at bounding box center [1148, 311] width 24 height 24
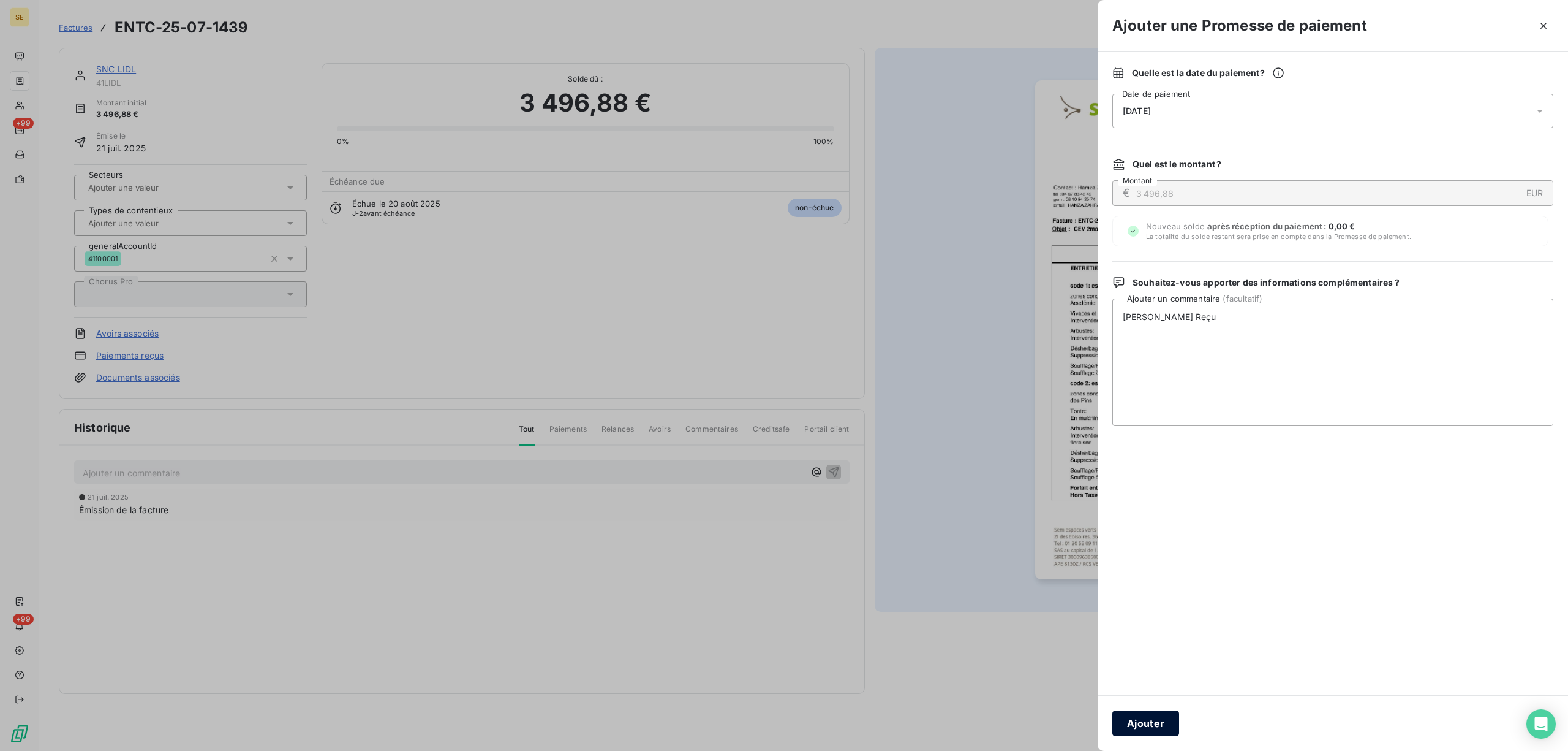
click at [1133, 724] on button "Ajouter" at bounding box center [1146, 724] width 67 height 26
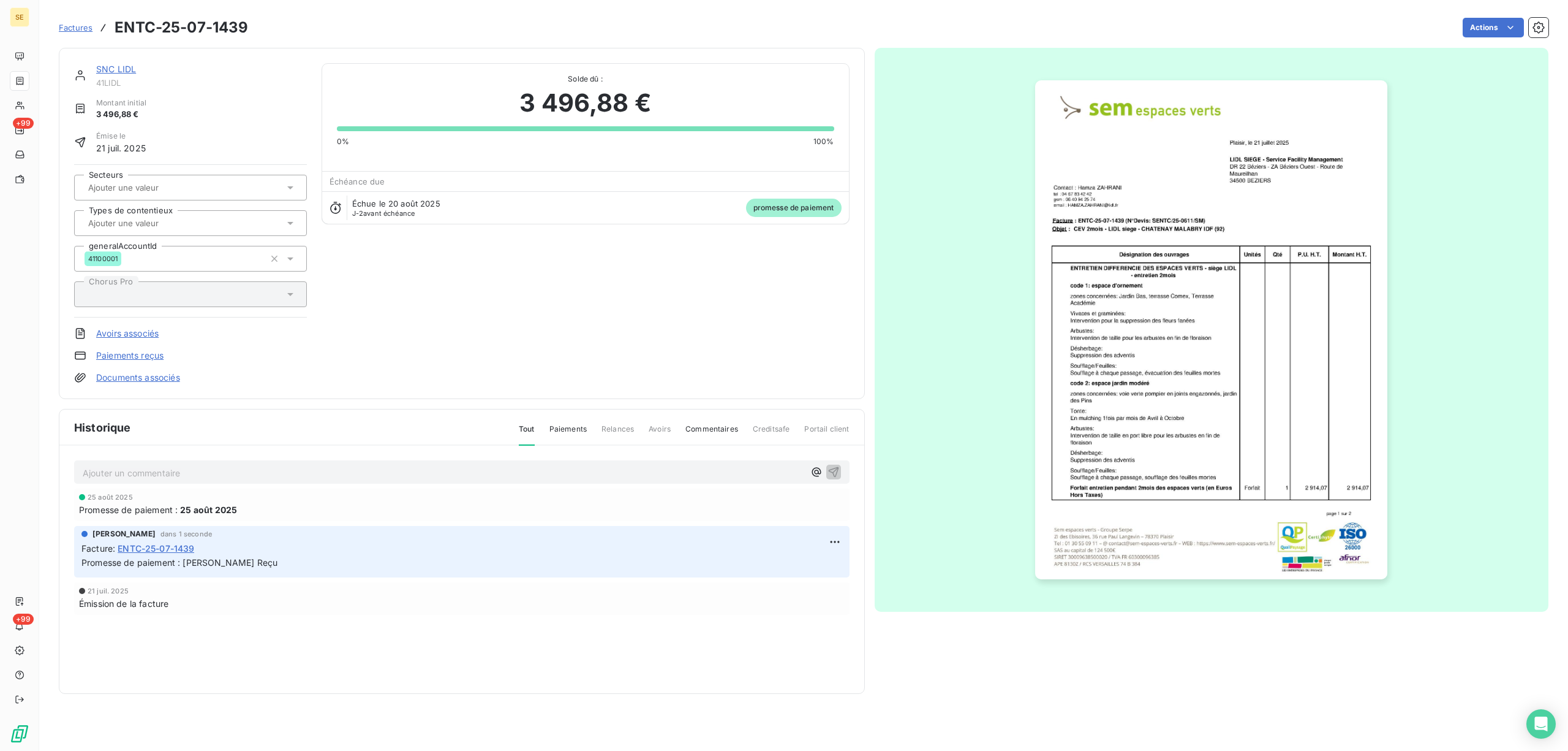
click at [167, 379] on link "Documents associés" at bounding box center [138, 377] width 84 height 12
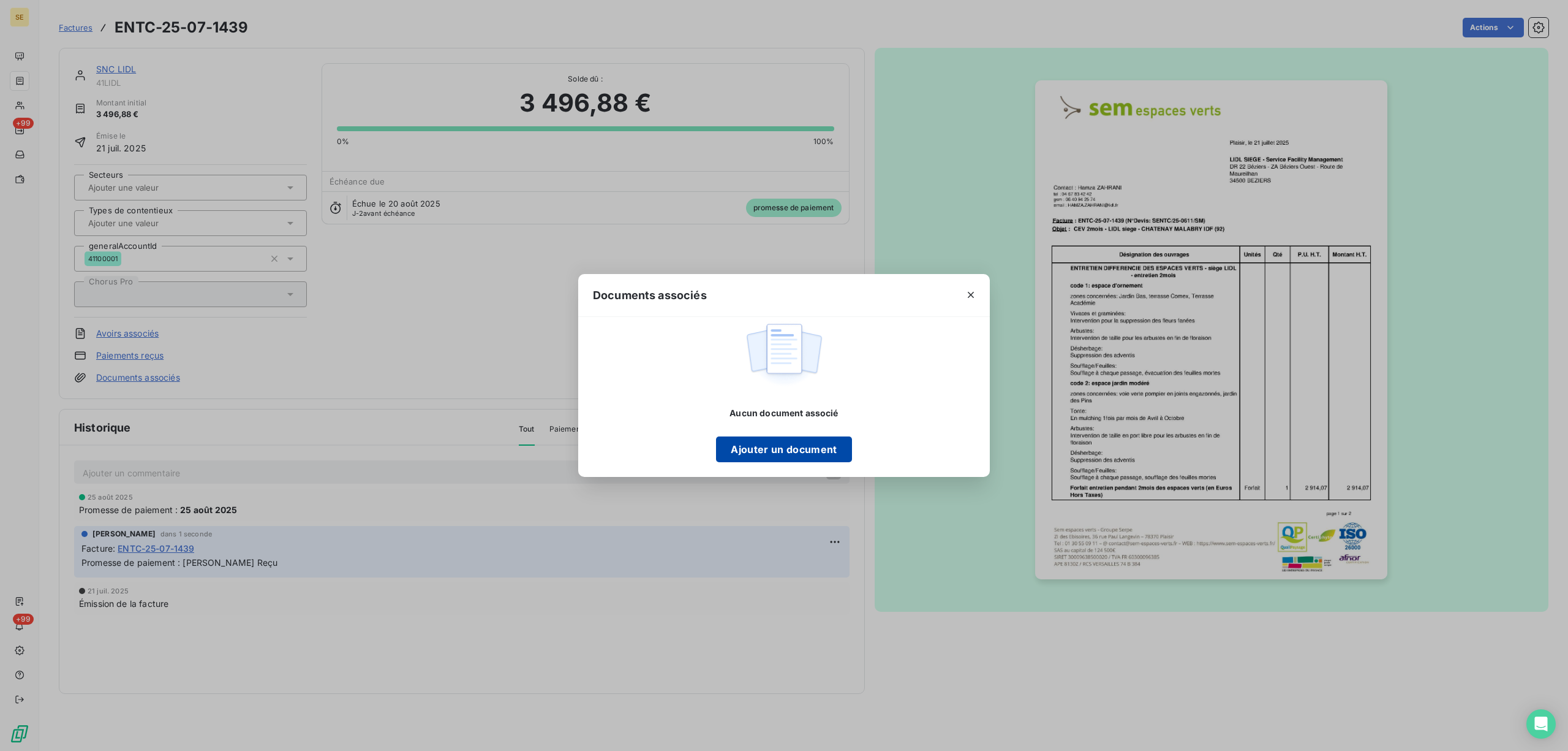
click at [805, 450] on button "Ajouter un document" at bounding box center [784, 449] width 135 height 26
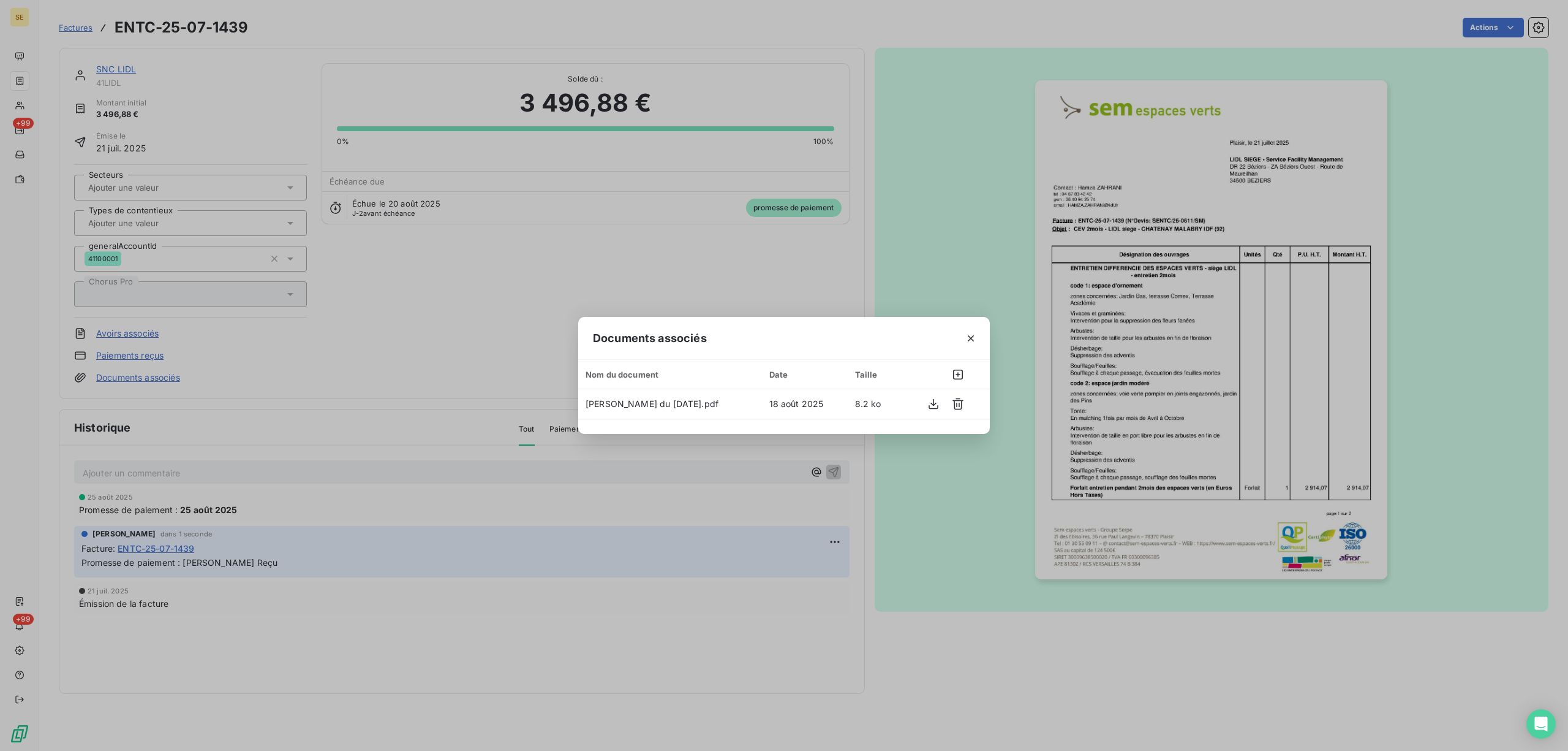
drag, startPoint x: 968, startPoint y: 332, endPoint x: 1542, endPoint y: 398, distance: 577.8
click at [979, 332] on button "button" at bounding box center [971, 338] width 19 height 19
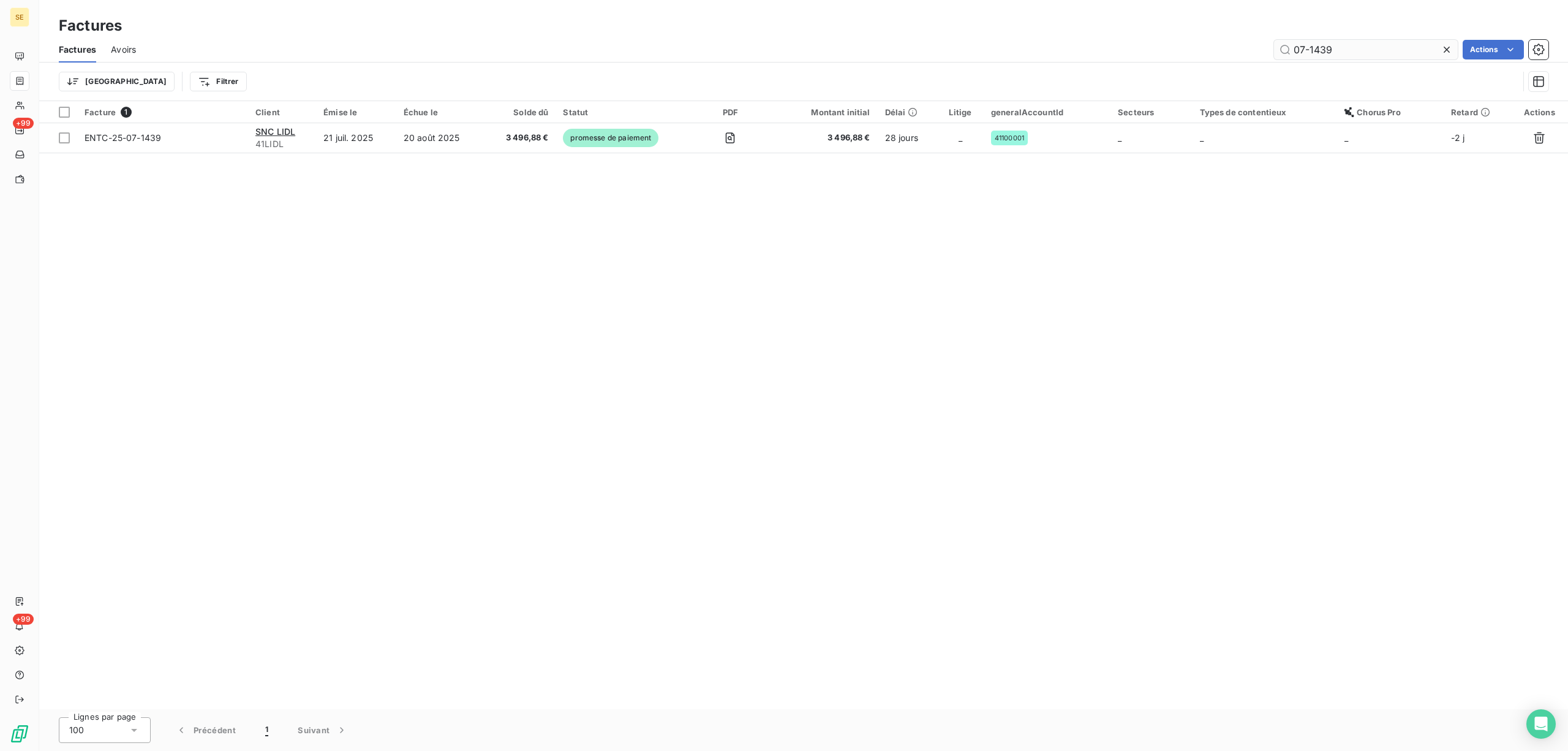
drag, startPoint x: 1333, startPoint y: 47, endPoint x: 1316, endPoint y: 48, distance: 17.0
click at [1316, 48] on input "07-1439" at bounding box center [1366, 49] width 184 height 19
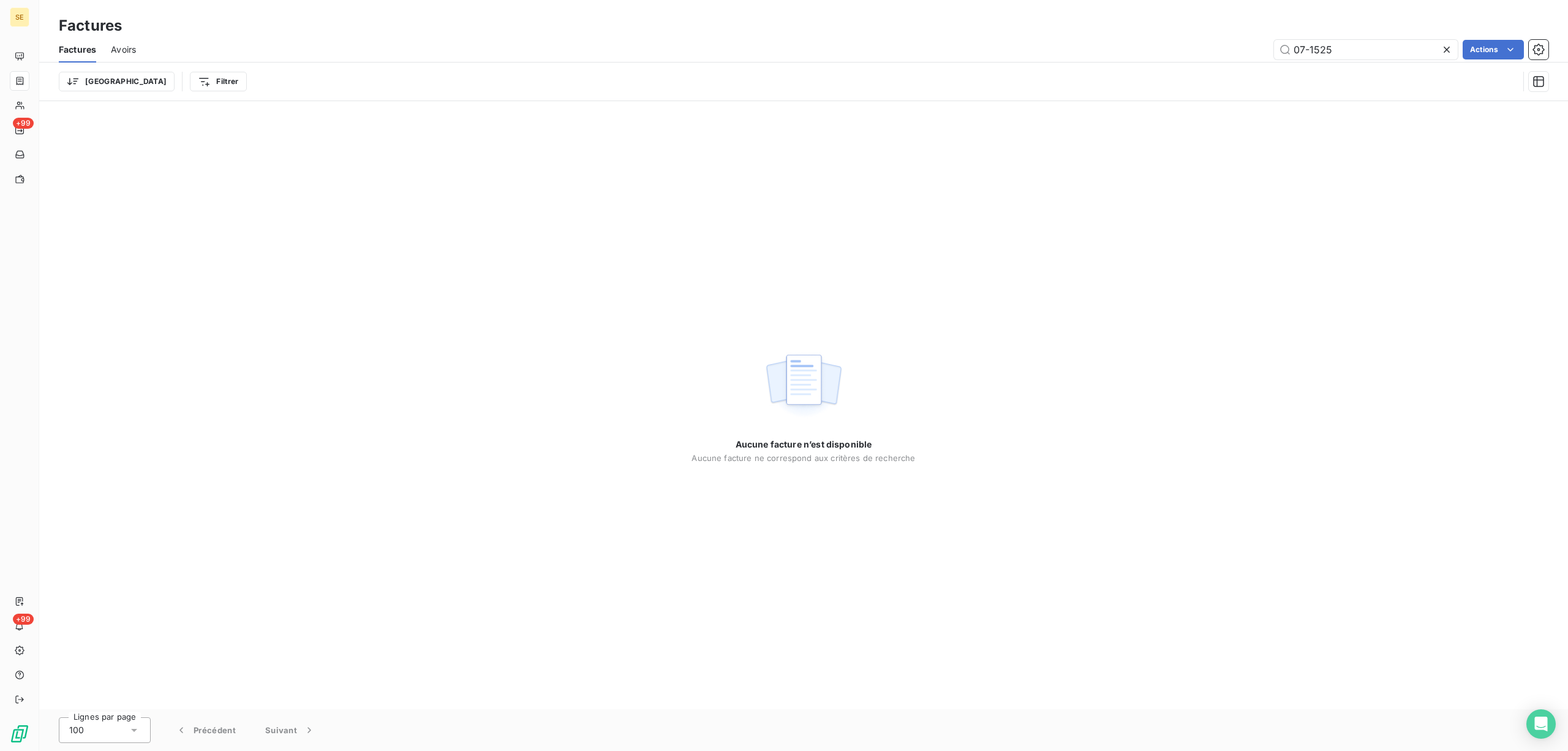
drag, startPoint x: 1358, startPoint y: 52, endPoint x: 1063, endPoint y: 79, distance: 296.2
click at [1063, 79] on div "Factures Avoirs 07-1525 Actions Trier Filtrer" at bounding box center [804, 69] width 1529 height 64
click at [1063, 79] on div "Trier Filtrer" at bounding box center [788, 81] width 1460 height 23
click at [1350, 54] on input "07-1525" at bounding box center [1366, 49] width 184 height 19
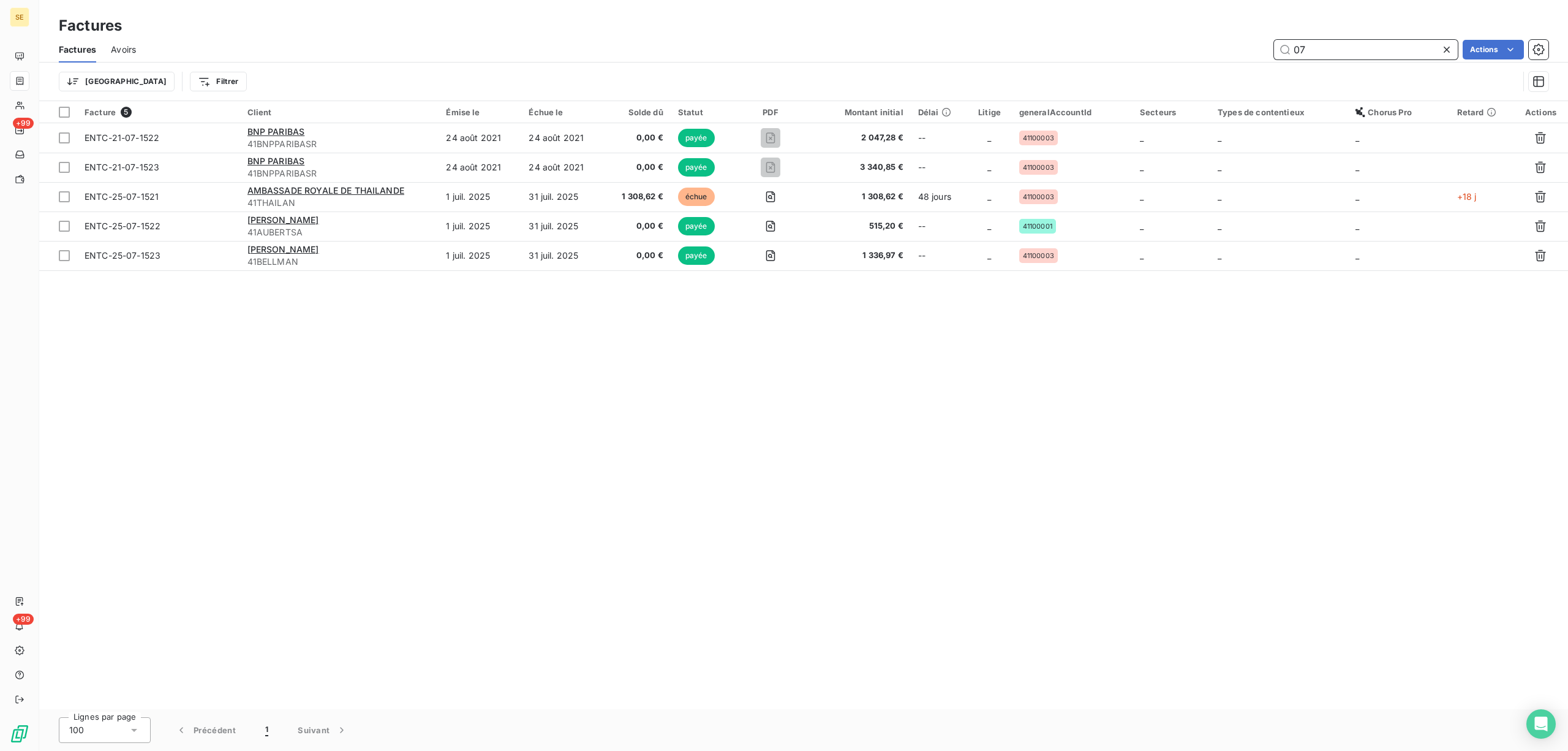
type input "0"
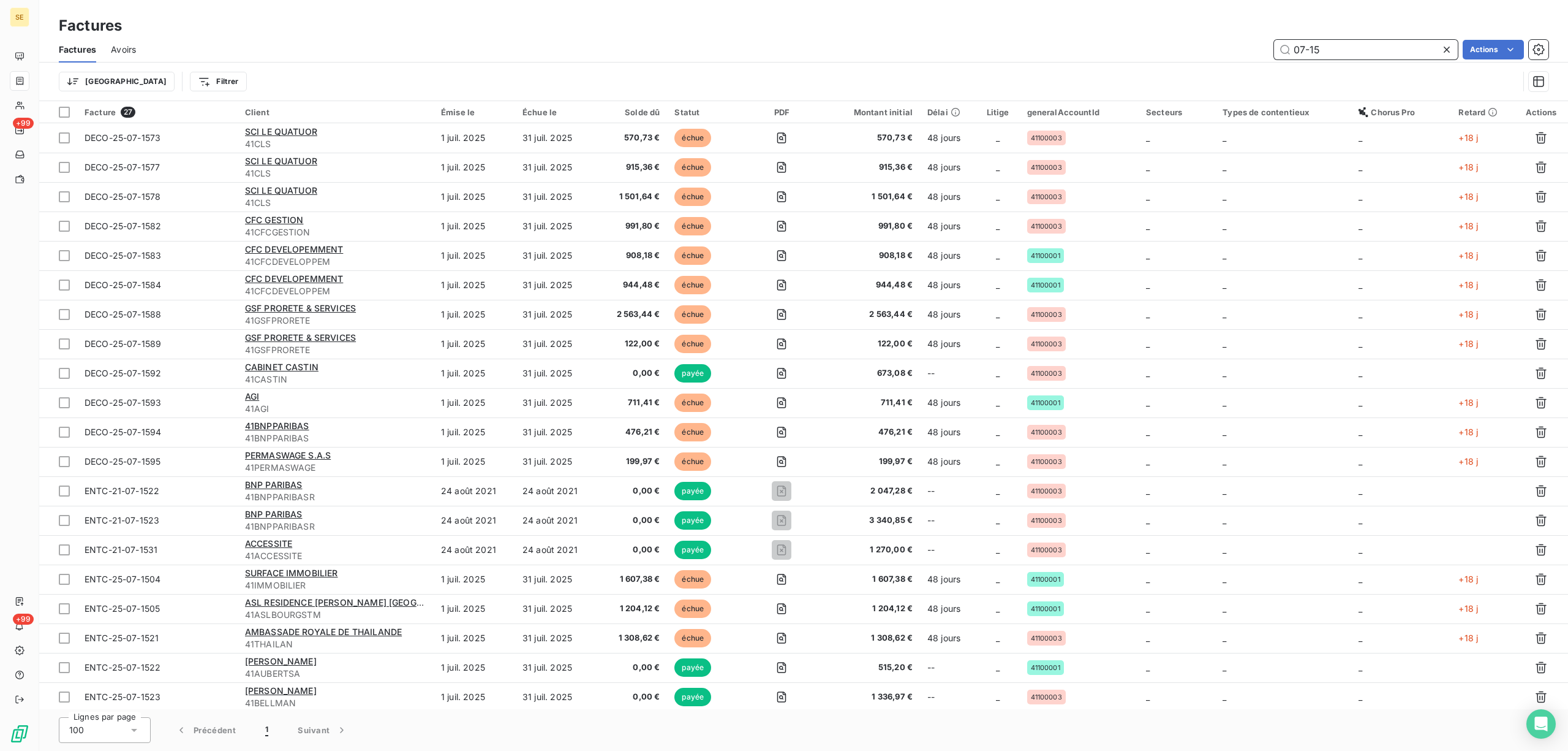
drag, startPoint x: 1330, startPoint y: 44, endPoint x: 1321, endPoint y: 47, distance: 9.5
click at [1321, 47] on input "07-15" at bounding box center [1366, 49] width 184 height 19
type input "0"
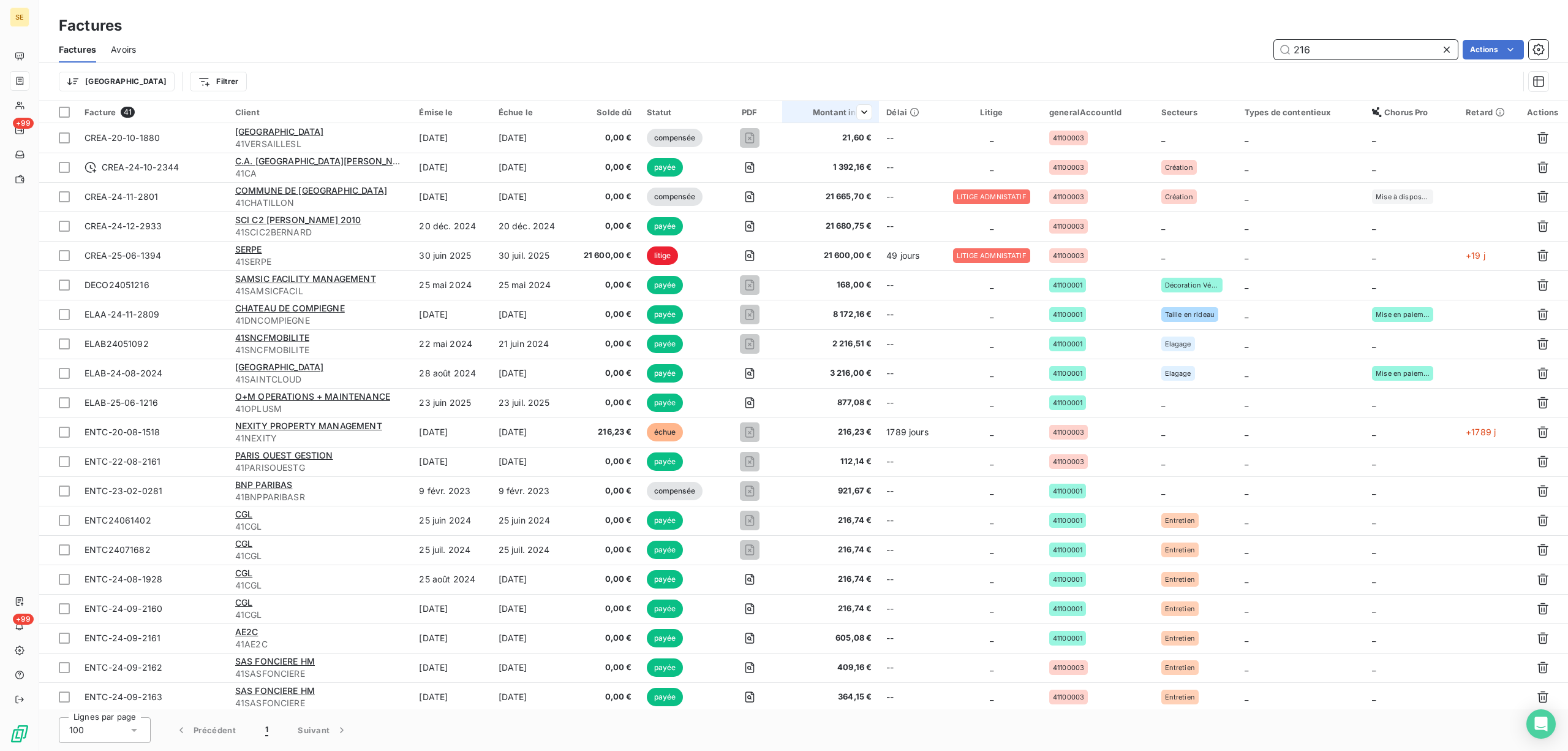
type input "216"
click at [848, 114] on div at bounding box center [859, 112] width 24 height 15
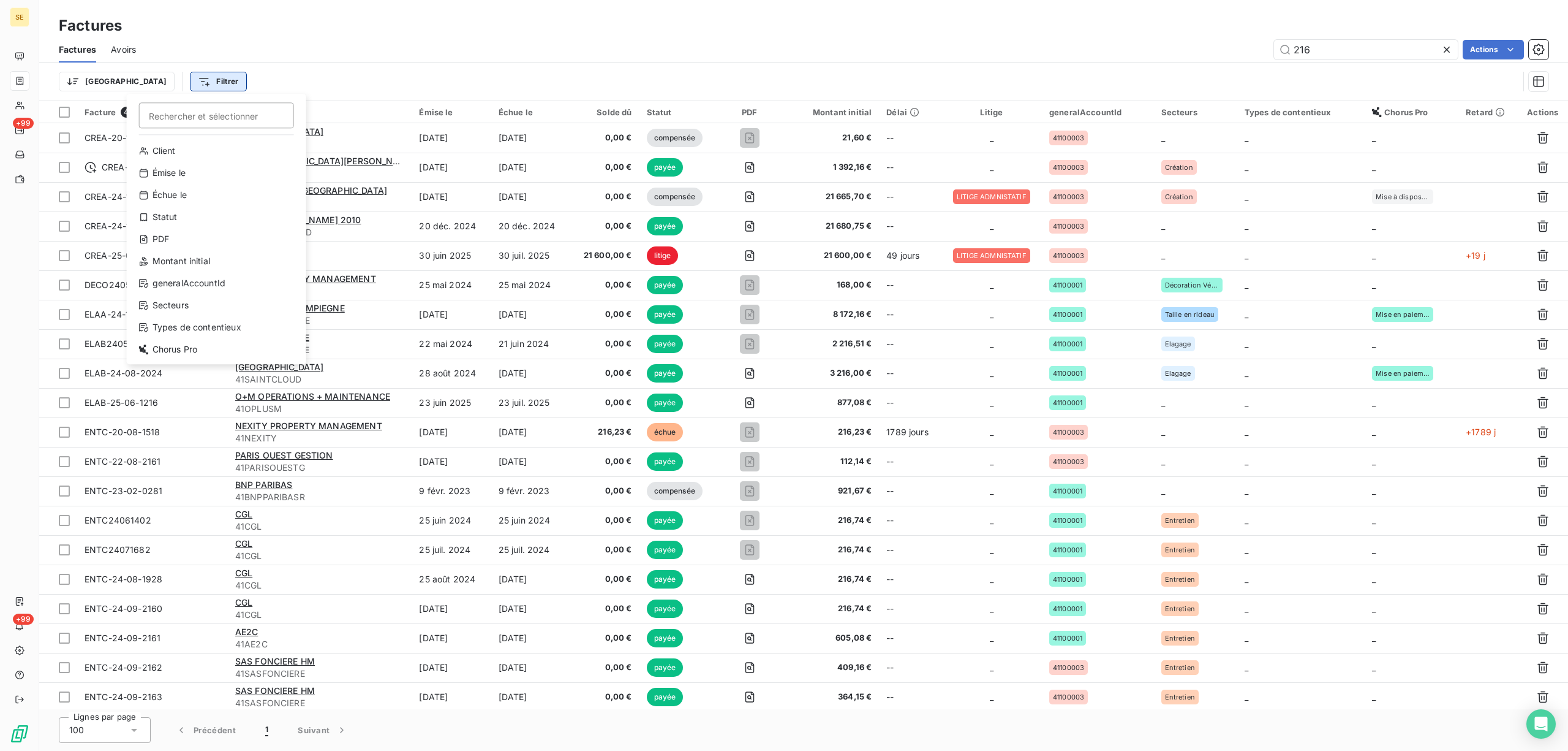
click at [164, 81] on html "SE +99 +99 Factures Factures Avoirs 216 Actions Trier Filtrer Rechercher et sél…" at bounding box center [784, 375] width 1568 height 751
click at [194, 219] on div "Statut" at bounding box center [216, 217] width 169 height 19
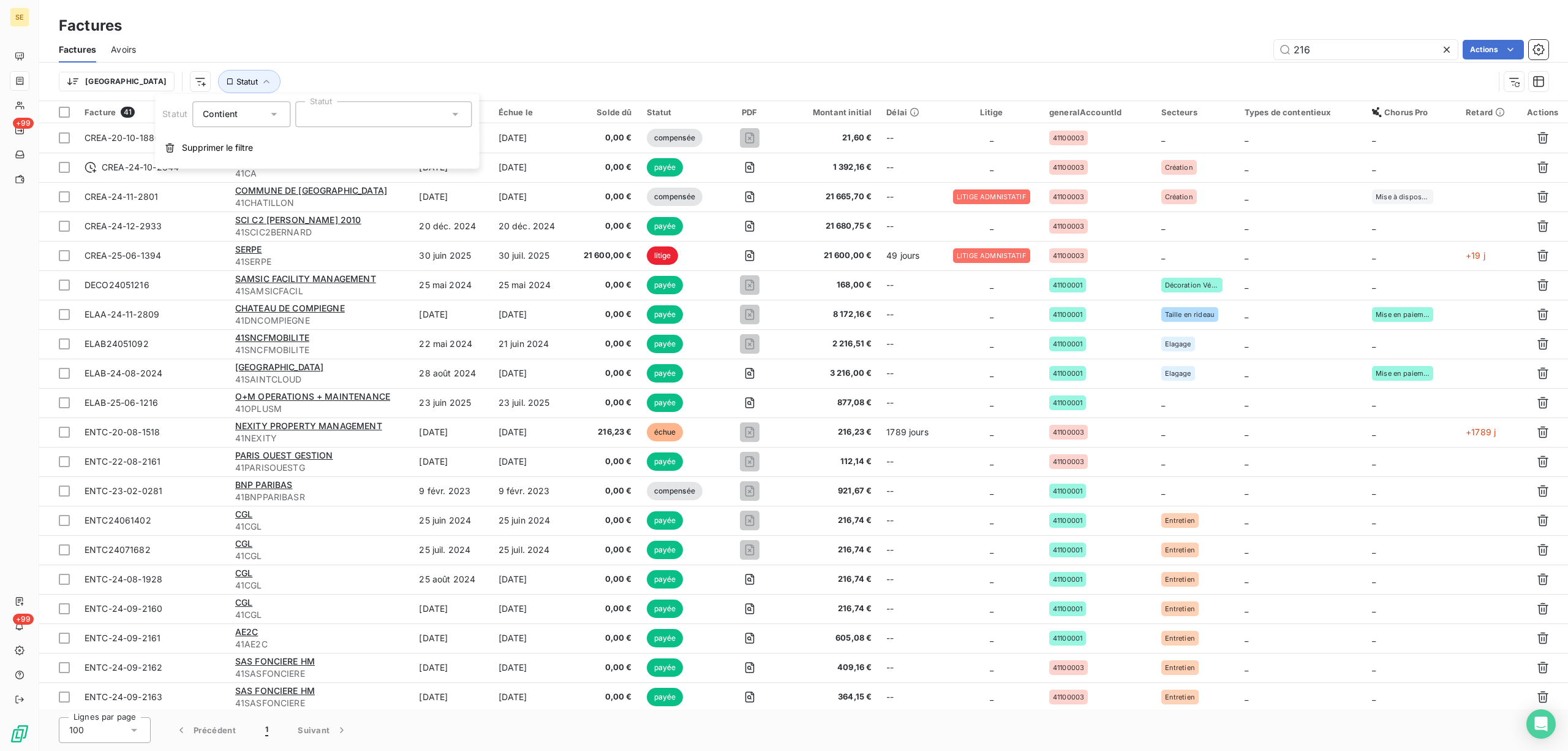
click at [268, 114] on icon at bounding box center [273, 114] width 12 height 12
drag, startPoint x: 239, startPoint y: 168, endPoint x: 247, endPoint y: 160, distance: 11.3
click at [240, 168] on span "Ne contient pas" at bounding box center [250, 165] width 66 height 10
click at [453, 111] on icon at bounding box center [455, 114] width 12 height 12
click at [371, 175] on li "payée" at bounding box center [383, 181] width 177 height 21
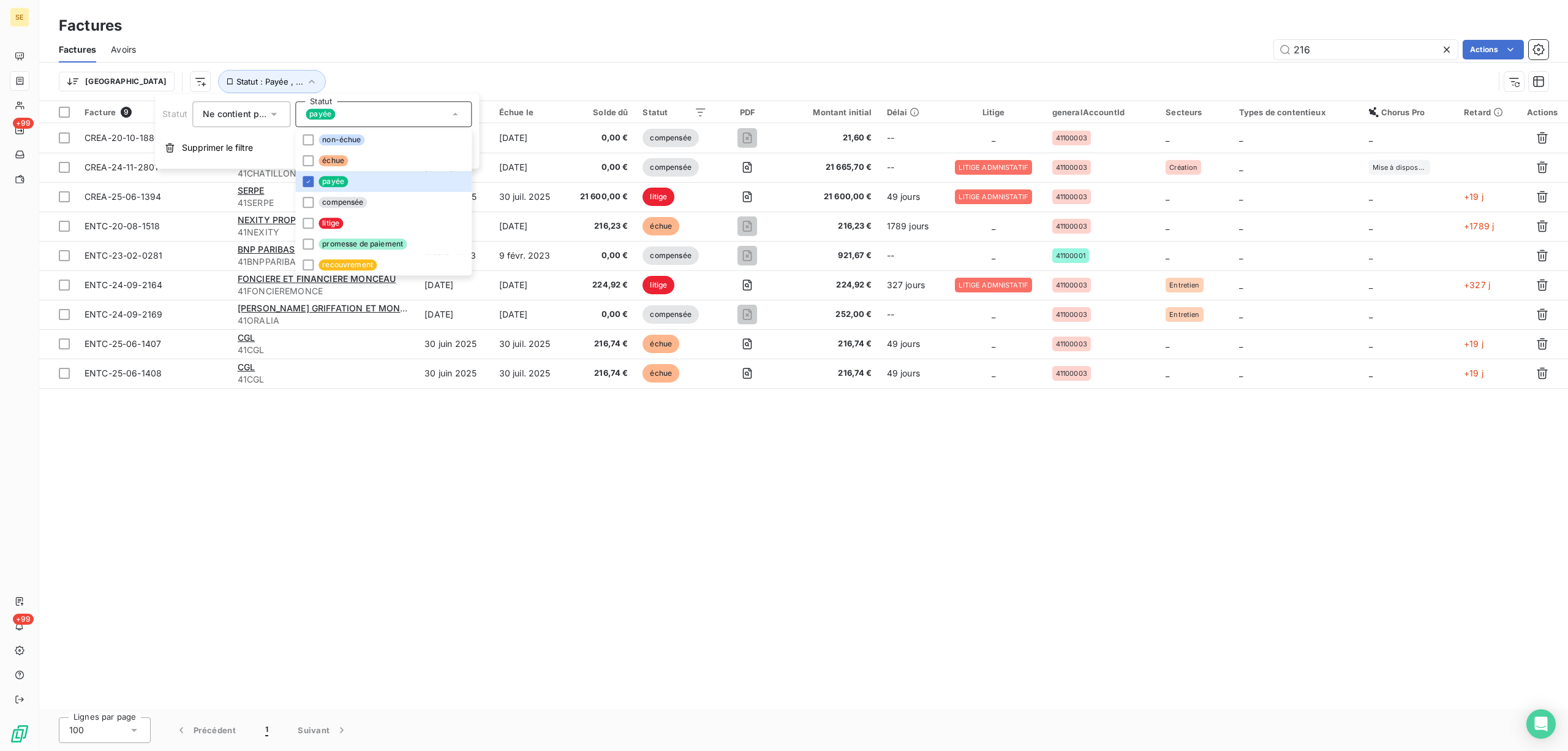
click at [888, 40] on div "216 Actions" at bounding box center [850, 49] width 1398 height 19
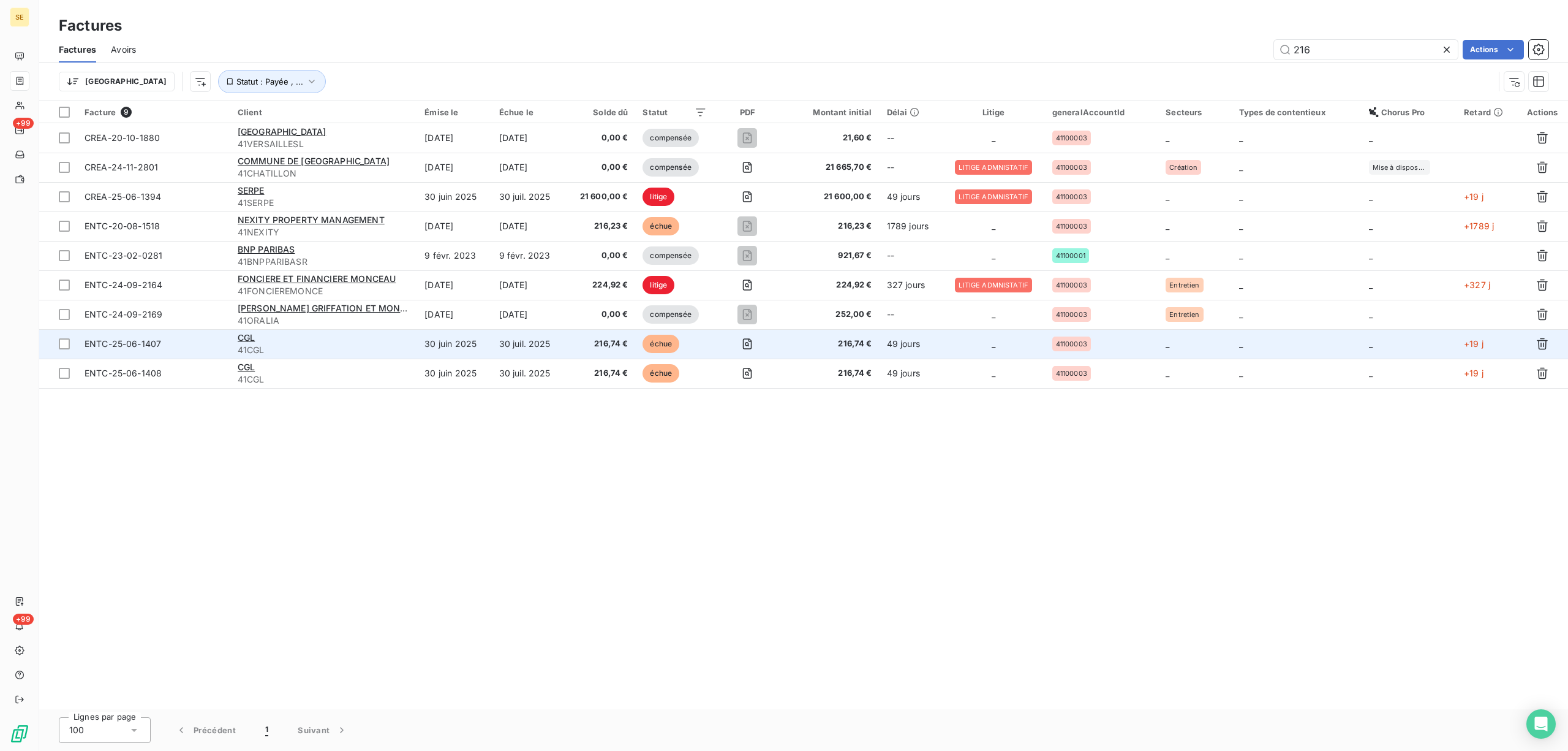
click at [438, 340] on td "30 juin 2025" at bounding box center [454, 344] width 74 height 29
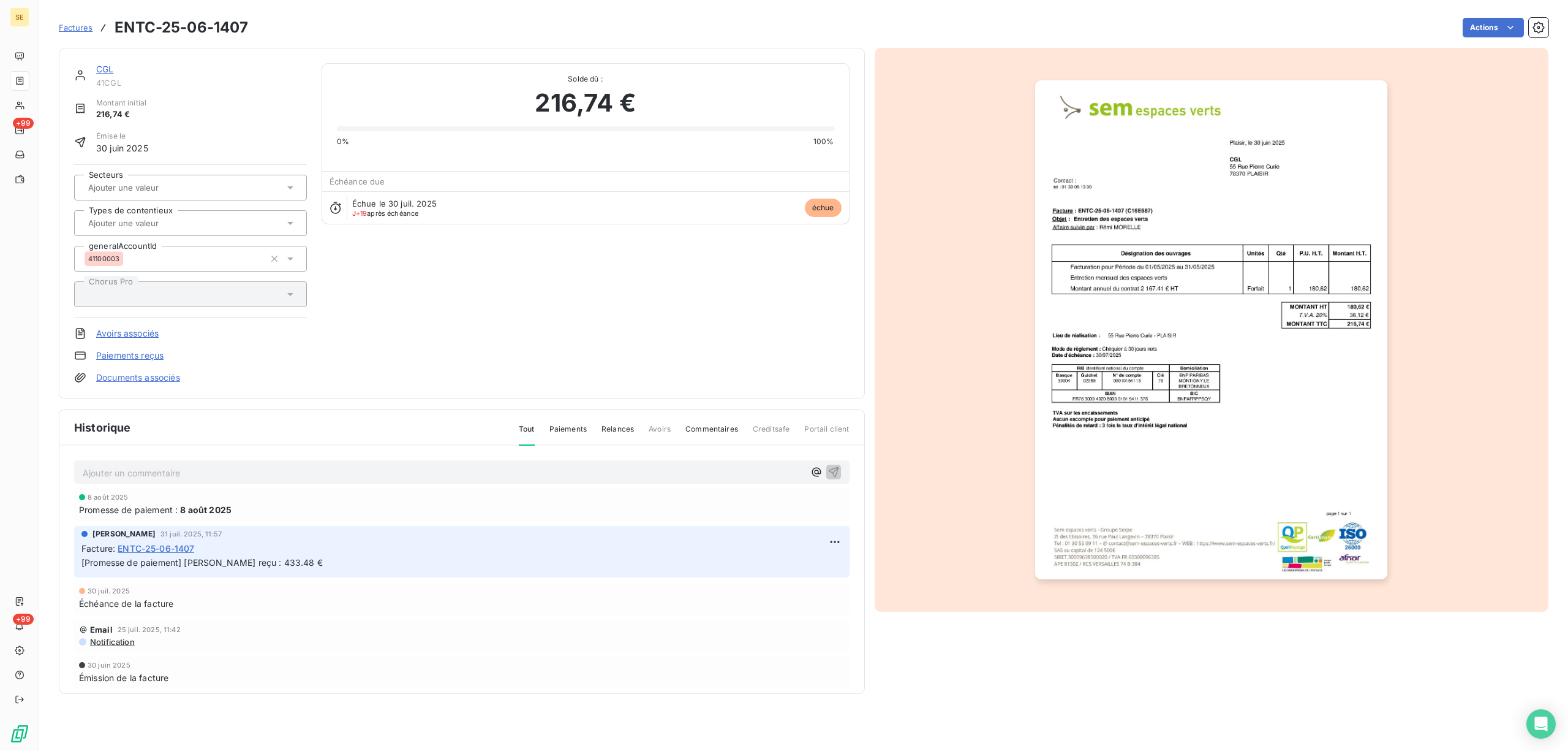
click at [101, 71] on link "CGL" at bounding box center [104, 69] width 17 height 10
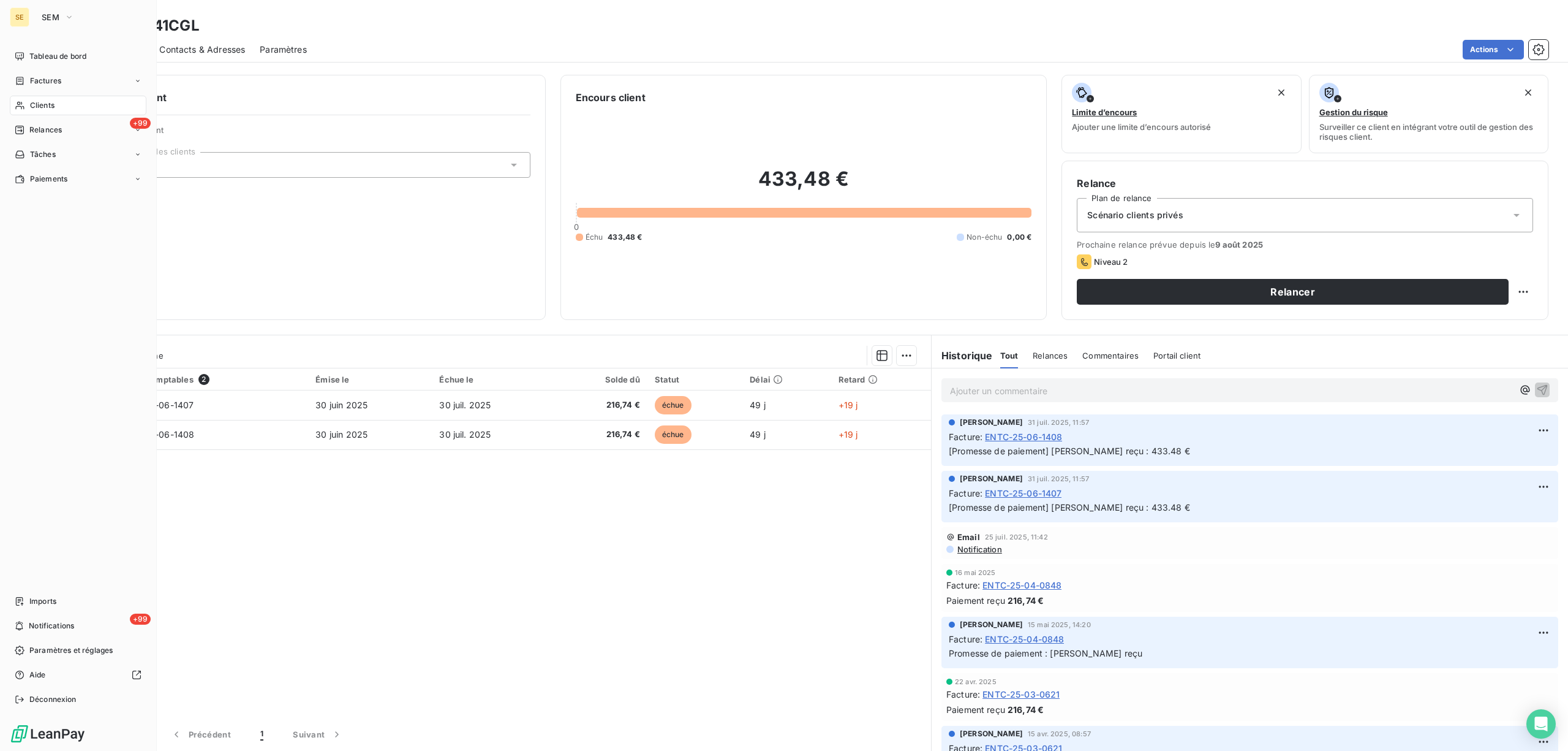
click at [40, 106] on span "Clients" at bounding box center [42, 106] width 24 height 11
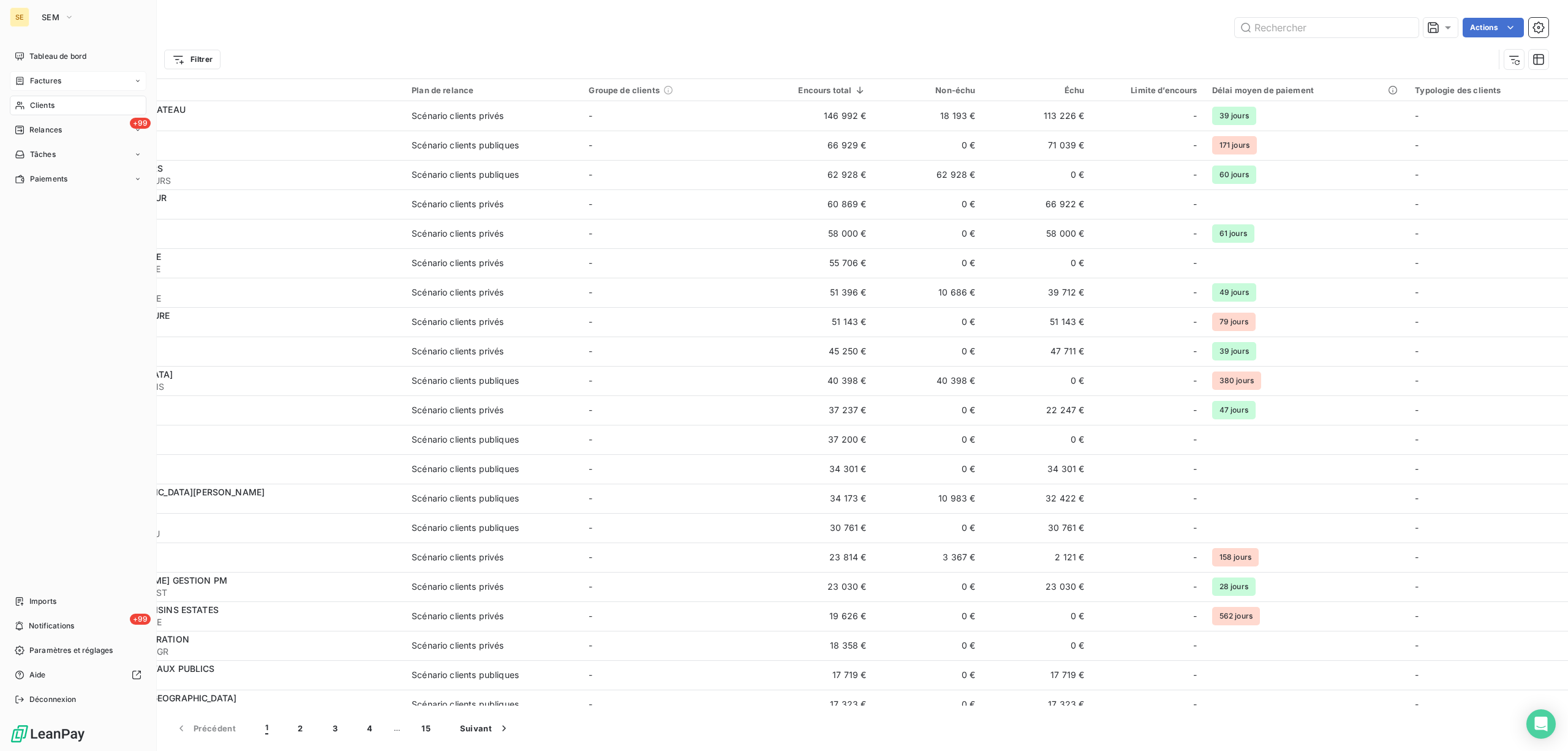
click at [44, 78] on span "Factures" at bounding box center [45, 81] width 31 height 11
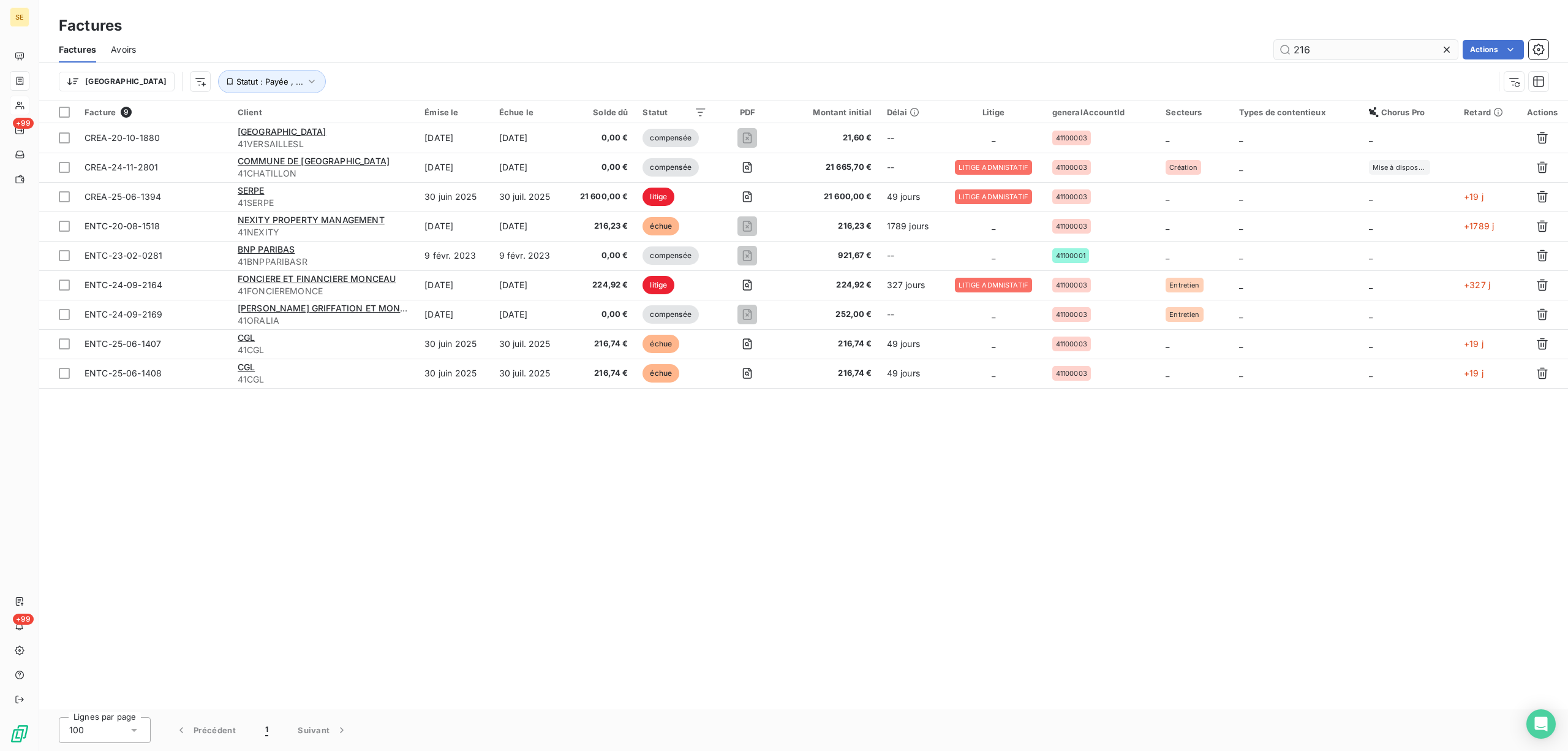
drag, startPoint x: 1312, startPoint y: 44, endPoint x: 1341, endPoint y: 52, distance: 30.1
click at [1313, 44] on input "216" at bounding box center [1366, 49] width 184 height 19
type input "2"
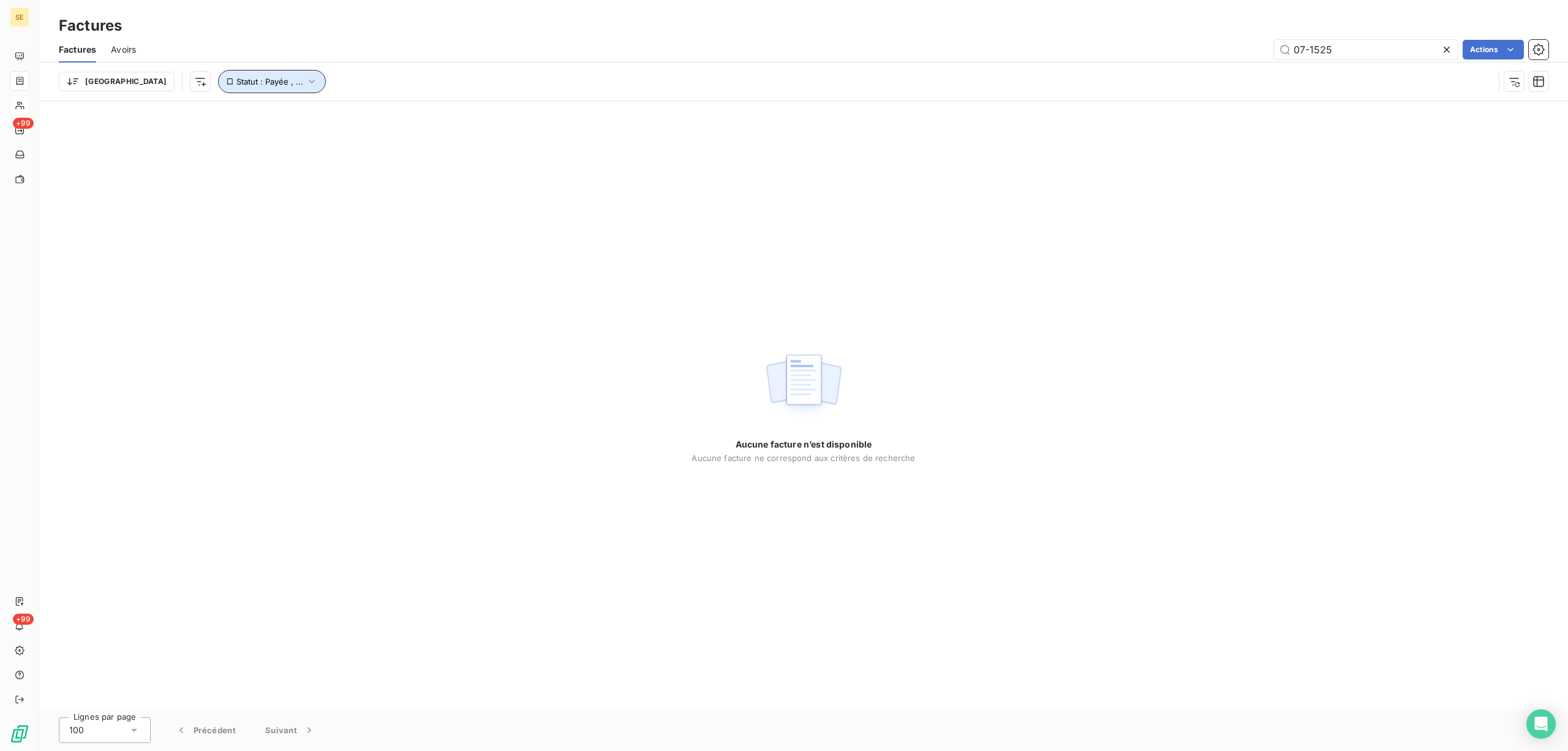
drag, startPoint x: 252, startPoint y: 81, endPoint x: 245, endPoint y: 87, distance: 9.2
click at [306, 81] on icon "button" at bounding box center [311, 81] width 12 height 12
click at [224, 149] on span "Supprimer le filtre" at bounding box center [218, 148] width 71 height 12
click at [1358, 44] on input "07-1525" at bounding box center [1366, 49] width 184 height 19
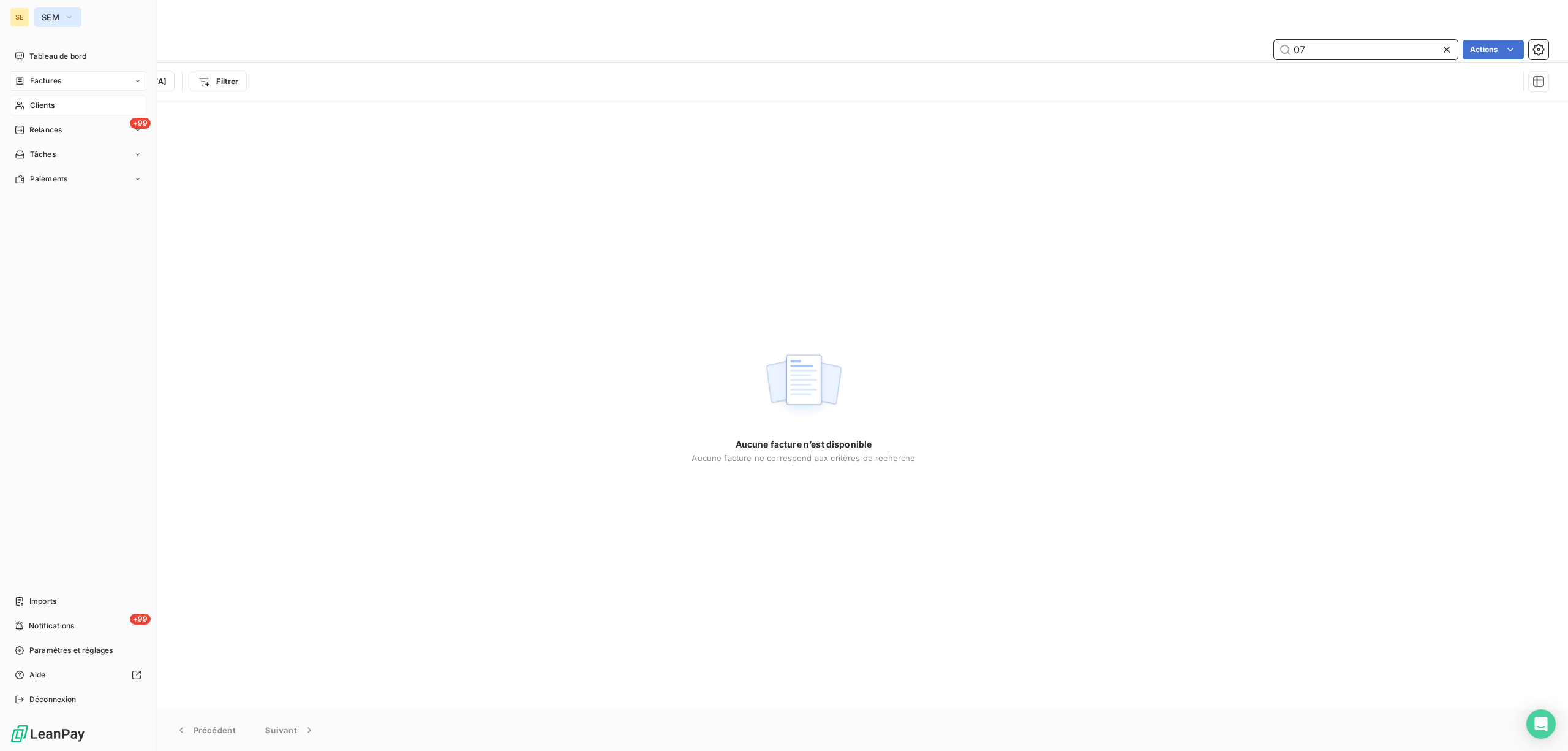
type input "0"
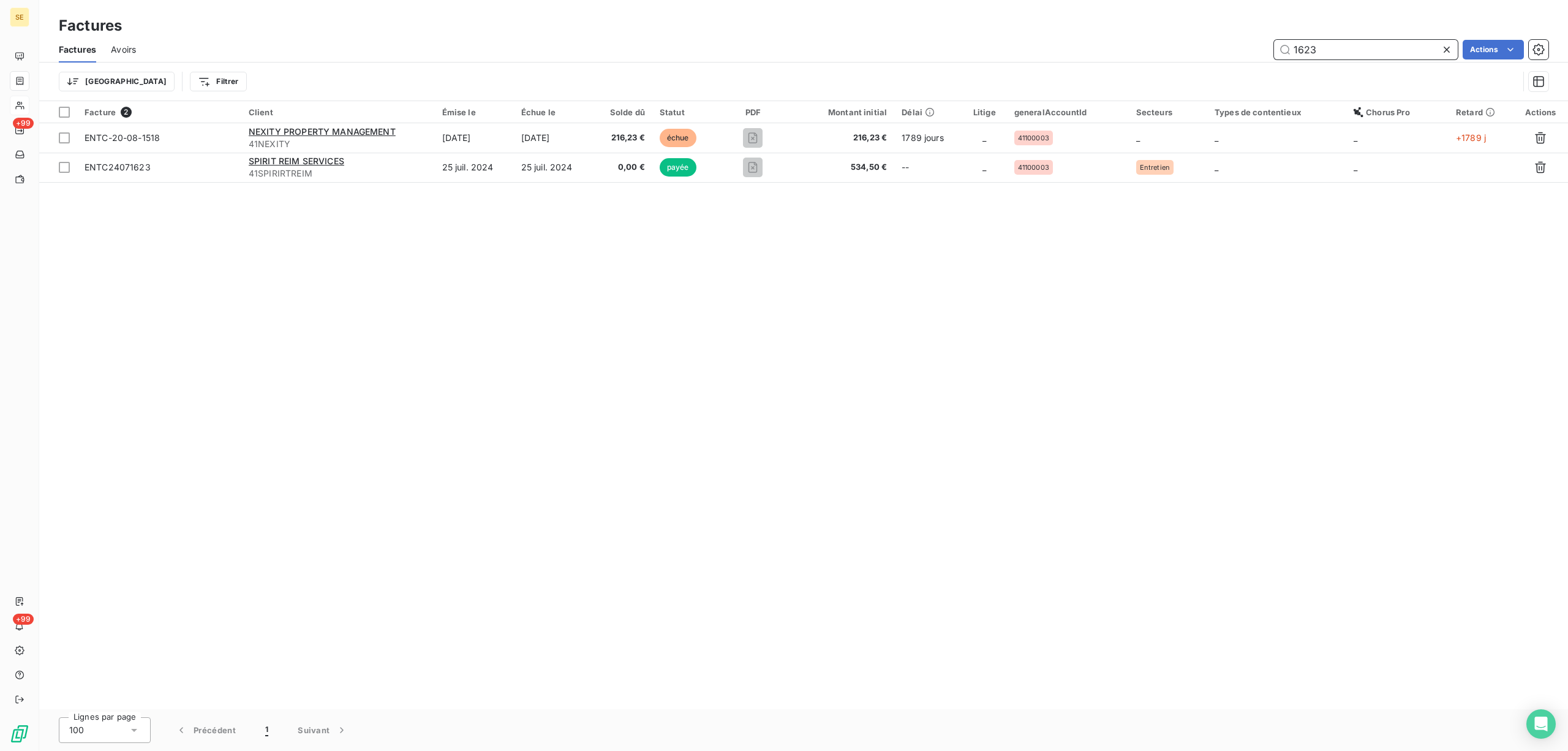
click at [1325, 44] on input "1623" at bounding box center [1366, 49] width 184 height 19
type input "1"
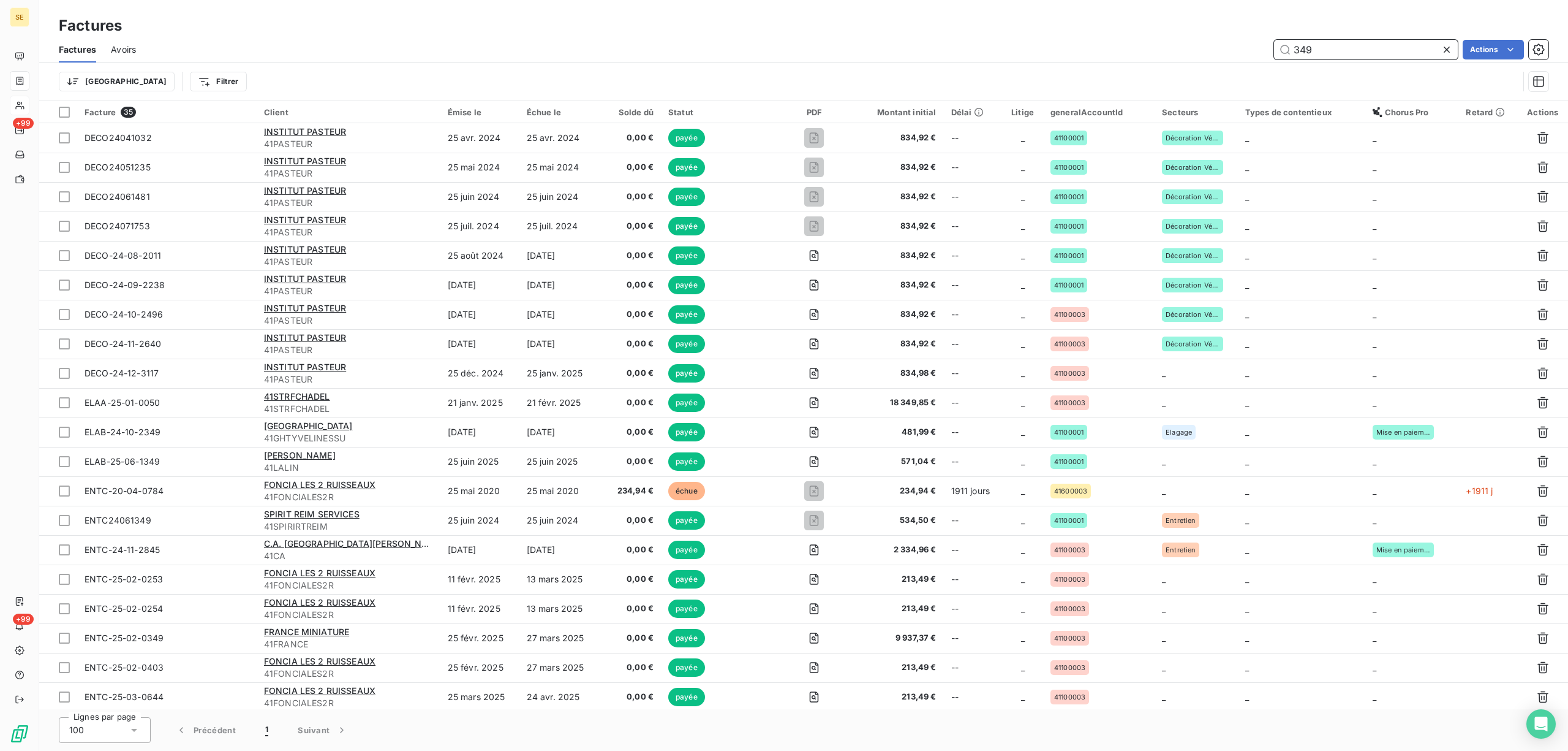
type input "349"
click at [160, 82] on html "SE +99 +99 Factures Factures Avoirs 349 Actions Trier Filtrer Facture 35 Client…" at bounding box center [784, 375] width 1568 height 751
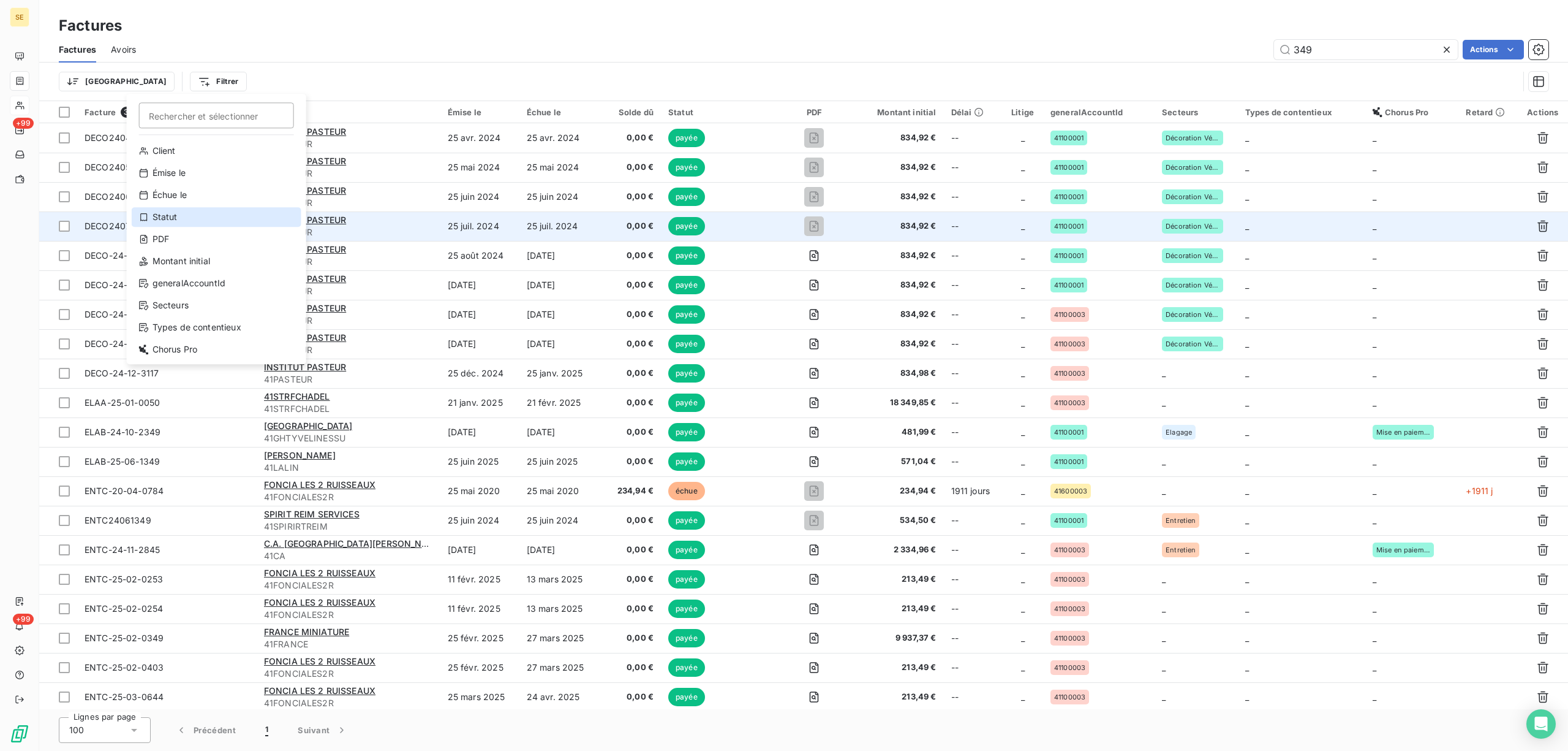
click at [213, 214] on div "Statut" at bounding box center [216, 217] width 169 height 19
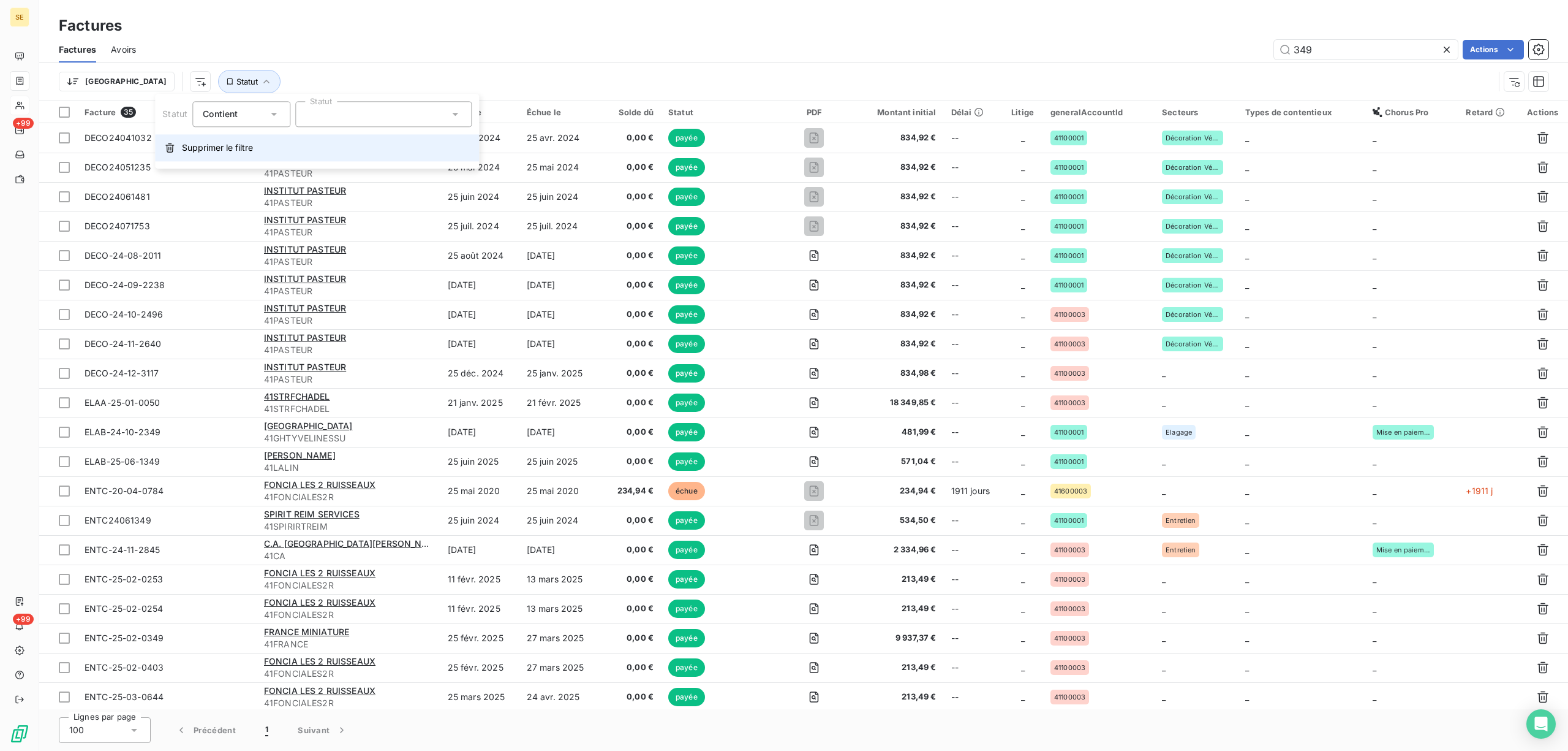
click at [243, 147] on span "Supprimer le filtre" at bounding box center [218, 148] width 71 height 12
click at [169, 84] on html "SE +99 +99 Factures Factures Avoirs 349 Actions Trier Filtrer Facture 35 Client…" at bounding box center [784, 375] width 1568 height 751
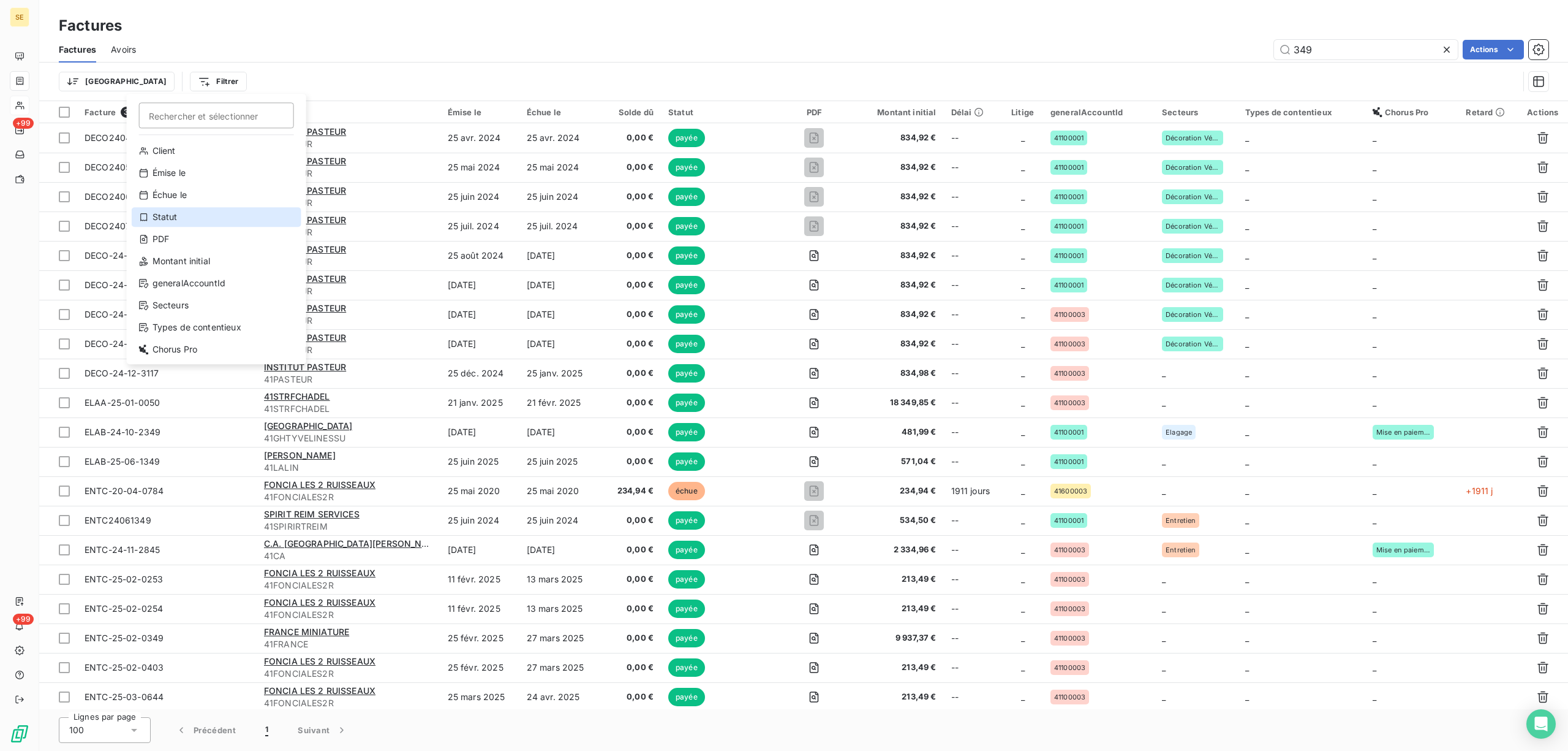
click at [193, 223] on div "Statut" at bounding box center [216, 217] width 169 height 19
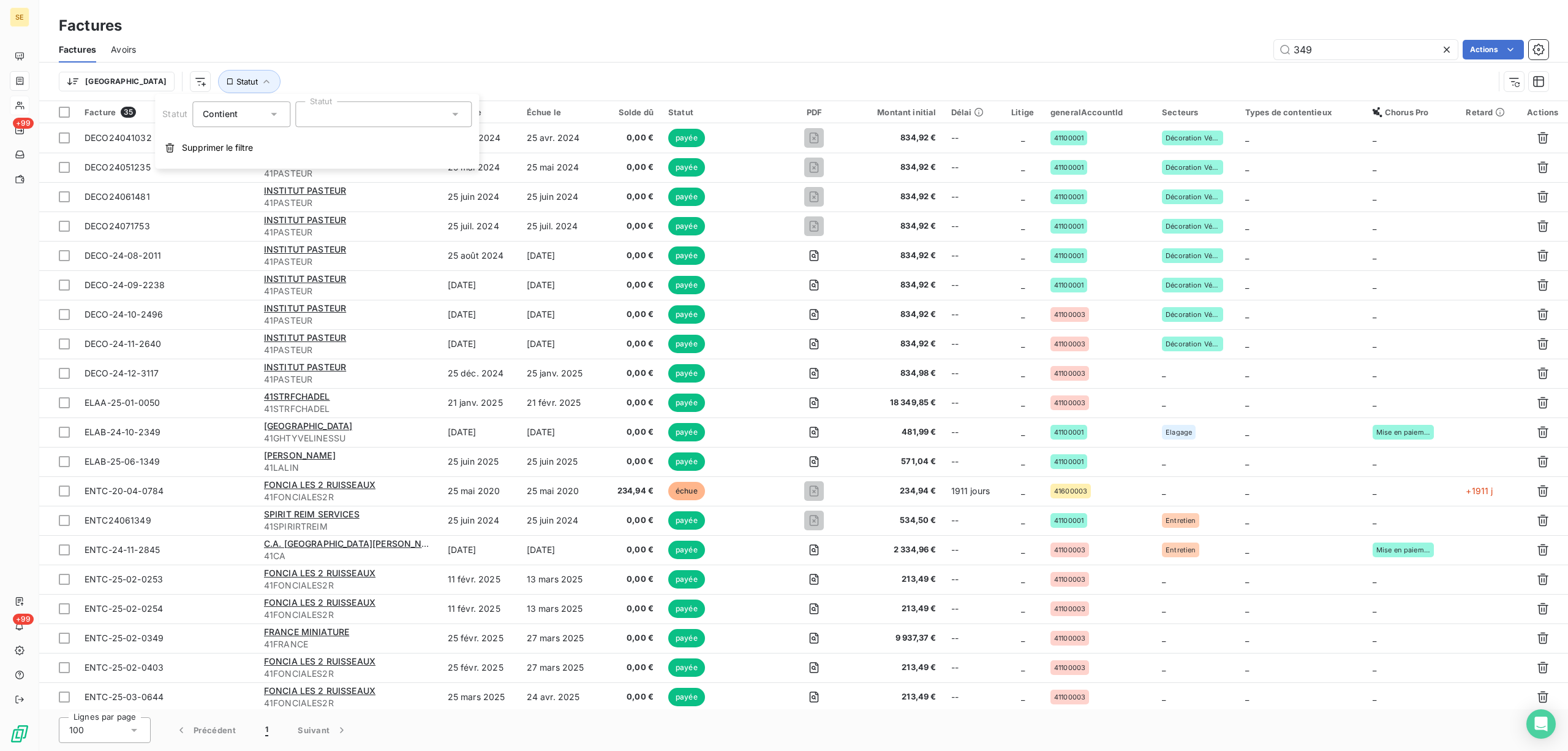
click at [274, 114] on icon at bounding box center [274, 115] width 6 height 3
click at [252, 168] on span "Ne contient pas" at bounding box center [250, 165] width 66 height 10
click at [460, 111] on div at bounding box center [383, 114] width 177 height 26
drag, startPoint x: 361, startPoint y: 181, endPoint x: 420, endPoint y: 191, distance: 59.8
click at [363, 181] on li "payée" at bounding box center [383, 181] width 177 height 21
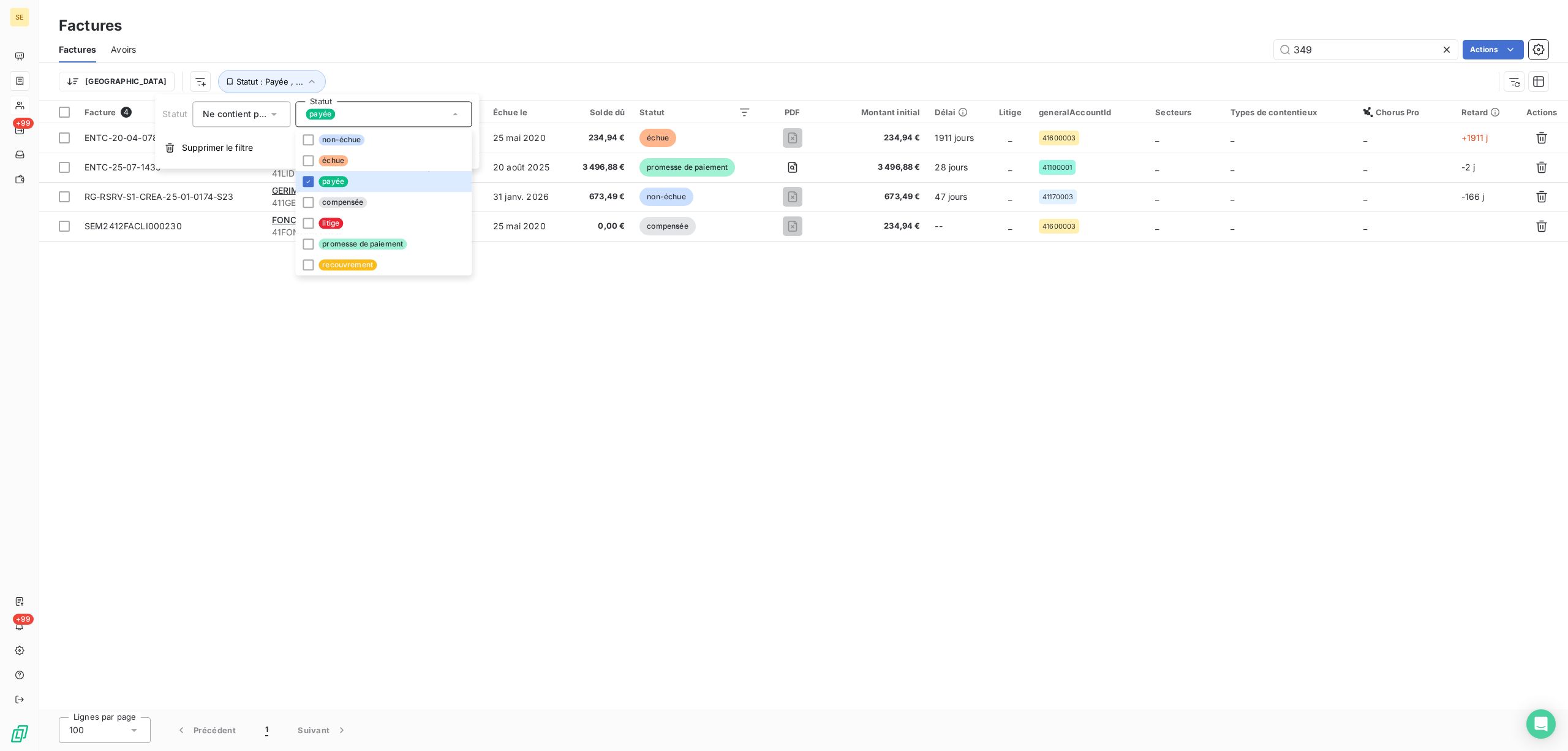
click at [889, 405] on div "Facture 4 Client Émise le Échue le Solde dû Statut PDF Montant initial Délai Li…" at bounding box center [804, 405] width 1529 height 608
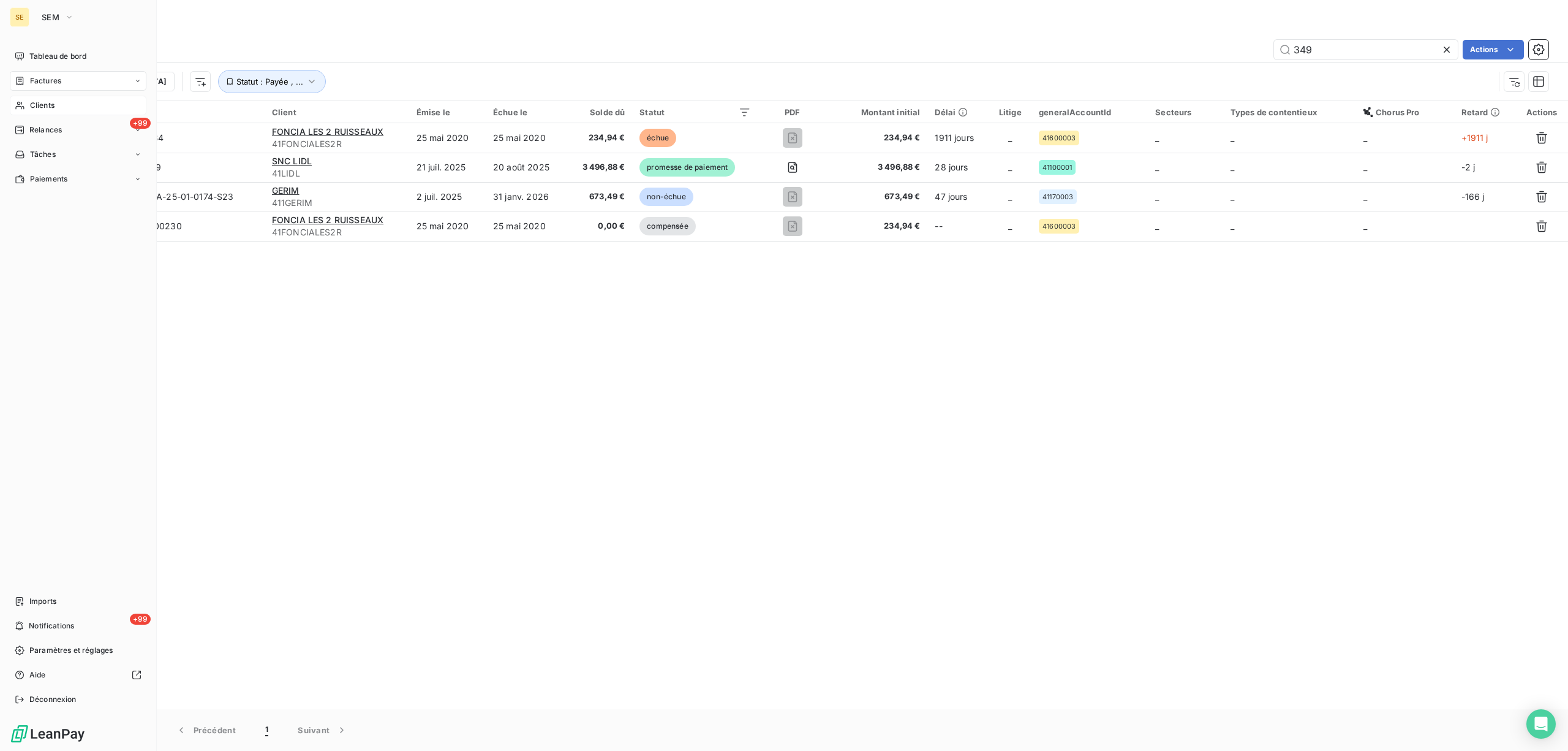
click at [42, 104] on span "Clients" at bounding box center [42, 106] width 24 height 11
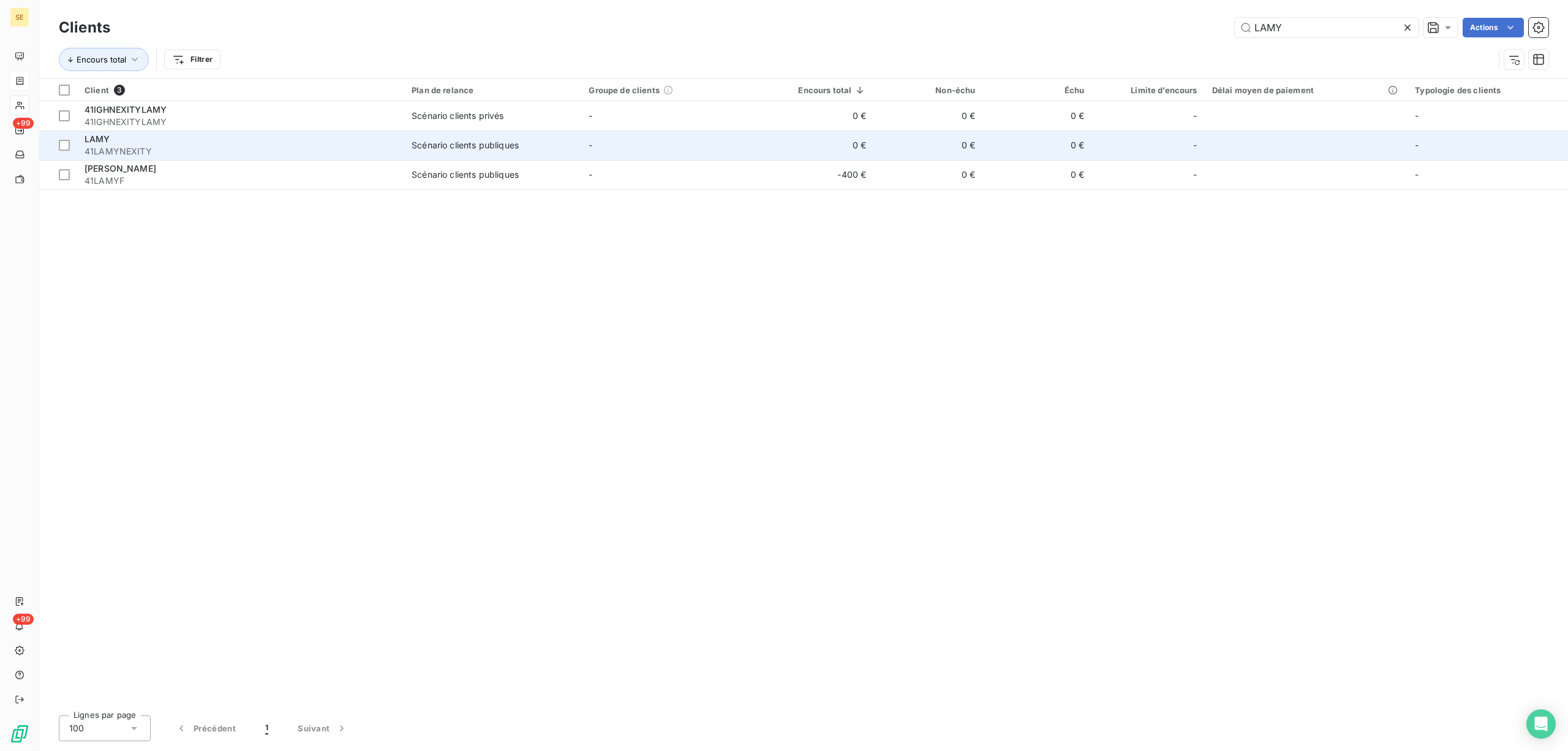
type input "LAMY"
click at [270, 144] on div "LAMY" at bounding box center [241, 139] width 313 height 12
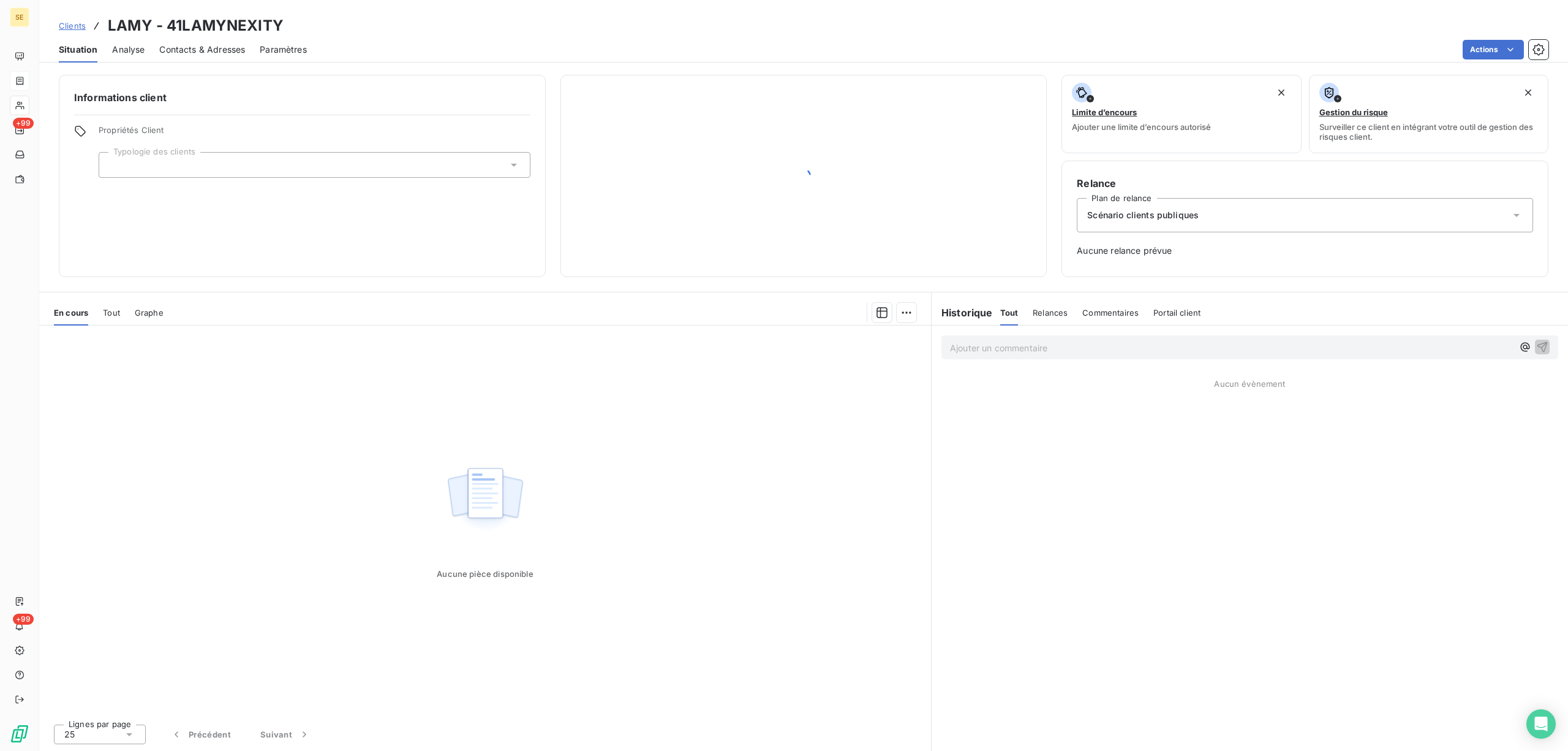
click at [116, 315] on span "Tout" at bounding box center [111, 312] width 17 height 10
click at [65, 310] on span "En cours" at bounding box center [71, 312] width 35 height 10
